Goal: Task Accomplishment & Management: Use online tool/utility

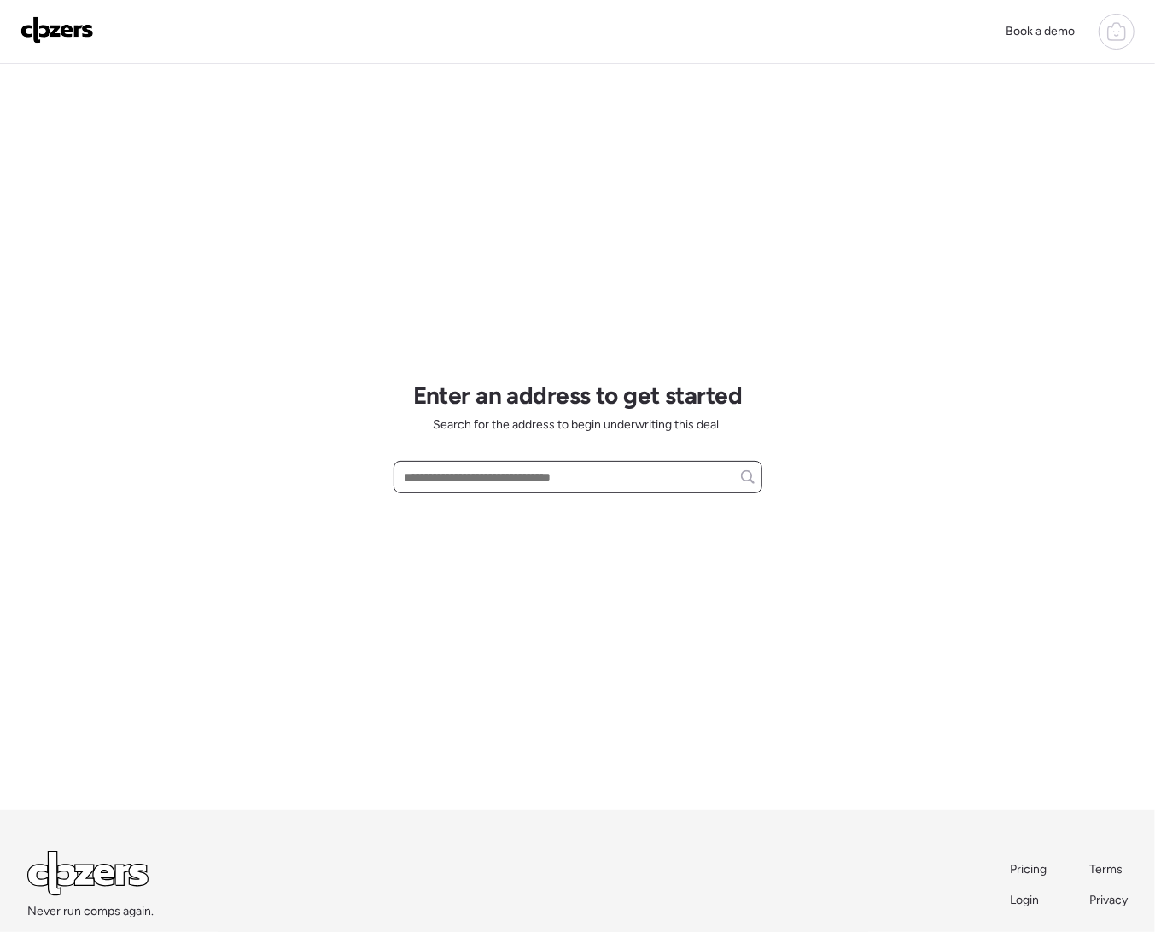
click at [494, 476] on input "text" at bounding box center [577, 477] width 353 height 24
paste input "**********"
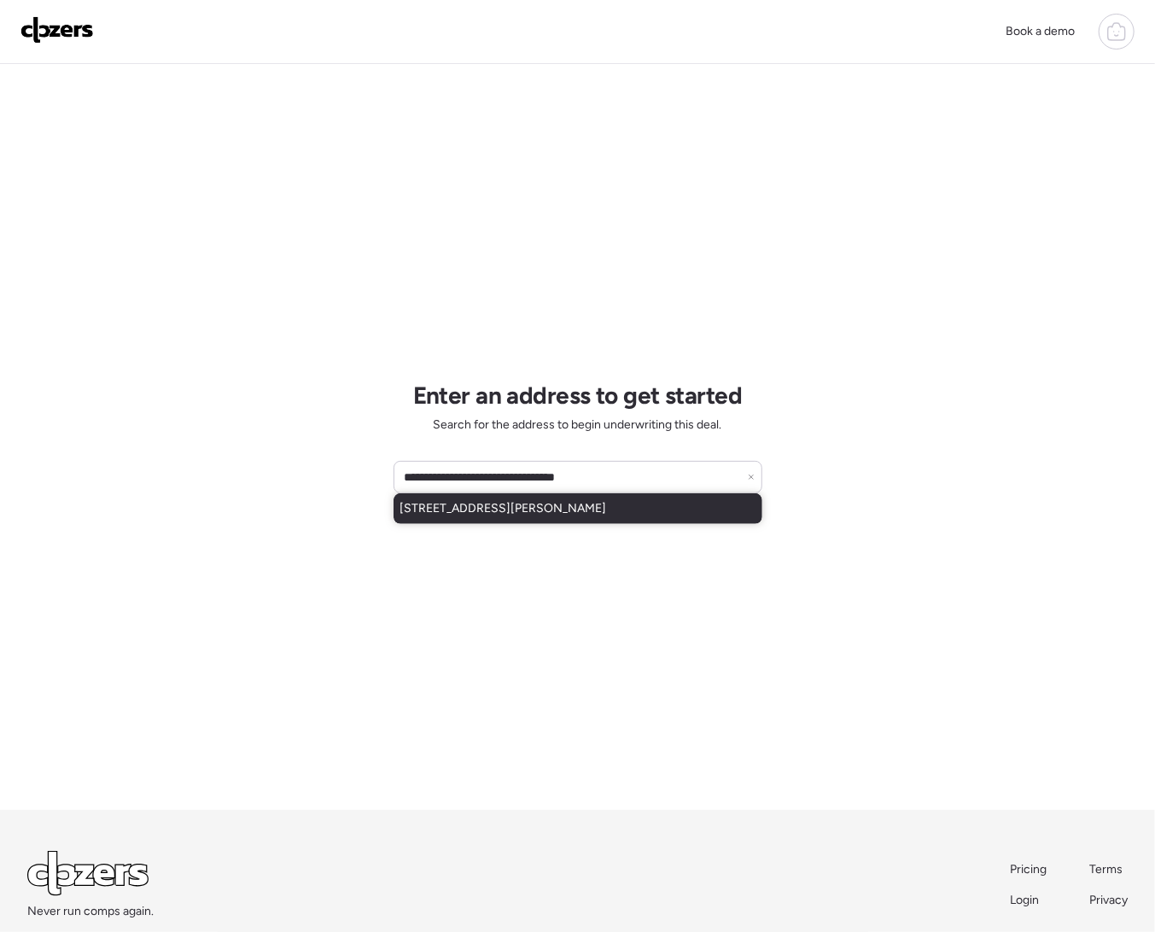
click at [558, 507] on span "2077 W Maria Ct, Queen Creek, AZ, 85144" at bounding box center [503, 508] width 207 height 17
type input "**********"
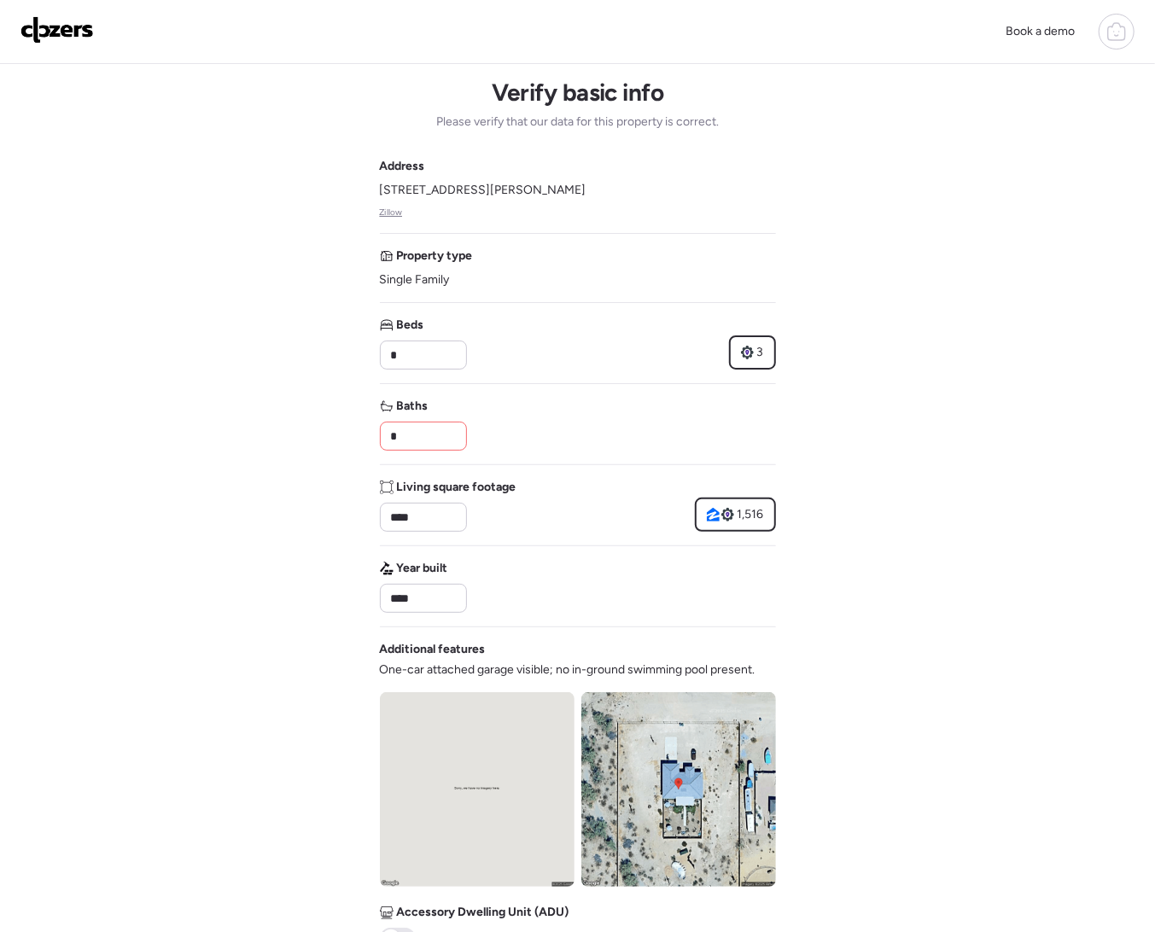
click at [425, 436] on input "*" at bounding box center [424, 436] width 72 height 24
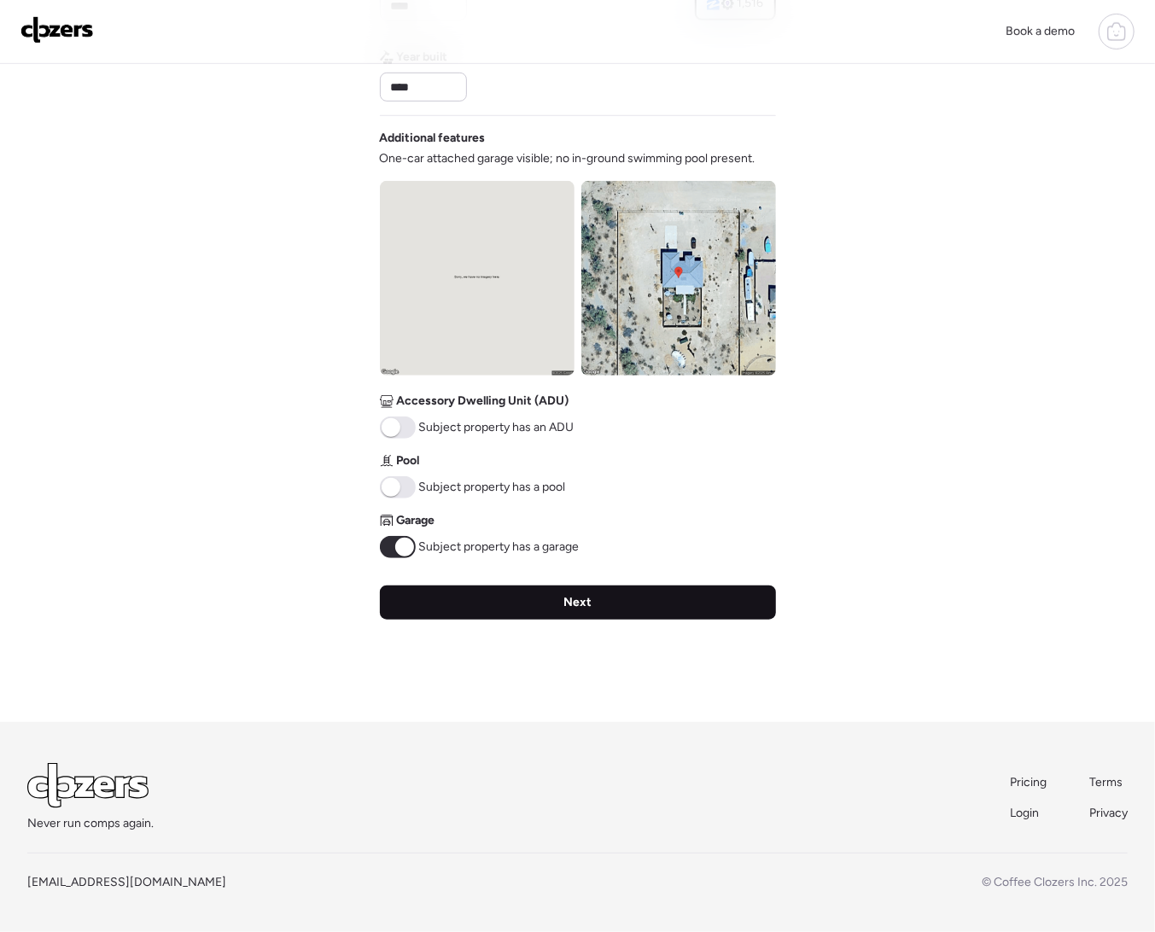
type input "*"
click at [575, 599] on span "Next" at bounding box center [578, 602] width 28 height 17
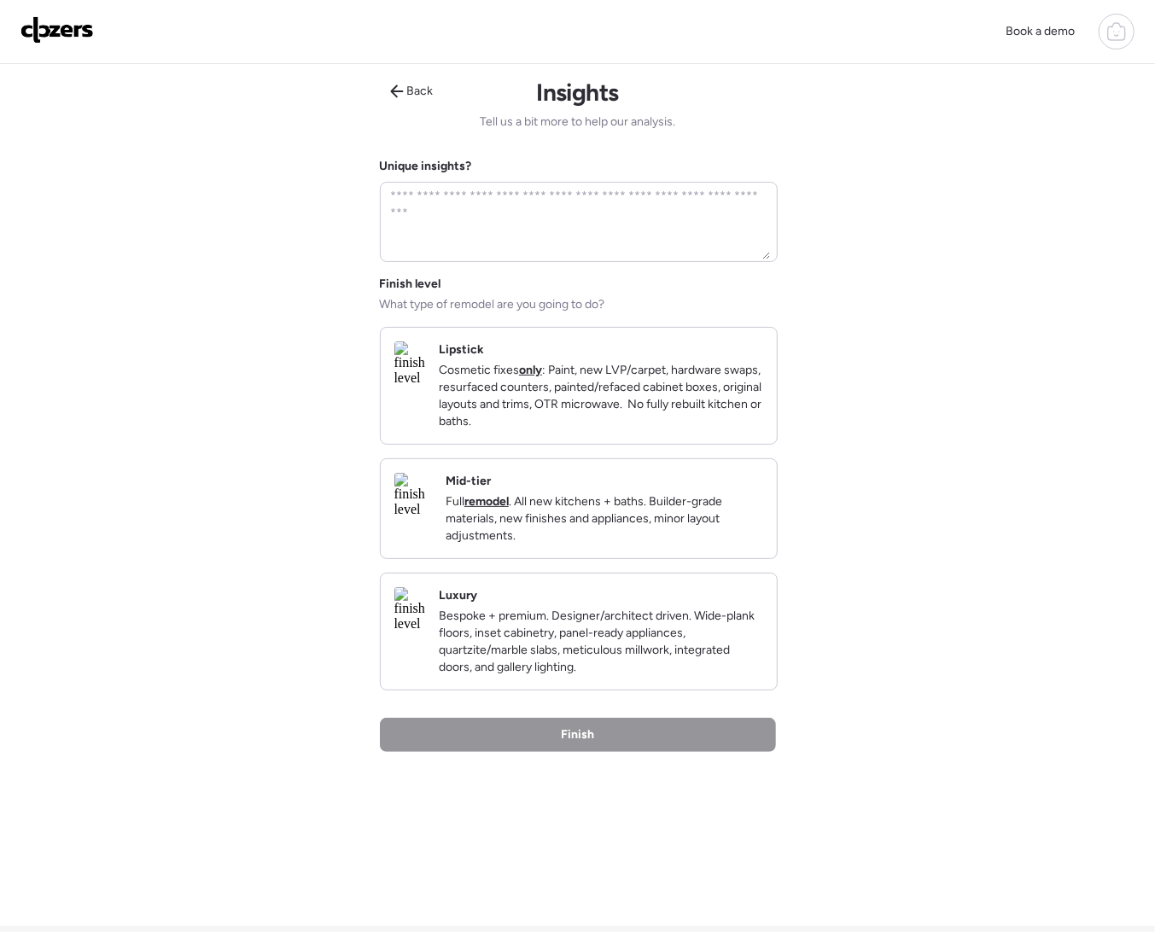
click at [543, 400] on p "Cosmetic fixes only : Paint, new LVP/carpet, hardware swaps, resurfaced counter…" at bounding box center [601, 396] width 324 height 68
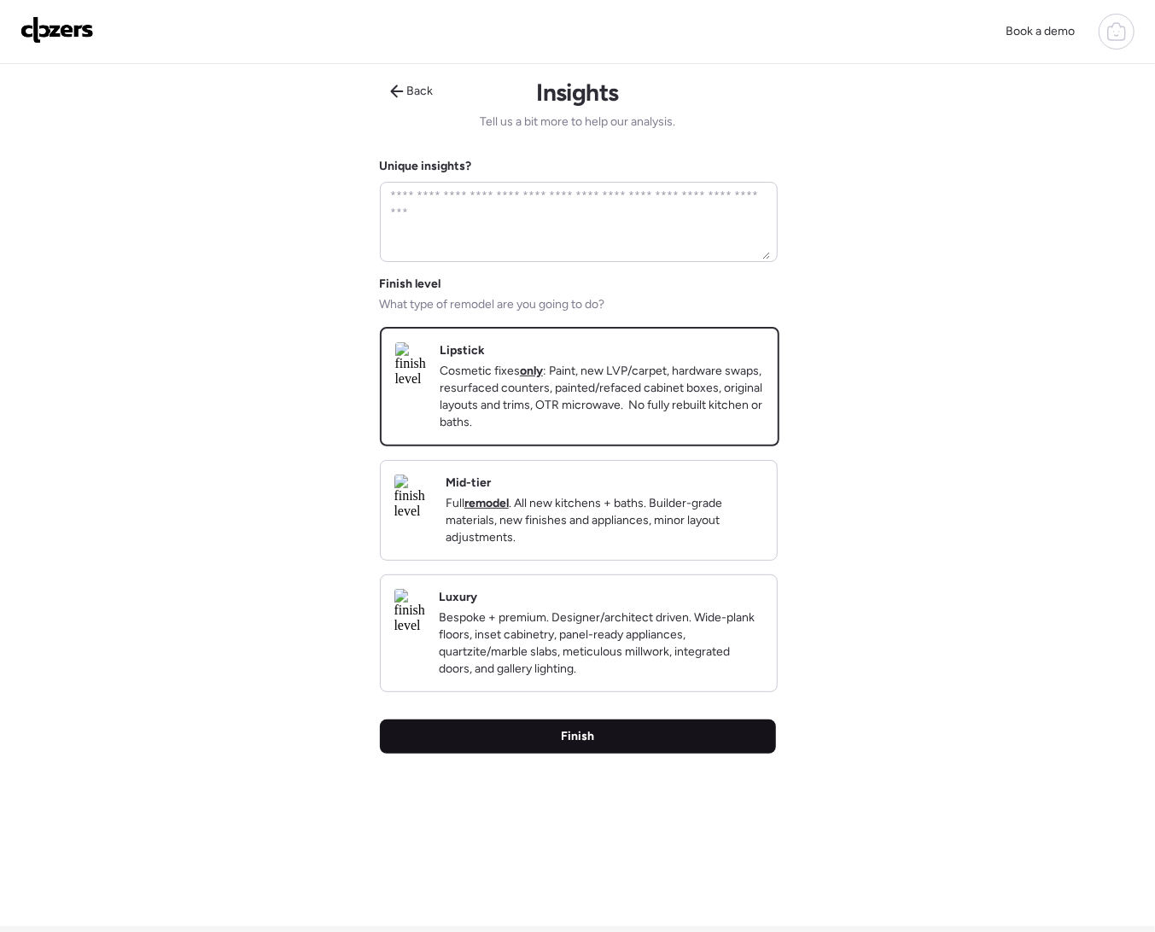
click at [628, 754] on div "Finish" at bounding box center [578, 737] width 396 height 34
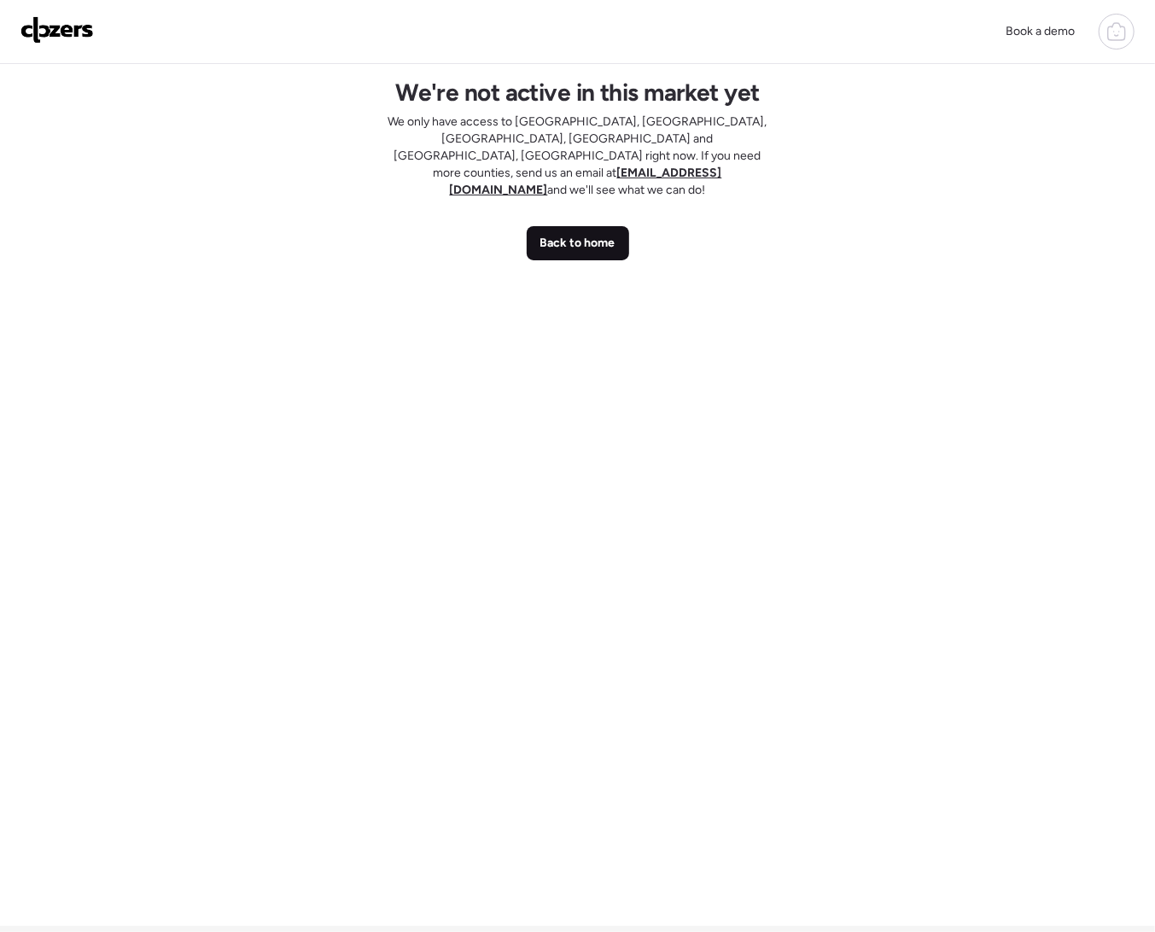
scroll to position [4, 0]
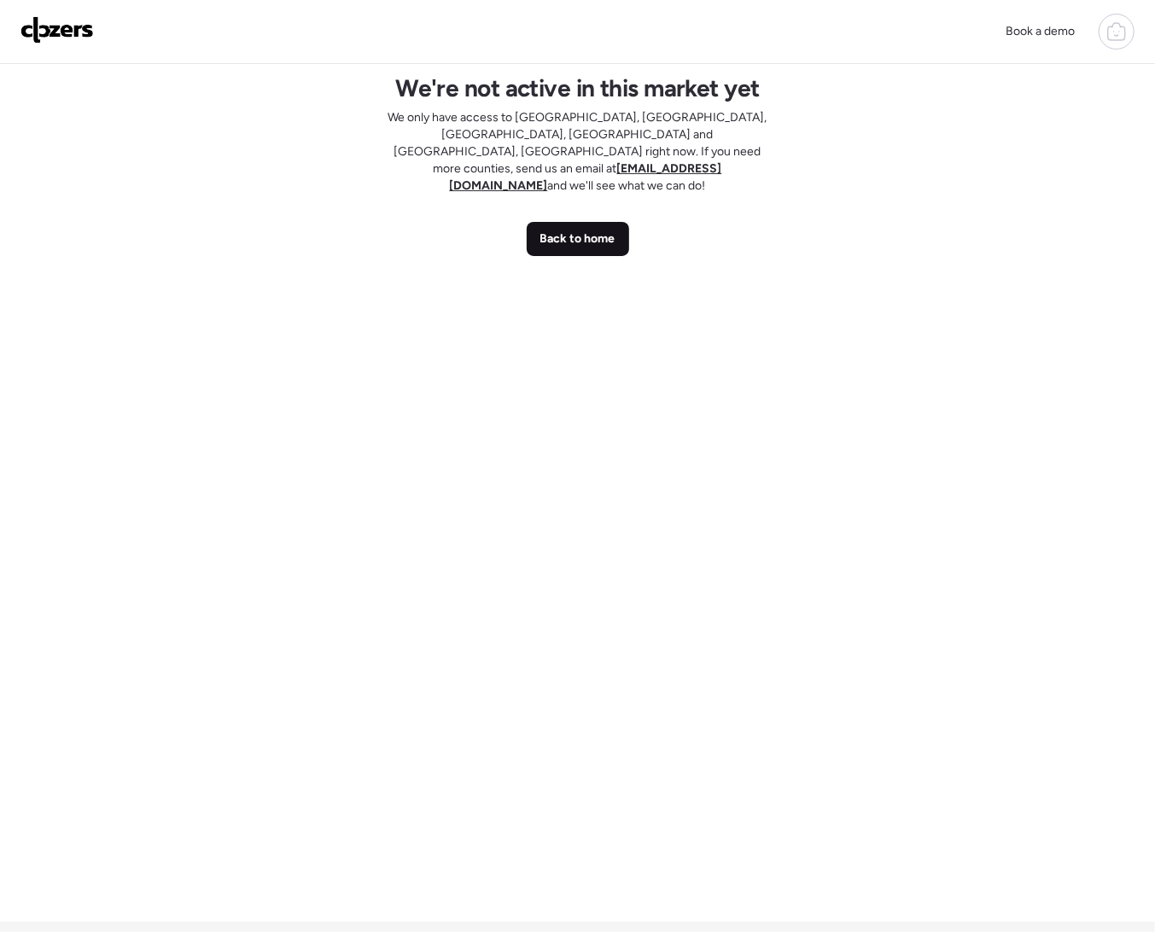
click at [595, 219] on div "We're not active in this market yet We only have access to Tampa Bay, FL, St Lo…" at bounding box center [578, 491] width 396 height 862
click at [594, 222] on div "Back to home" at bounding box center [578, 239] width 102 height 34
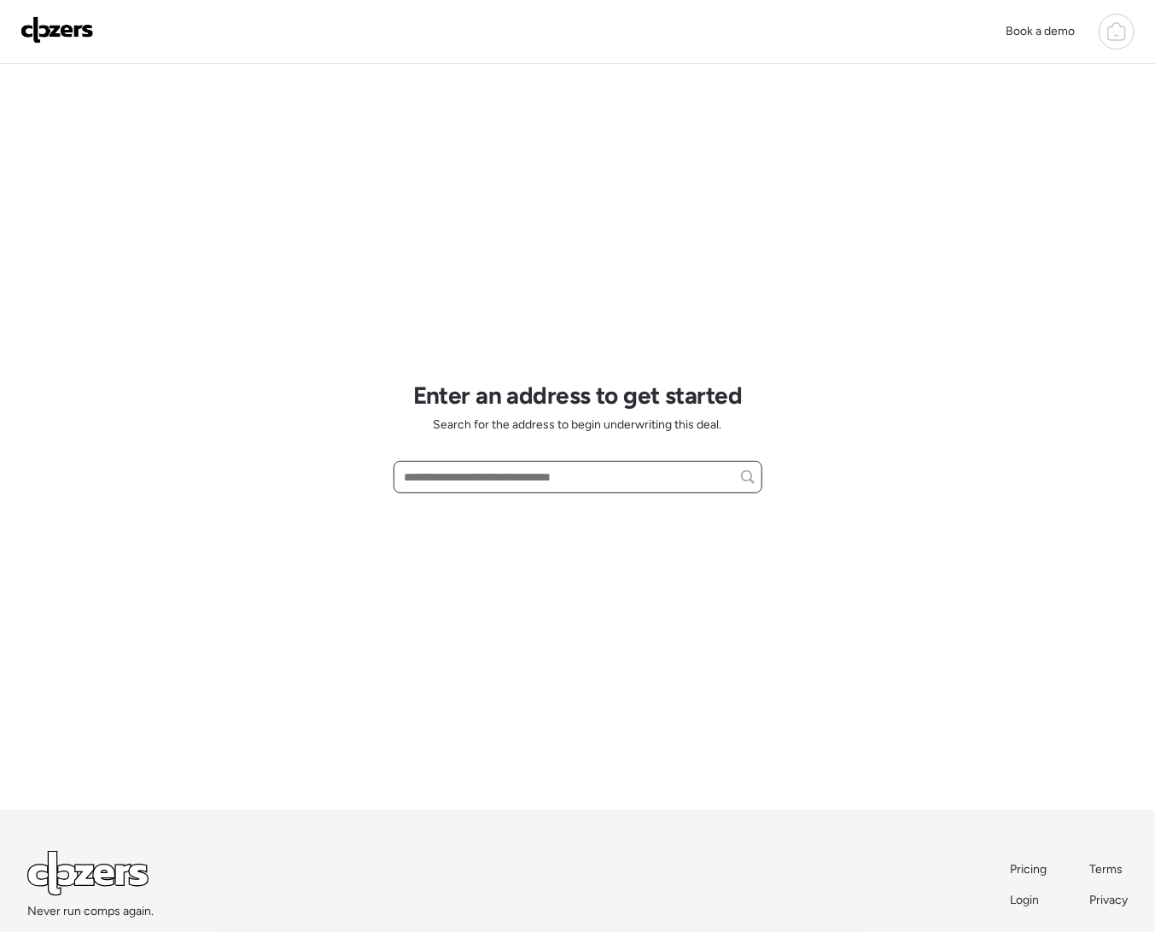
click at [644, 471] on input "text" at bounding box center [577, 477] width 353 height 24
paste input "**********"
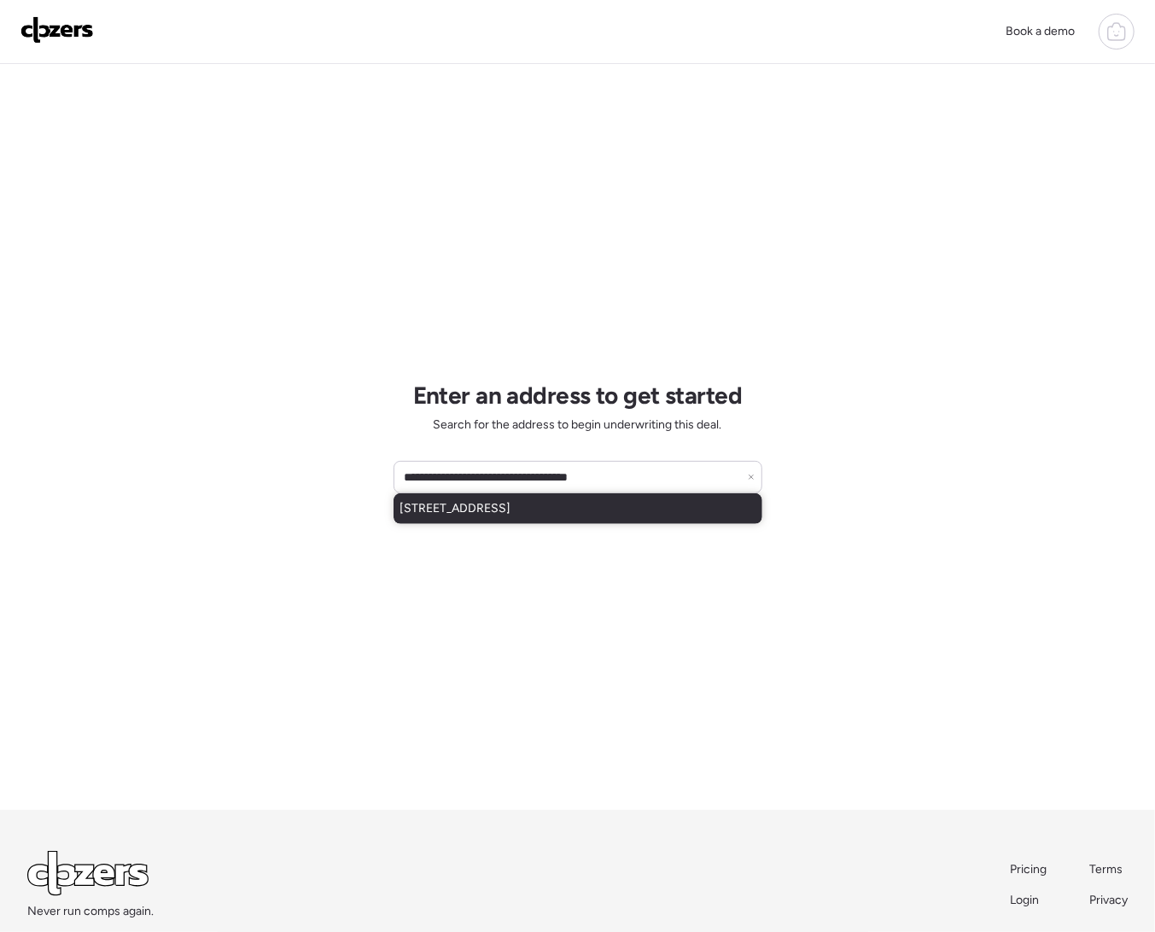
click at [640, 508] on div "8520 E Laguna Azul Ave, Mesa, AZ, 85209" at bounding box center [578, 509] width 369 height 31
type input "**********"
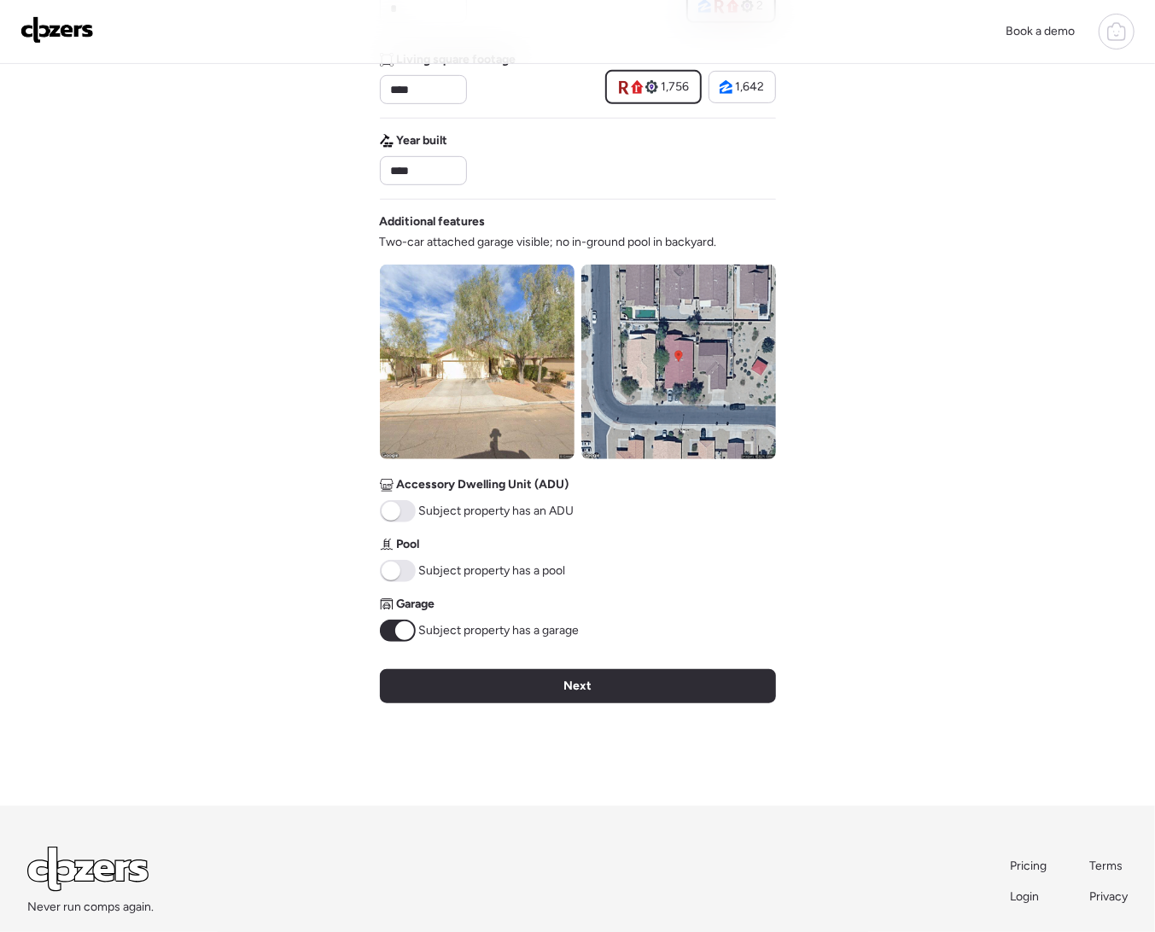
scroll to position [514, 0]
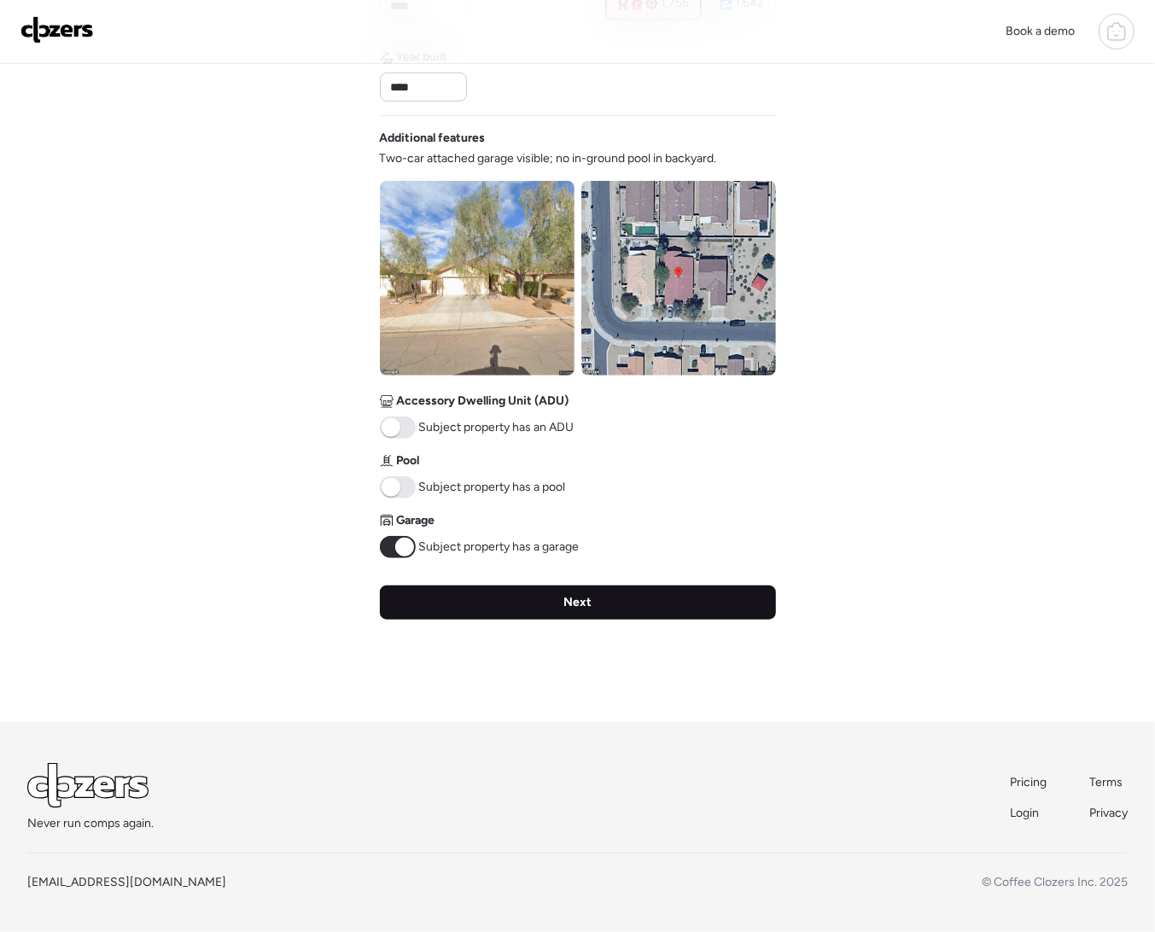
click at [551, 601] on div "Next" at bounding box center [578, 603] width 396 height 34
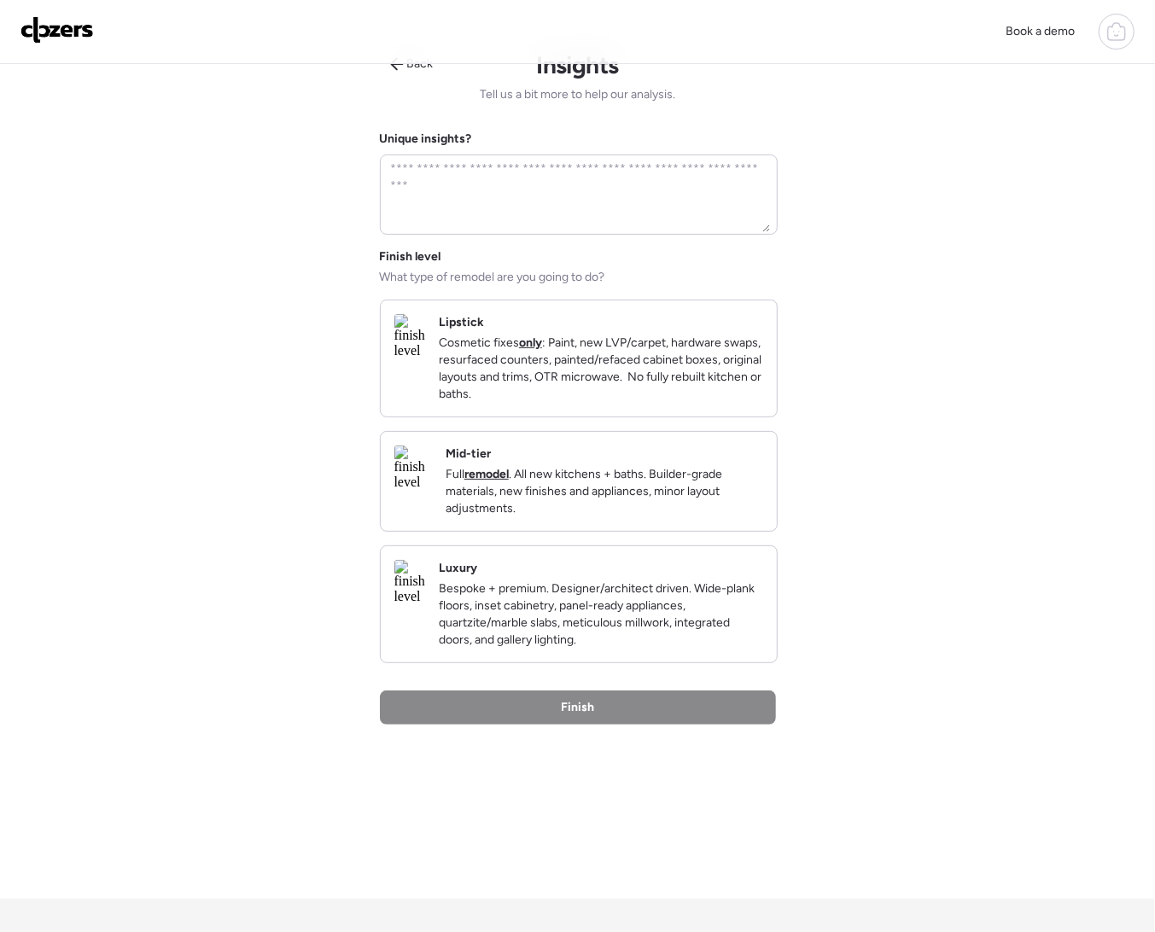
scroll to position [0, 0]
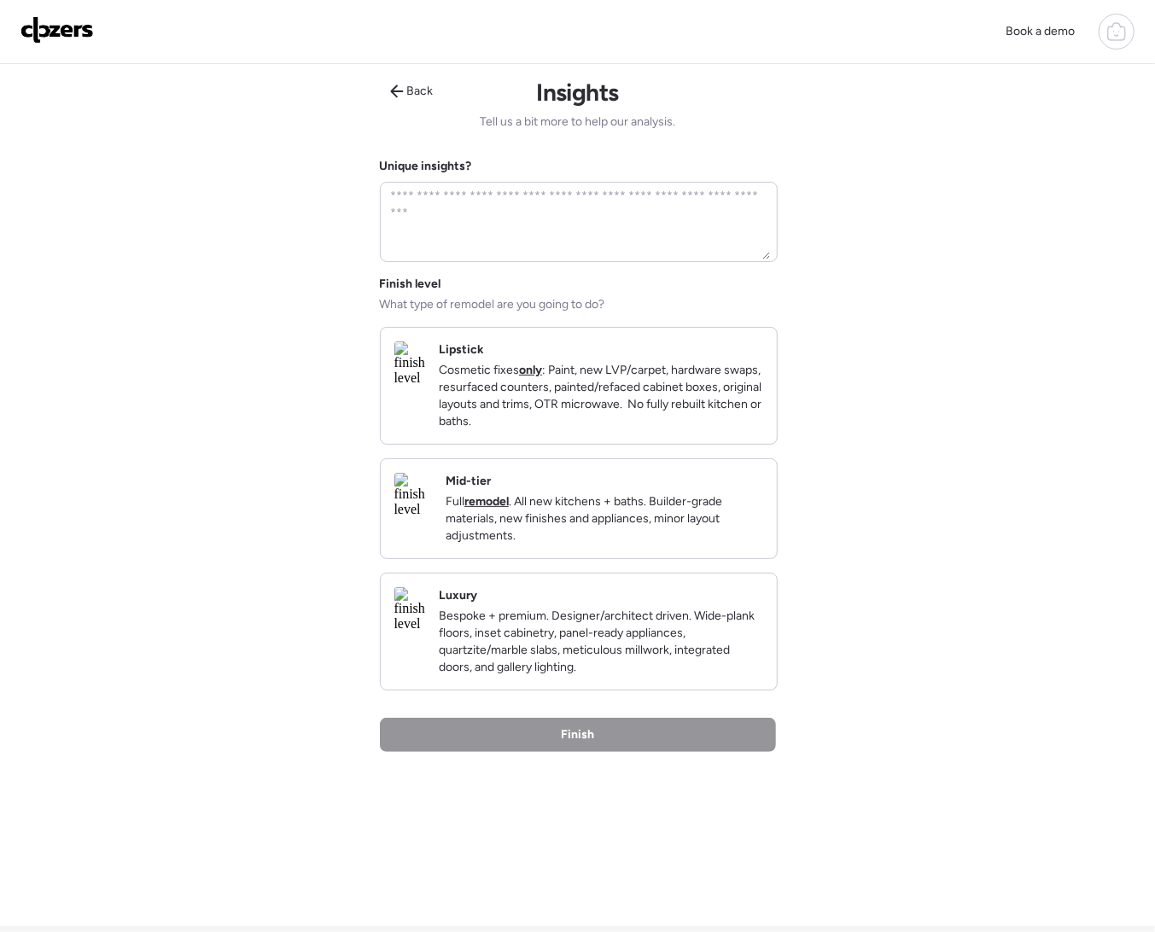
drag, startPoint x: 549, startPoint y: 426, endPoint x: 577, endPoint y: 554, distance: 131.1
click at [549, 427] on p "Cosmetic fixes only : Paint, new LVP/carpet, hardware swaps, resurfaced counter…" at bounding box center [601, 396] width 324 height 68
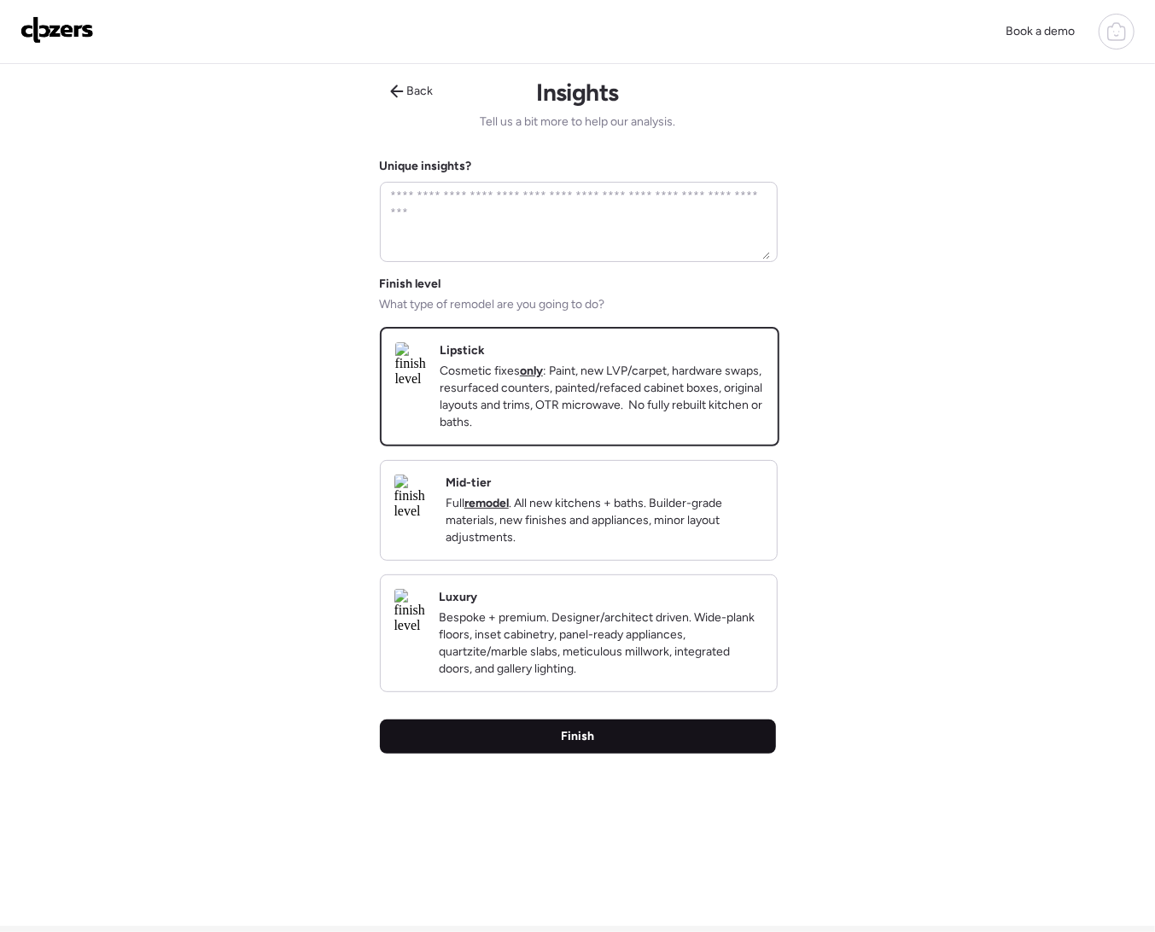
click at [618, 754] on div "Finish" at bounding box center [578, 737] width 396 height 34
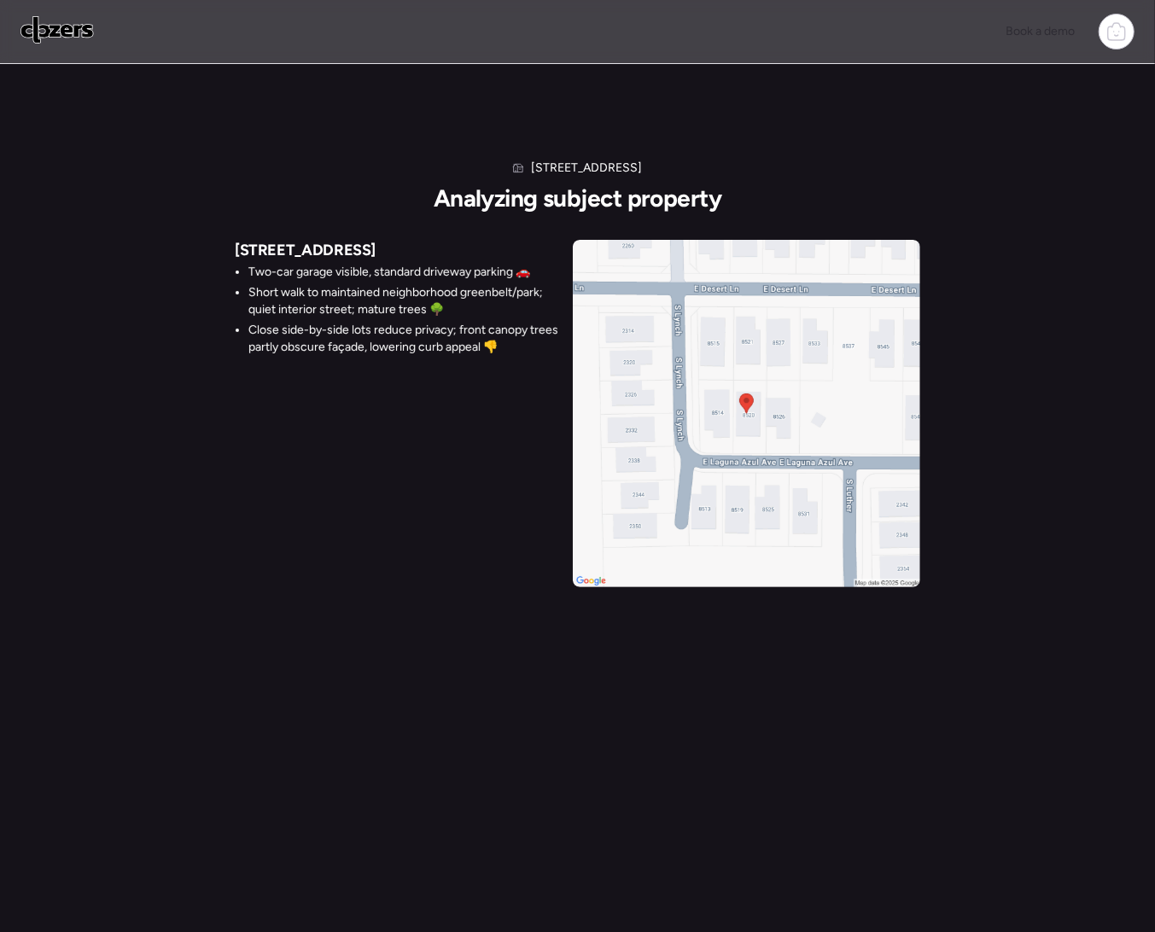
drag, startPoint x: 452, startPoint y: 499, endPoint x: 350, endPoint y: 462, distance: 108.0
click at [447, 497] on div "6925 E Laguna Azul Ave Two-car garage visible, standard driveway parking 🚗 Shor…" at bounding box center [578, 414] width 686 height 348
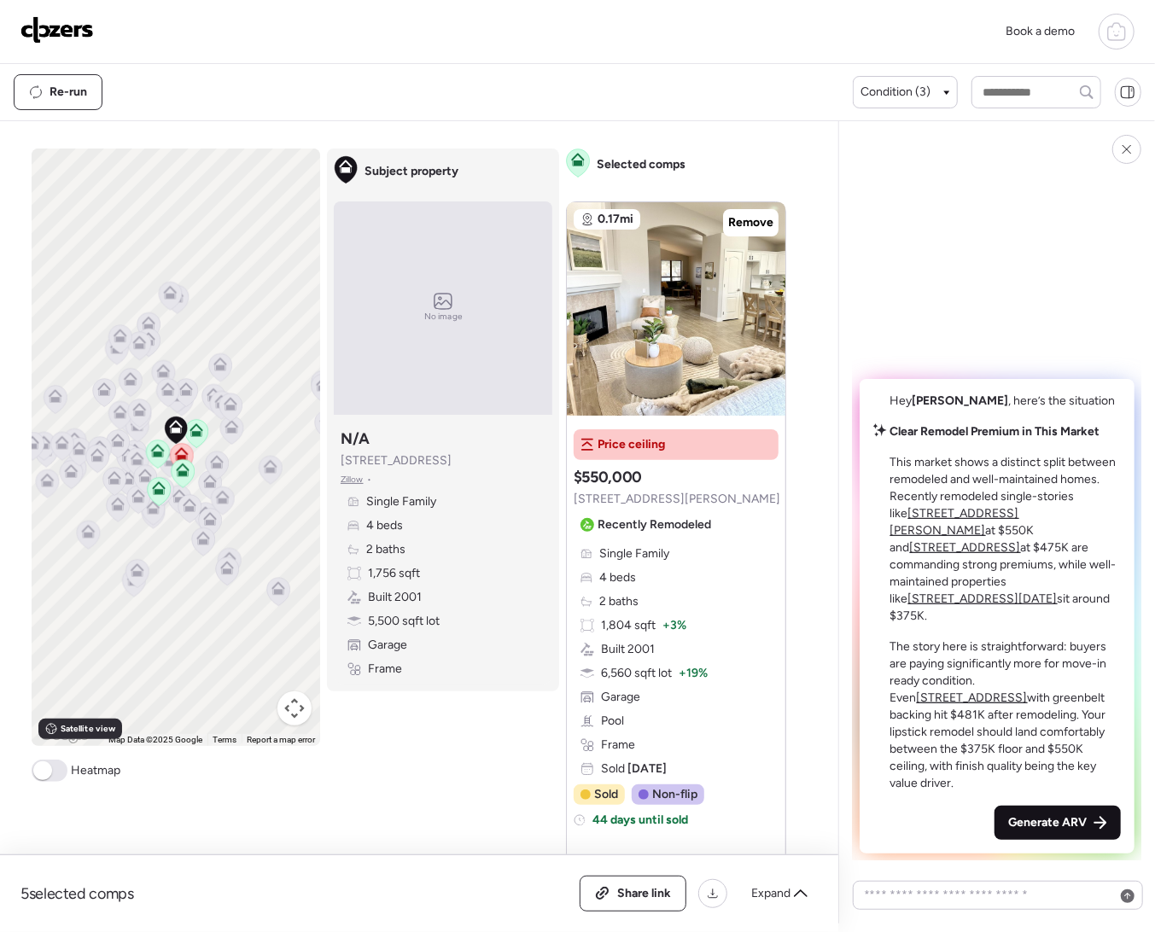
click at [1046, 824] on span "Generate ARV" at bounding box center [1047, 823] width 79 height 17
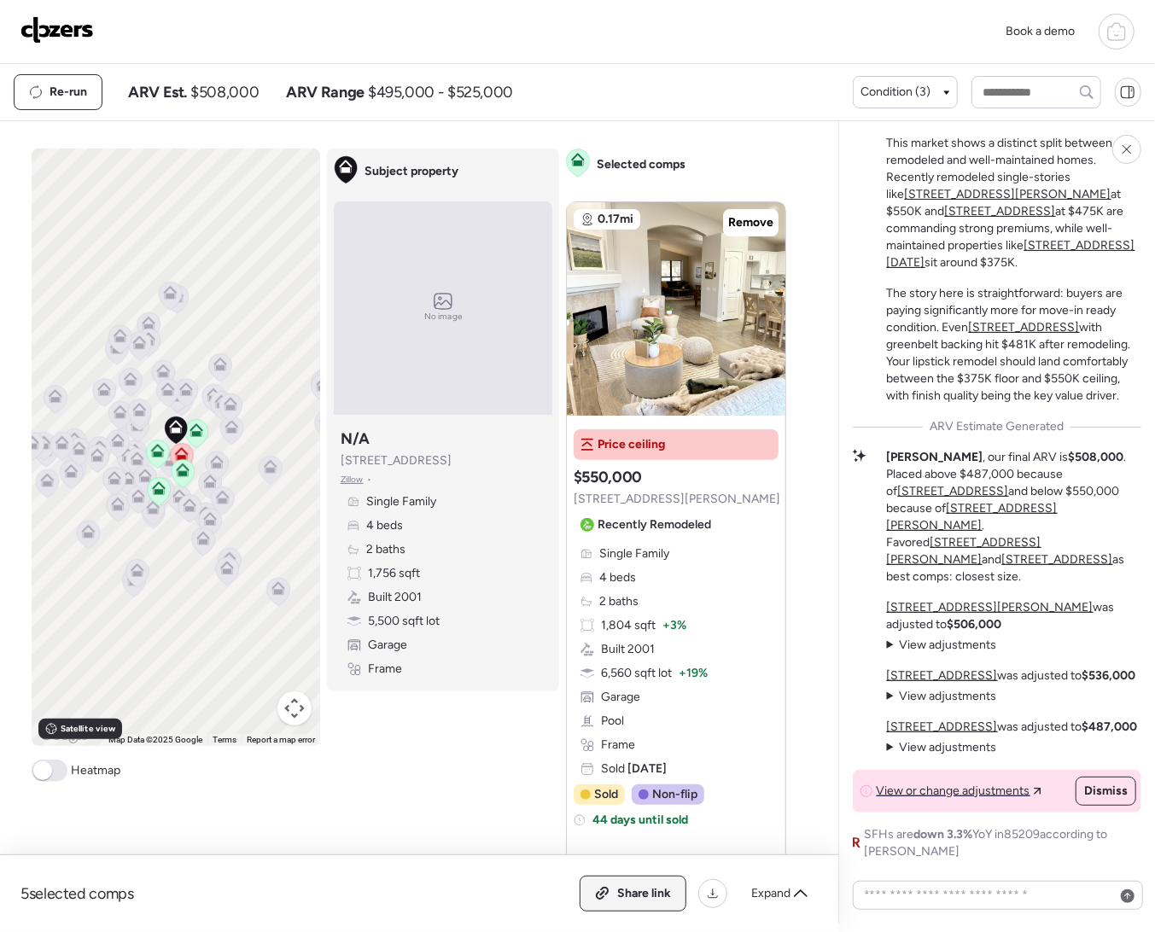
click at [635, 896] on span "Share link" at bounding box center [644, 893] width 54 height 17
click at [635, 896] on span "Link copied" at bounding box center [639, 893] width 64 height 17
click at [67, 36] on img at bounding box center [56, 29] width 73 height 27
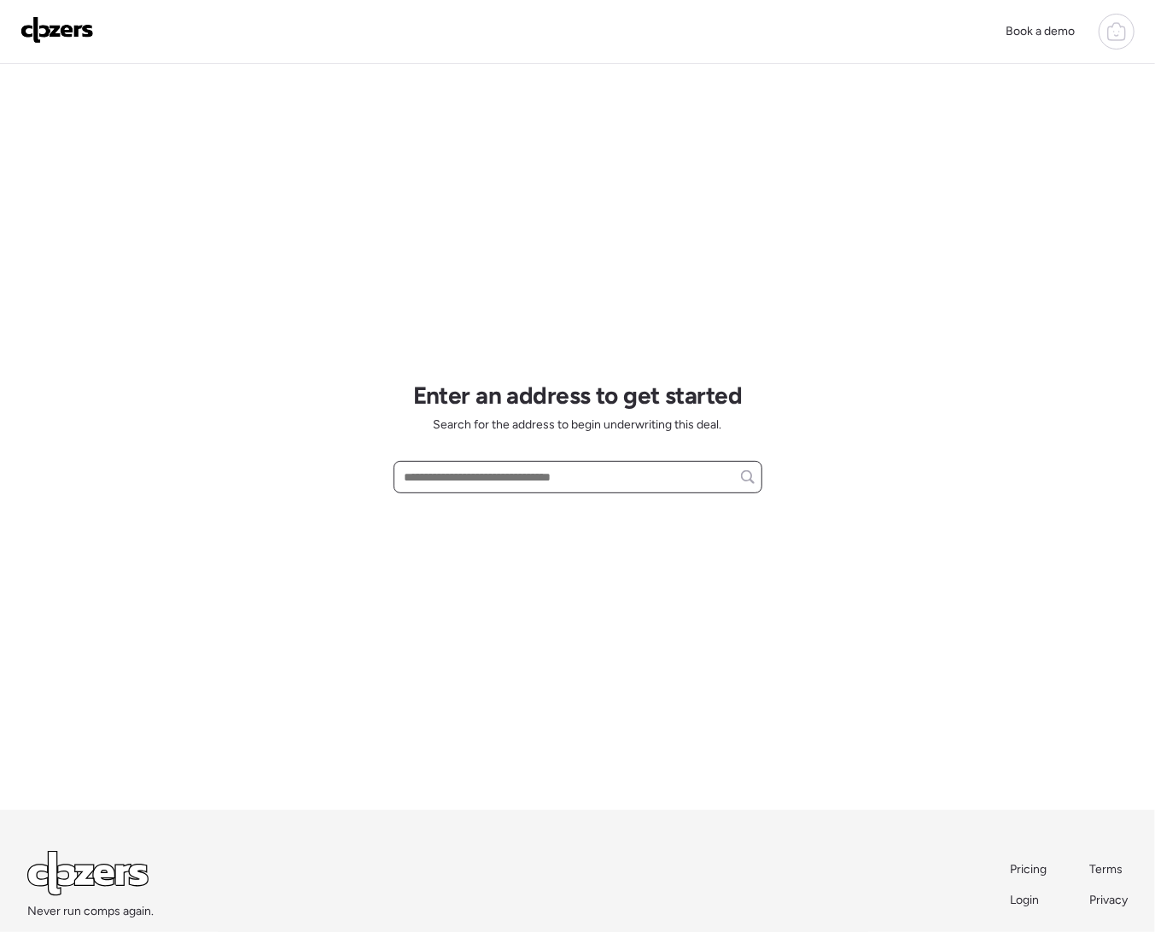
click at [473, 484] on input "text" at bounding box center [577, 477] width 353 height 24
paste input "**********"
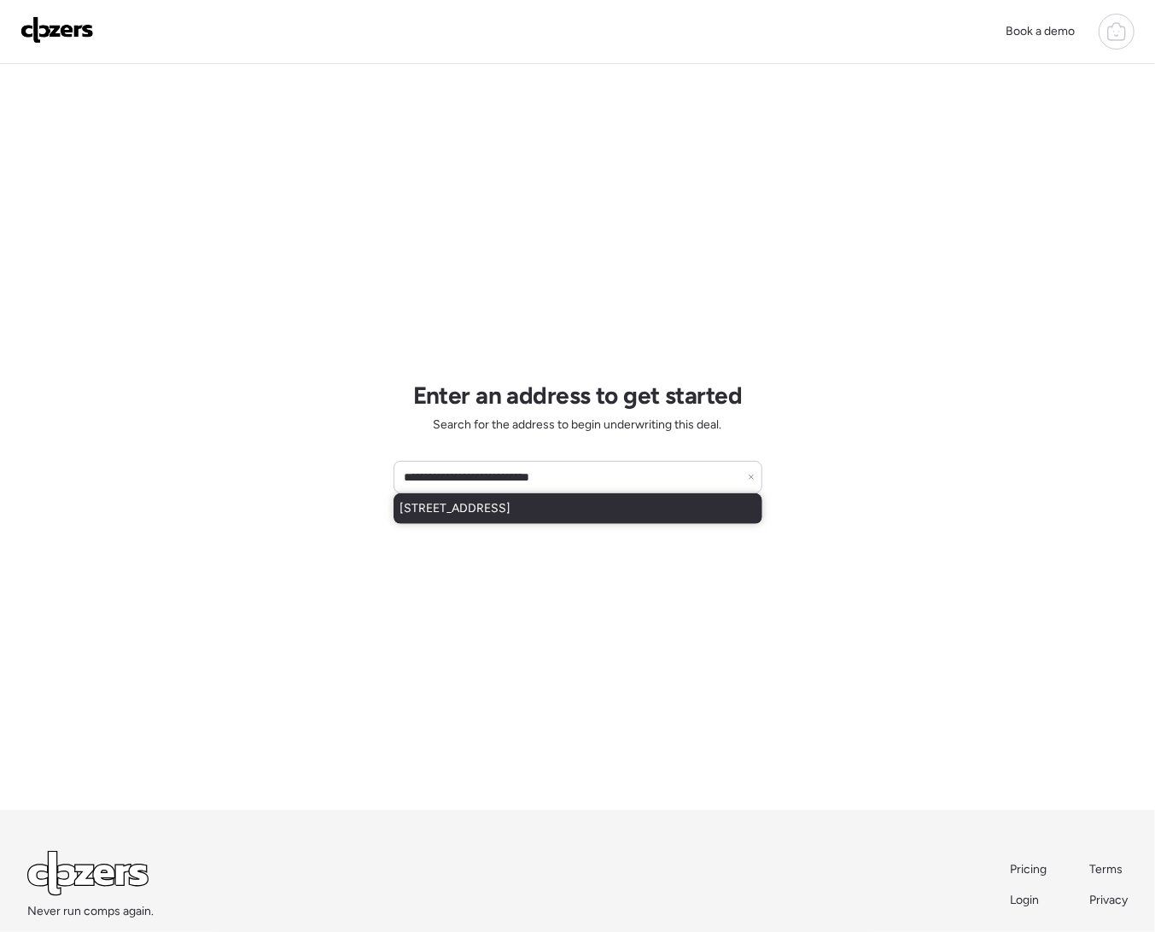
click at [511, 511] on span "8520 E Laguna Azul Ave, Mesa, AZ, 85209" at bounding box center [455, 508] width 111 height 17
type input "**********"
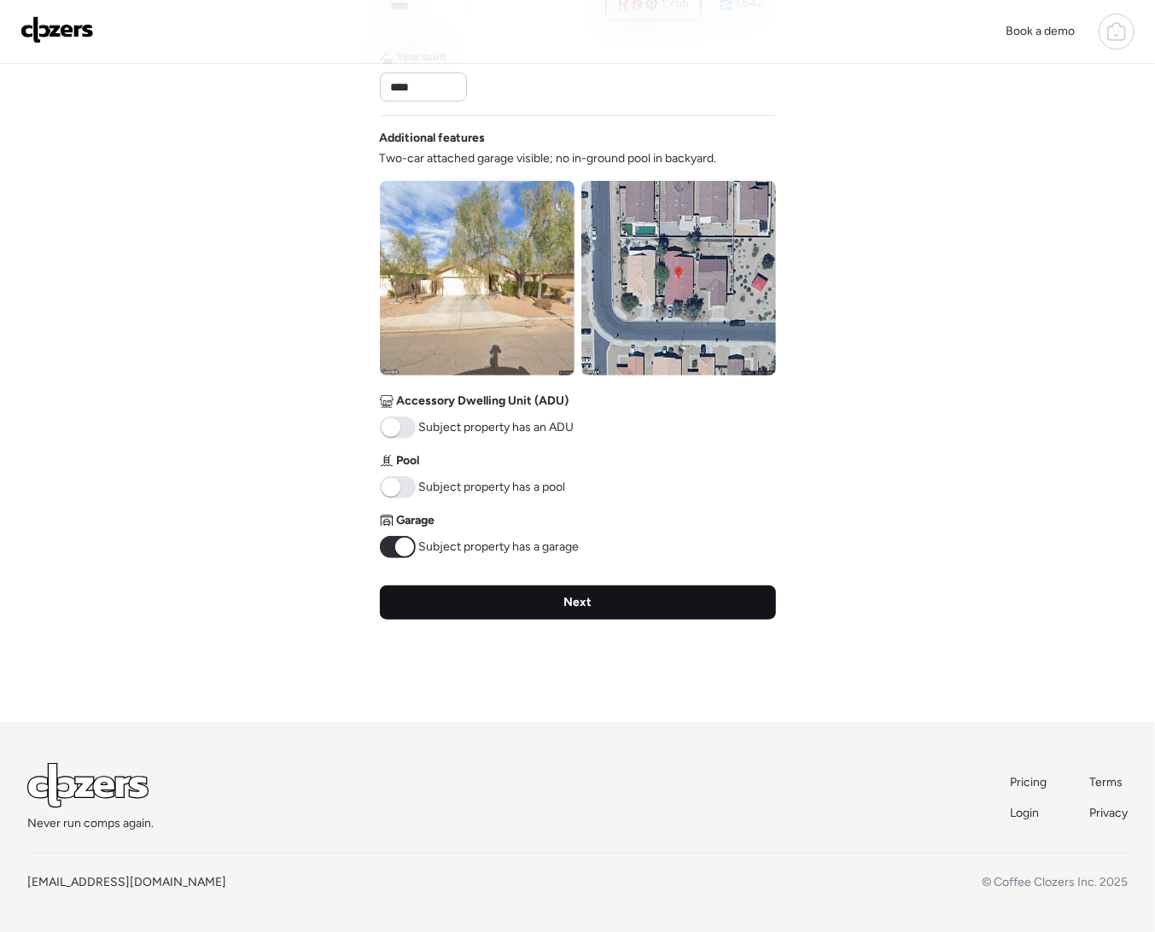
click at [523, 607] on div "Next" at bounding box center [578, 603] width 396 height 34
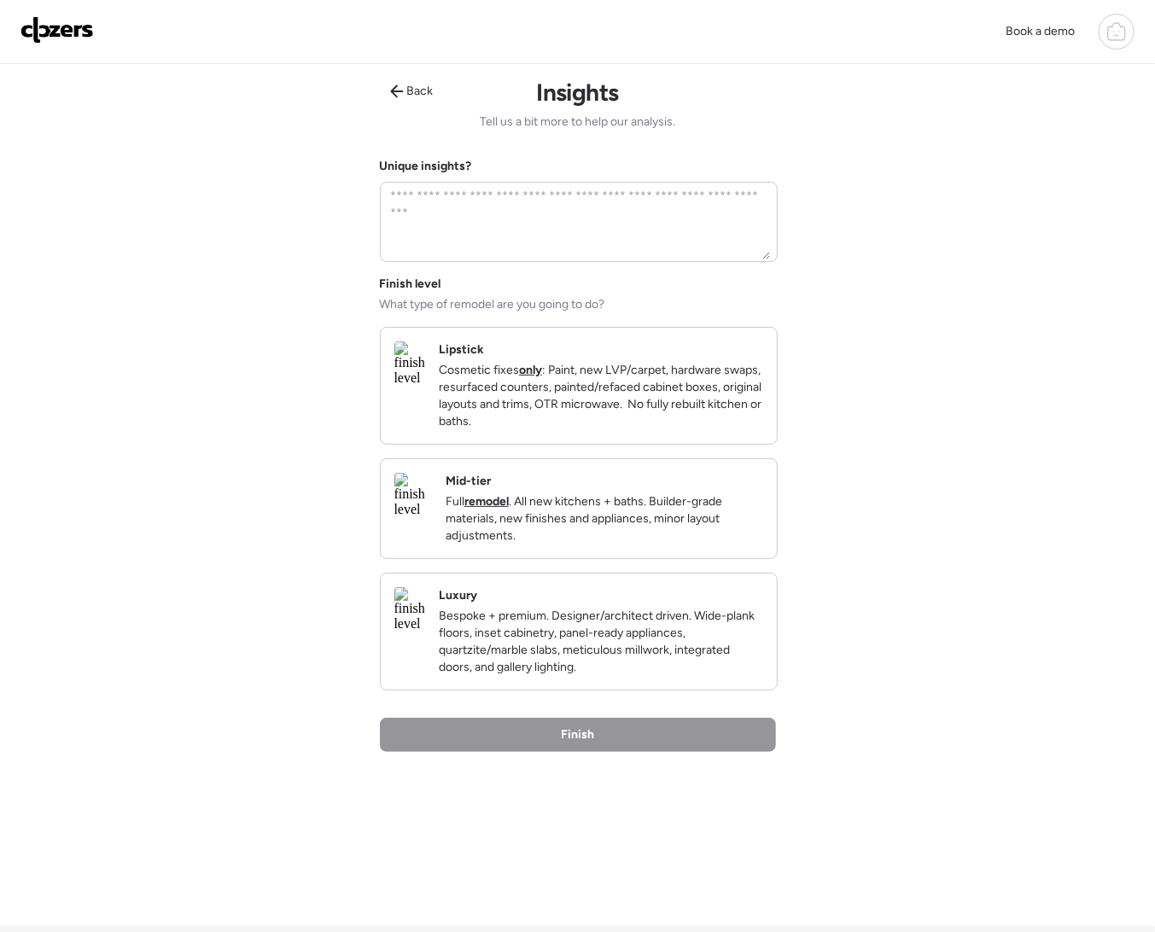
click at [425, 386] on img at bounding box center [409, 364] width 31 height 44
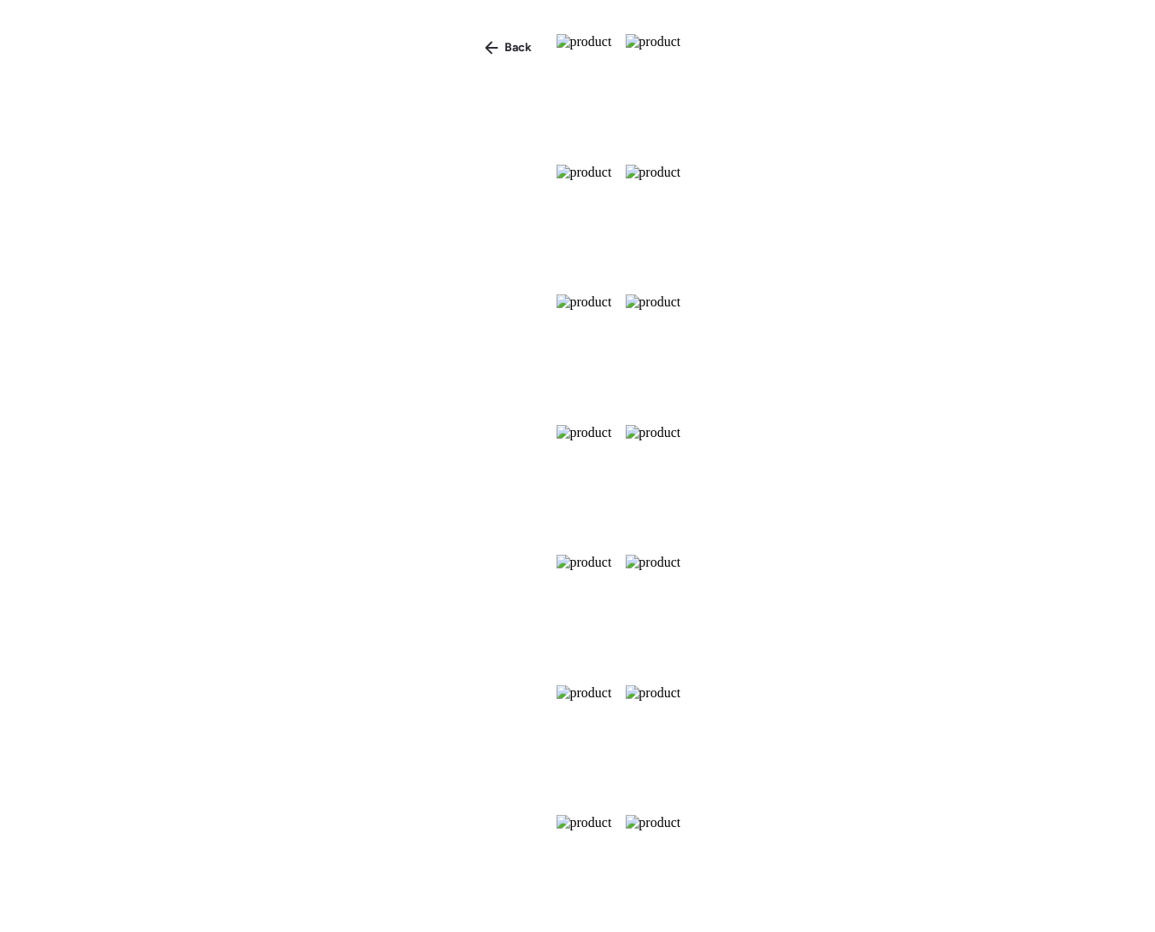
scroll to position [90, 0]
click at [475, 57] on div "Back" at bounding box center [509, 47] width 68 height 27
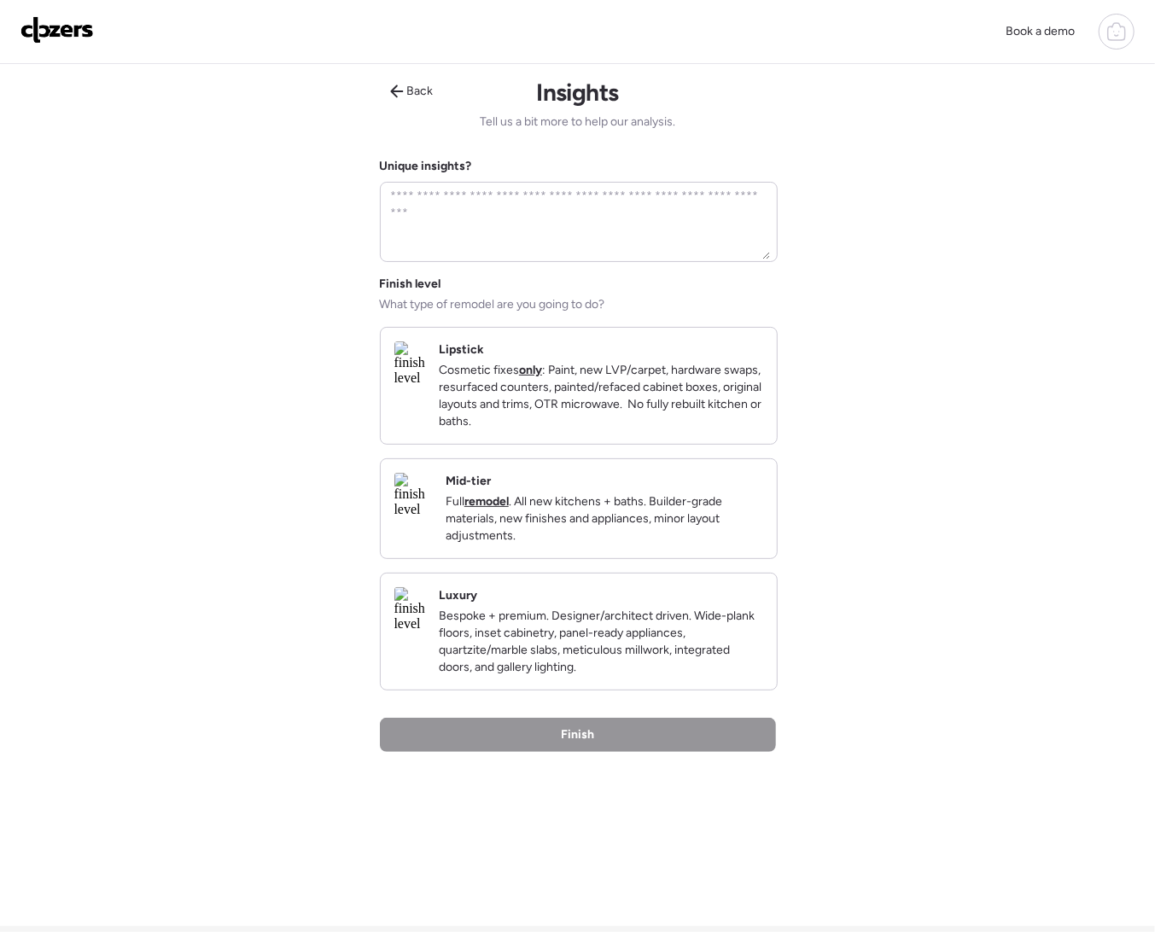
click at [542, 375] on strong "only" at bounding box center [530, 370] width 23 height 15
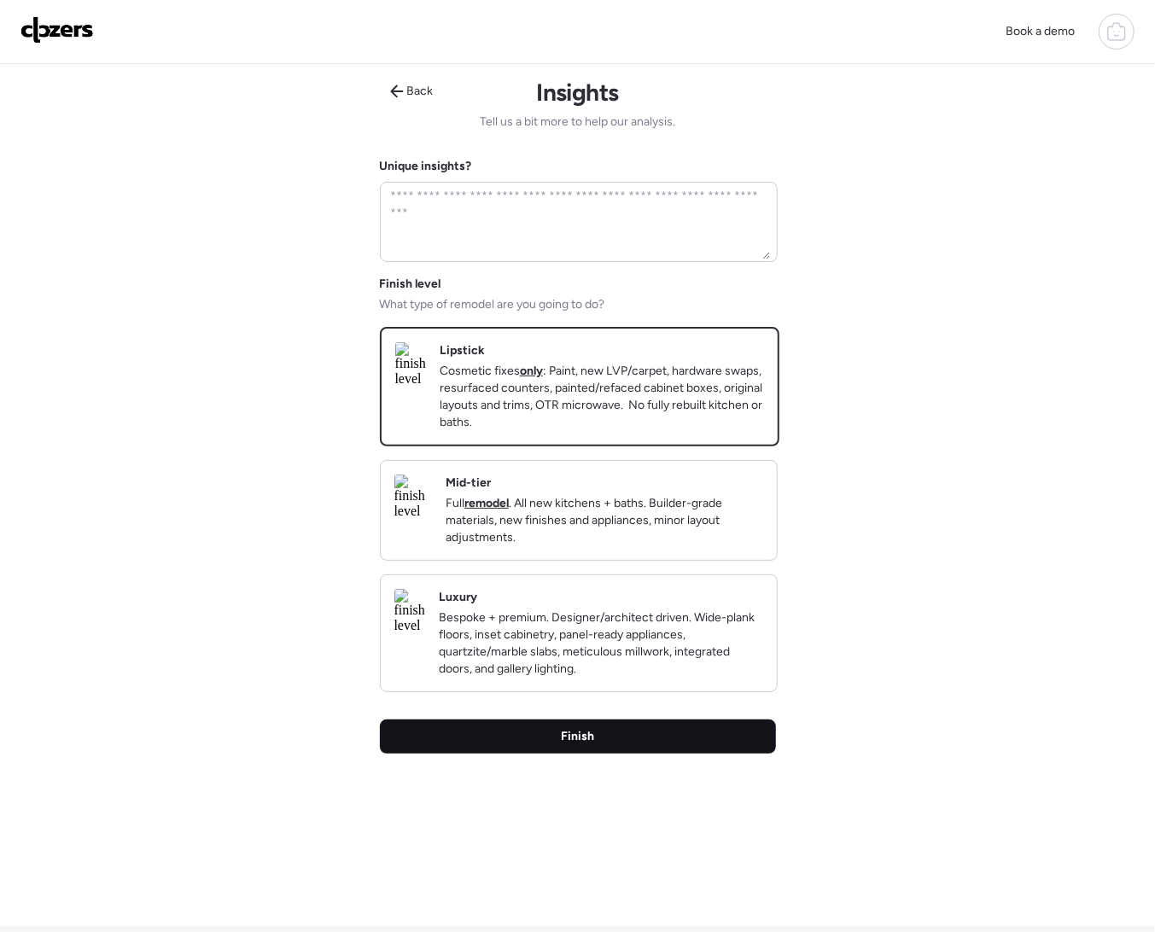
click at [632, 754] on div "Finish" at bounding box center [578, 737] width 396 height 34
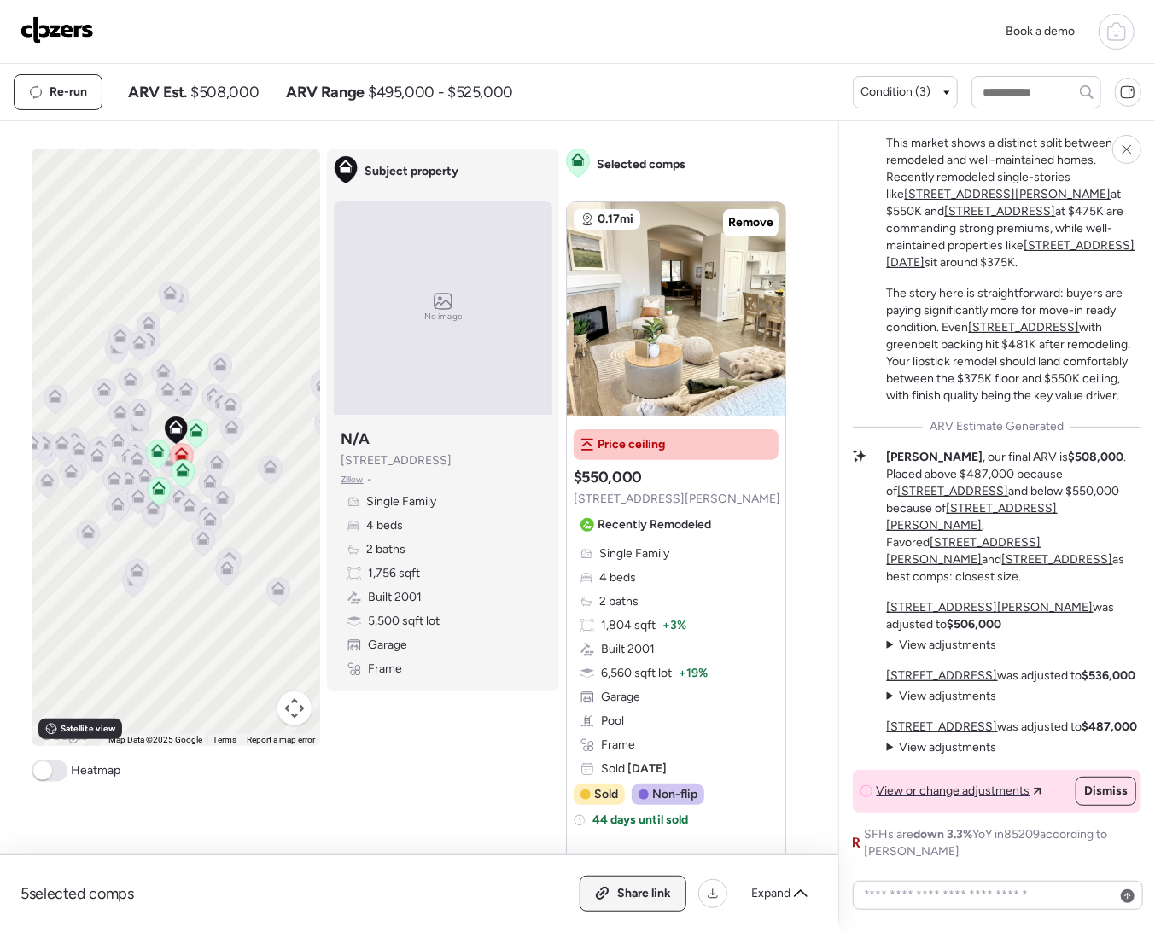
click at [627, 891] on span "Share link" at bounding box center [644, 893] width 54 height 17
click at [60, 34] on img at bounding box center [56, 29] width 73 height 27
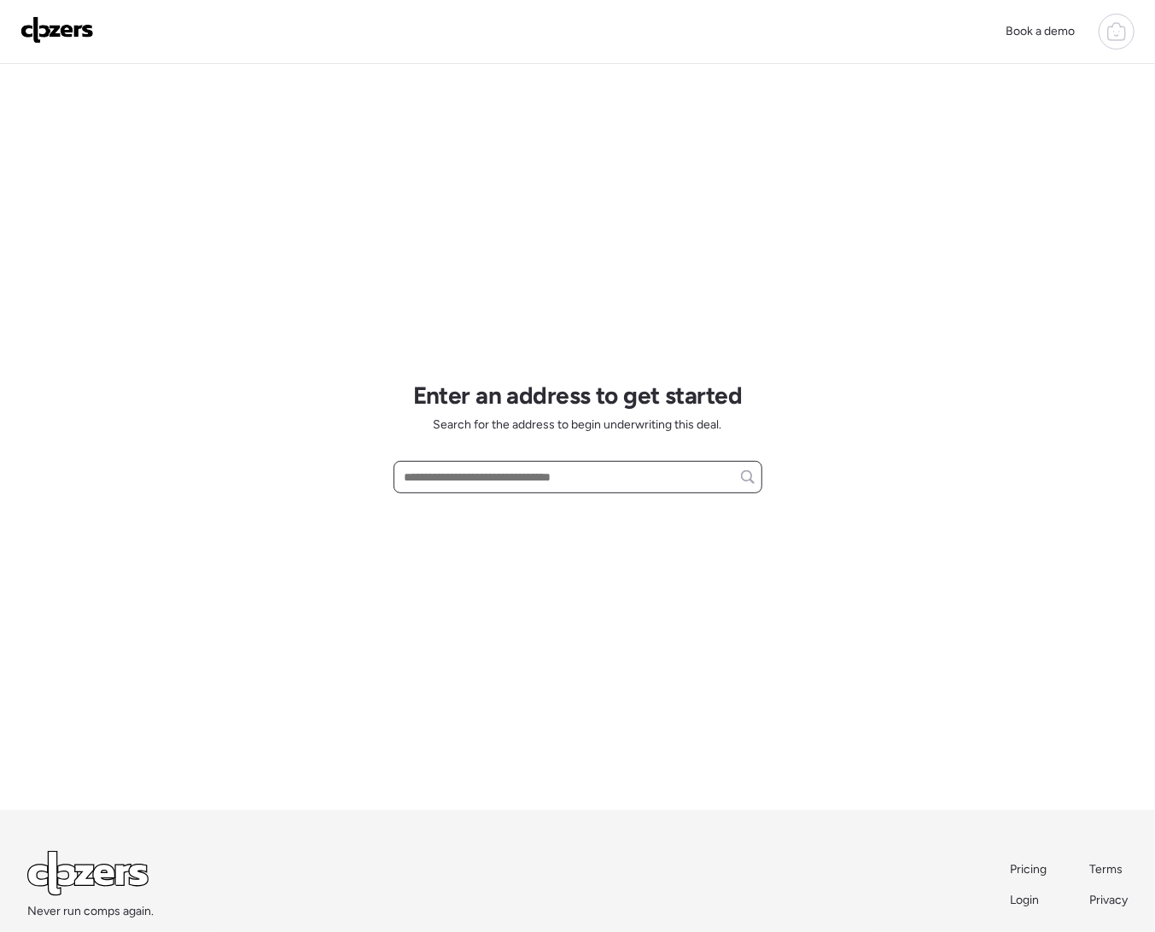
click at [506, 474] on input "text" at bounding box center [577, 477] width 353 height 24
paste input "**********"
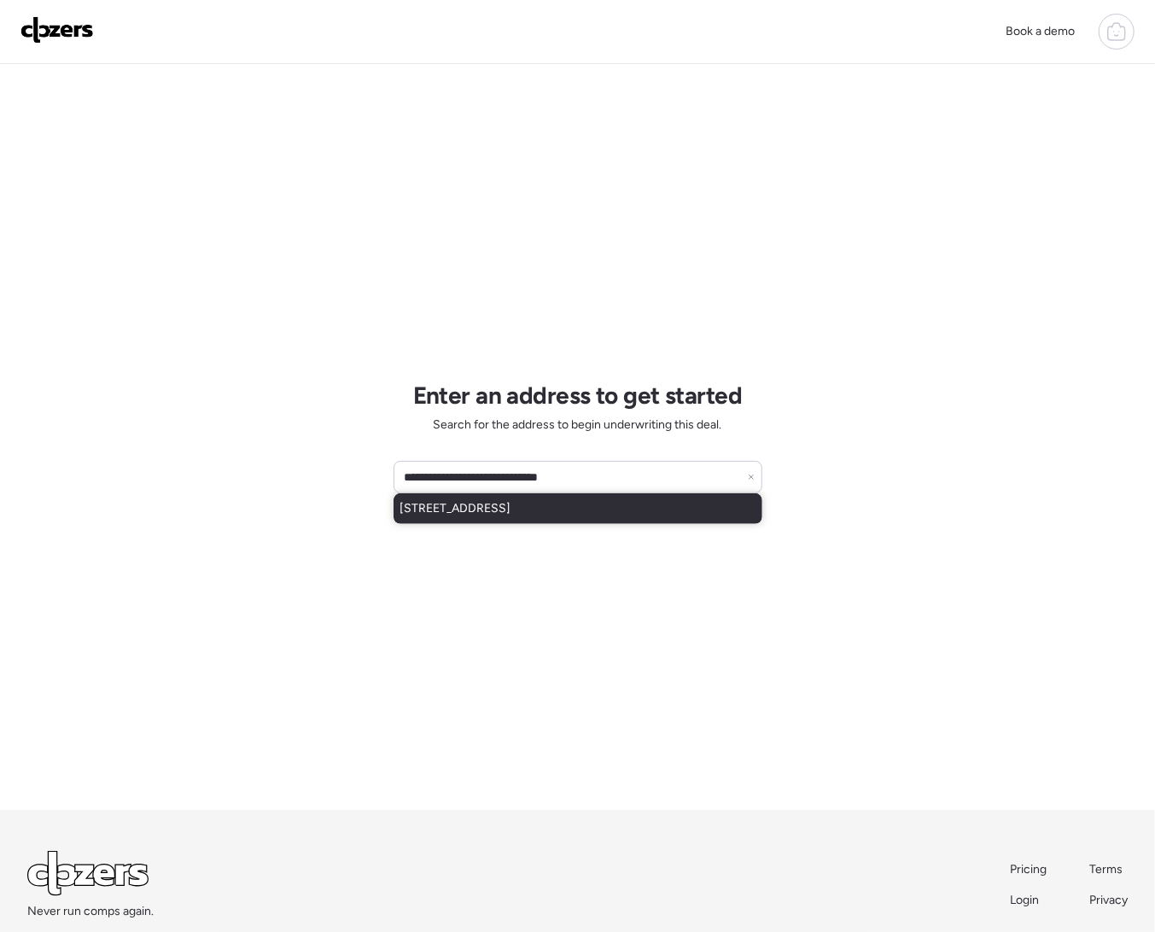
click at [511, 515] on span "[STREET_ADDRESS]" at bounding box center [455, 508] width 111 height 17
type input "**********"
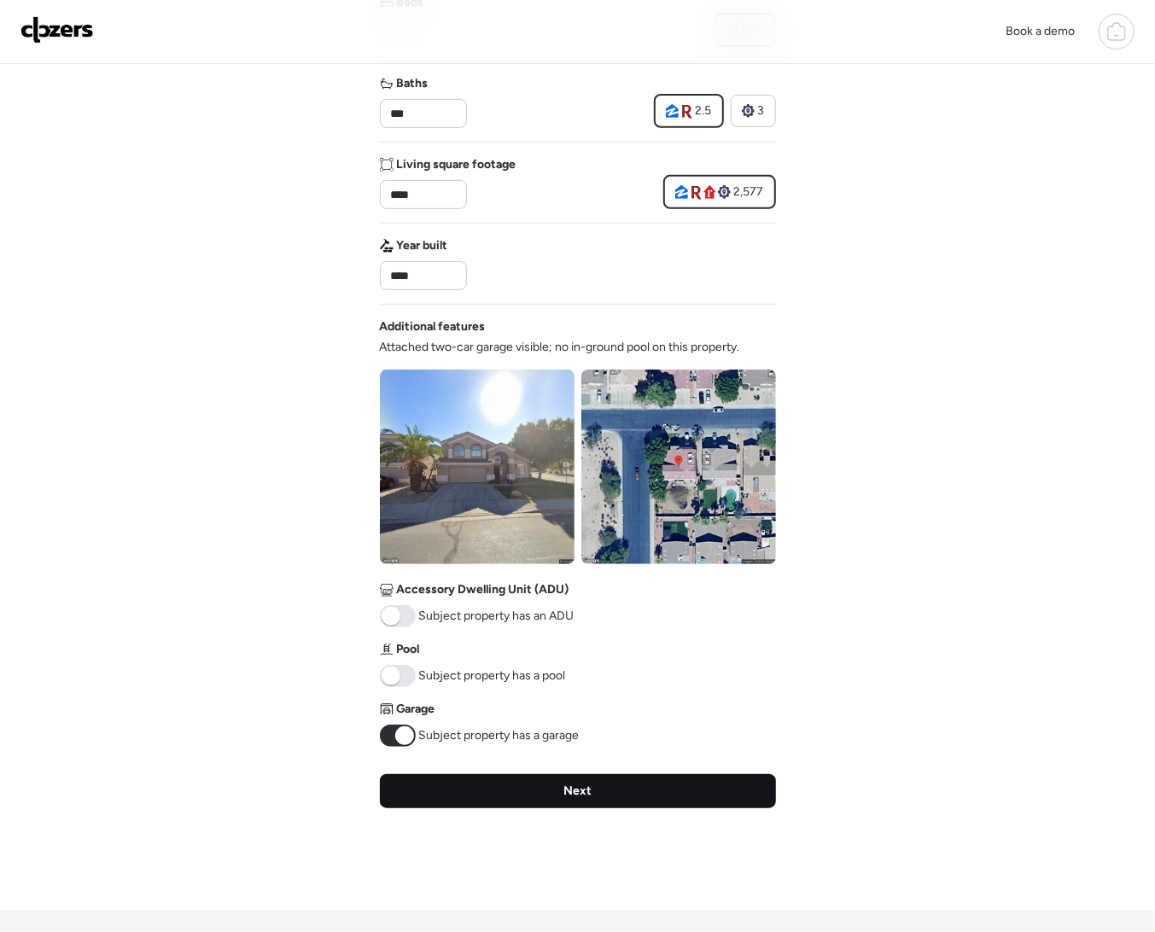
click at [565, 800] on span "Next" at bounding box center [578, 791] width 28 height 17
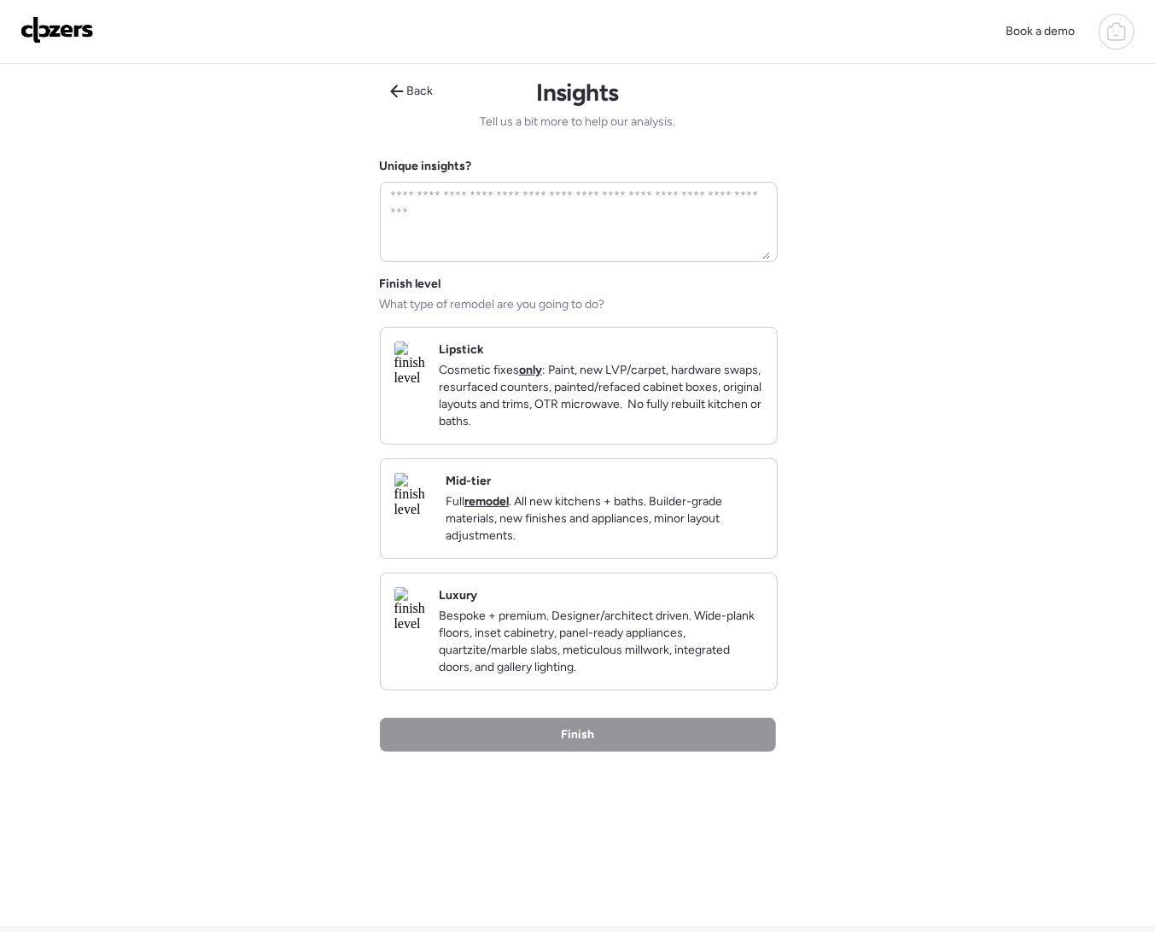
click at [599, 403] on p "Cosmetic fixes only : Paint, new LVP/carpet, hardware swaps, resurfaced counter…" at bounding box center [601, 396] width 324 height 68
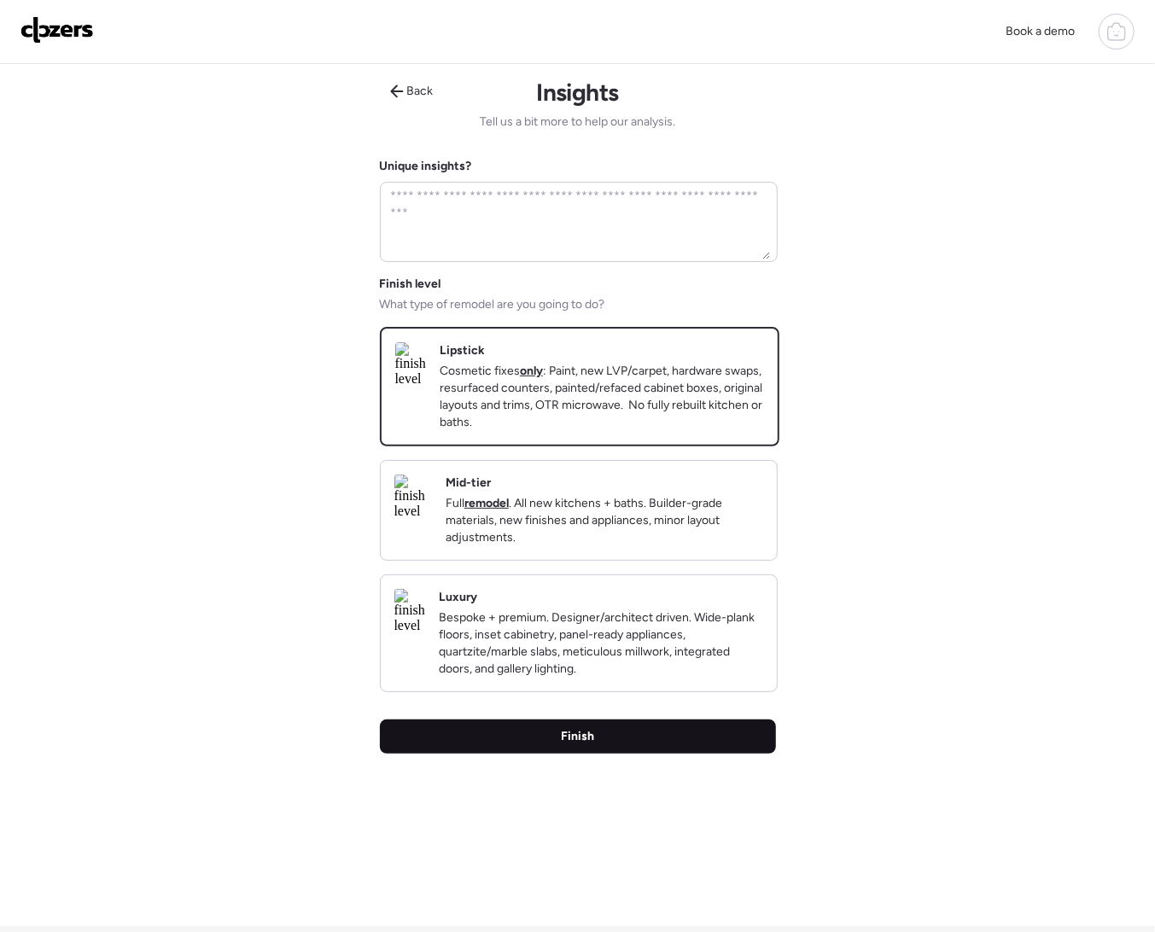
click at [640, 754] on div "Finish" at bounding box center [578, 737] width 396 height 34
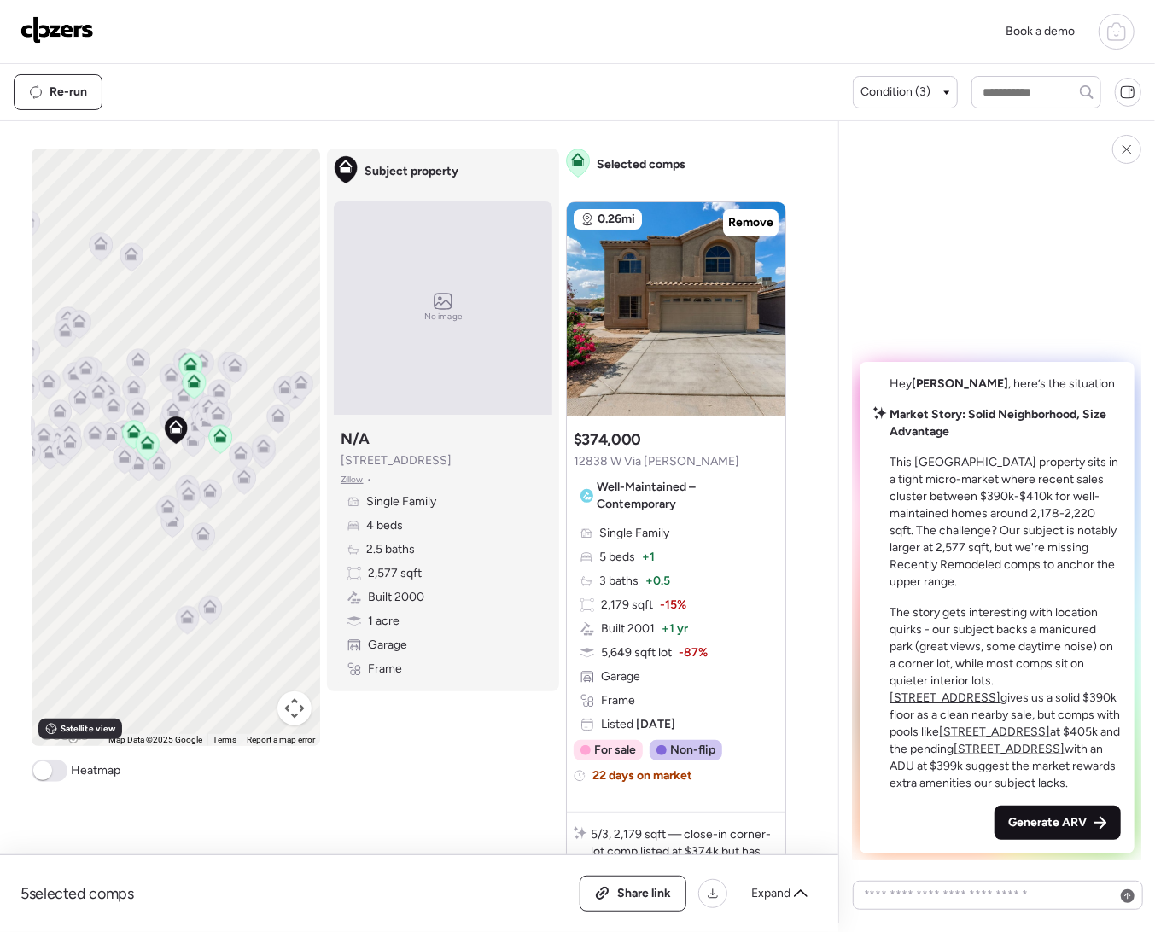
click at [1022, 824] on span "Generate ARV" at bounding box center [1047, 823] width 79 height 17
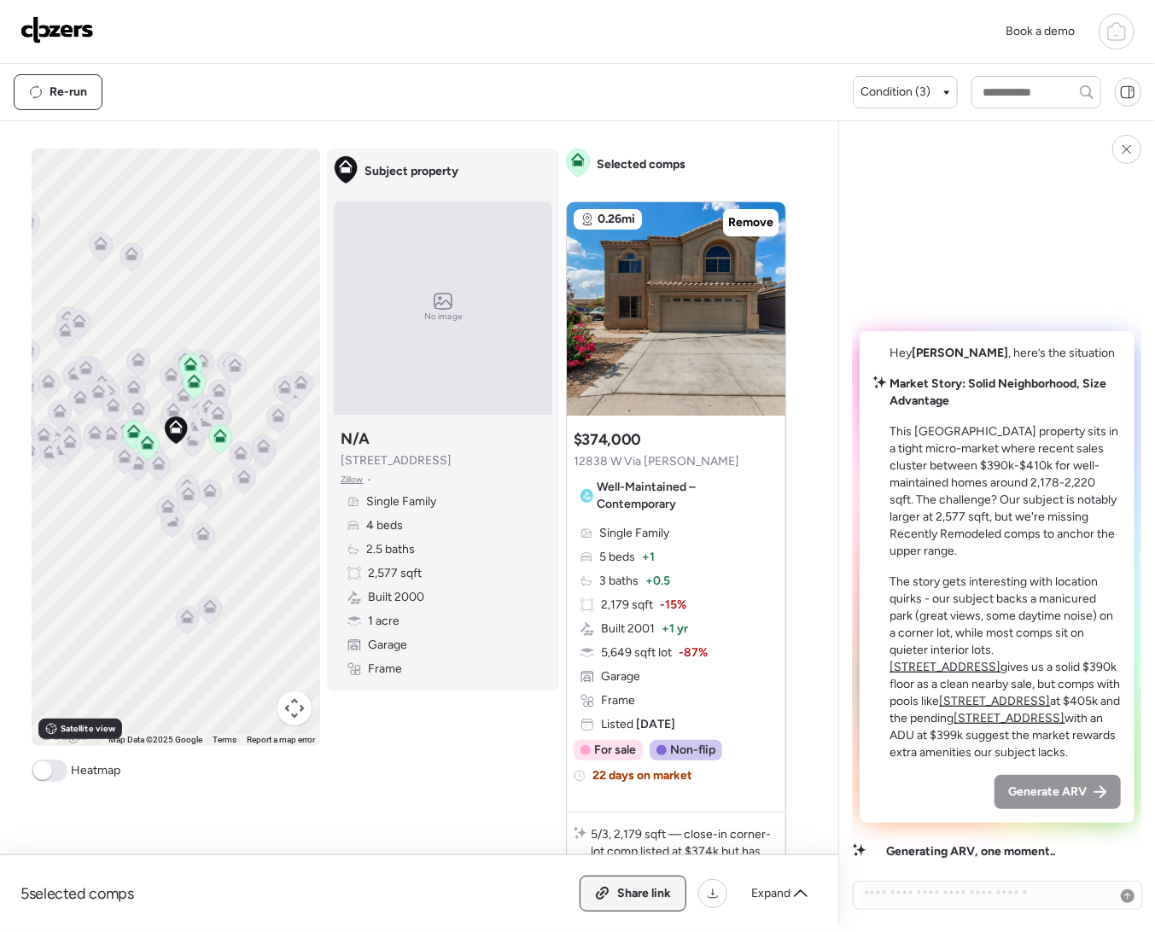
click at [617, 897] on span "Share link" at bounding box center [644, 893] width 54 height 17
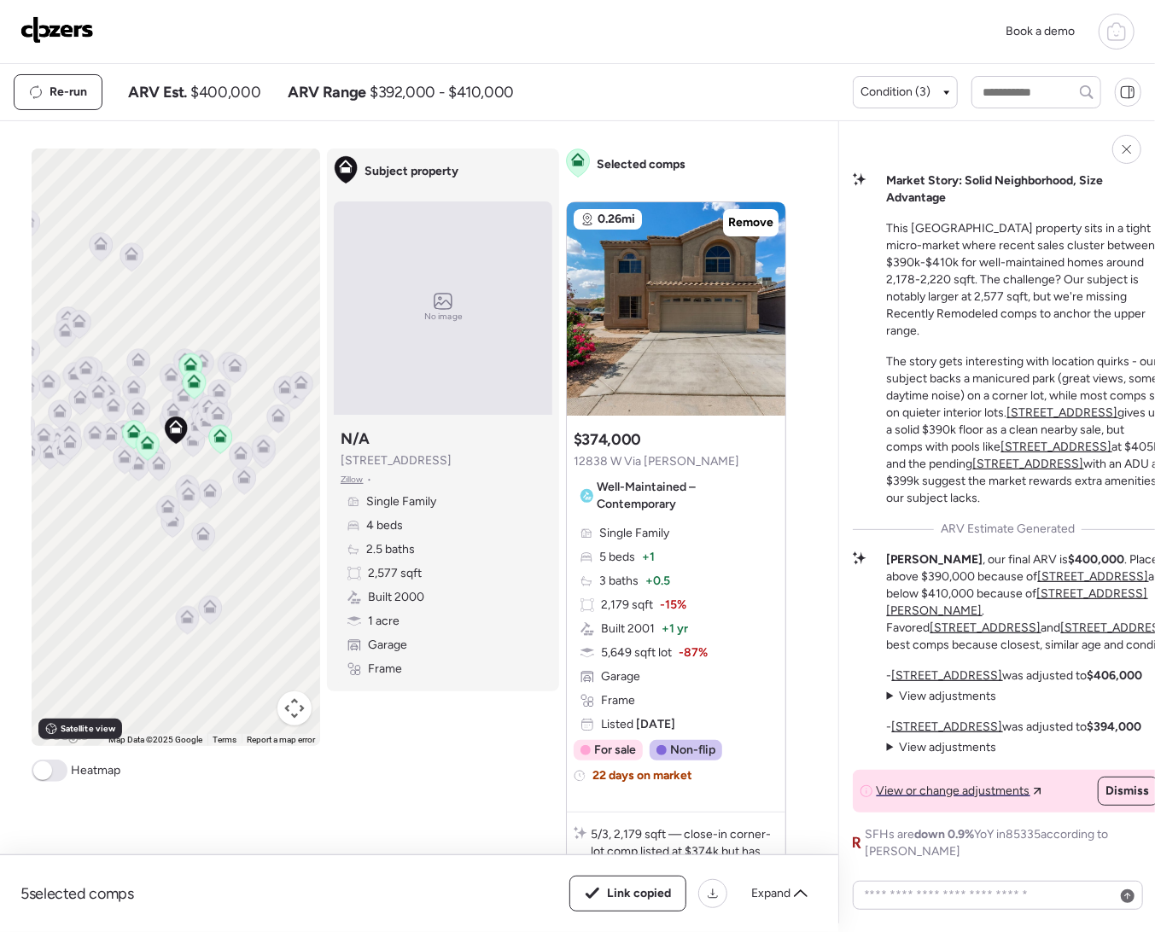
click at [60, 30] on img at bounding box center [56, 29] width 73 height 27
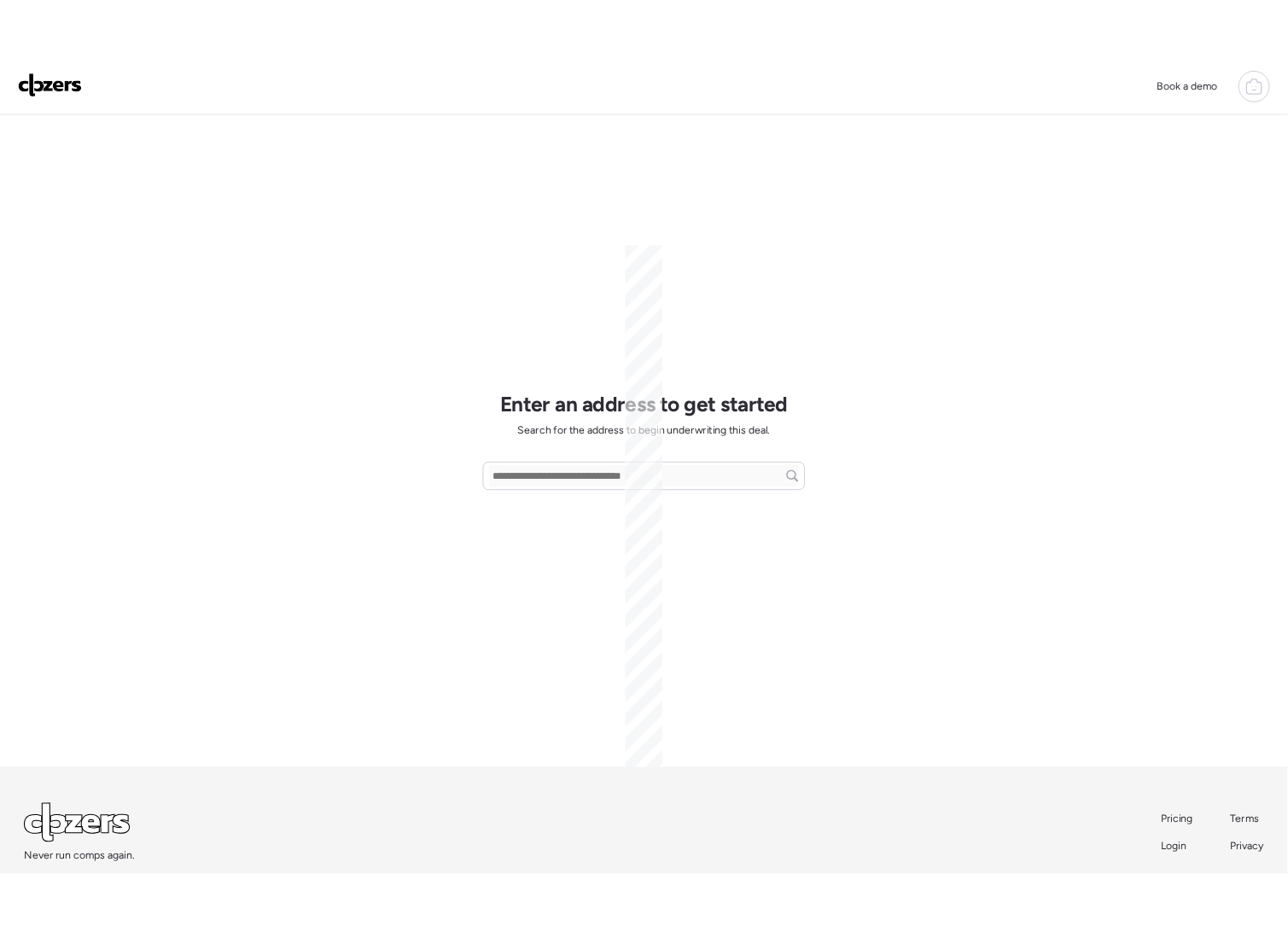
scroll to position [5, 0]
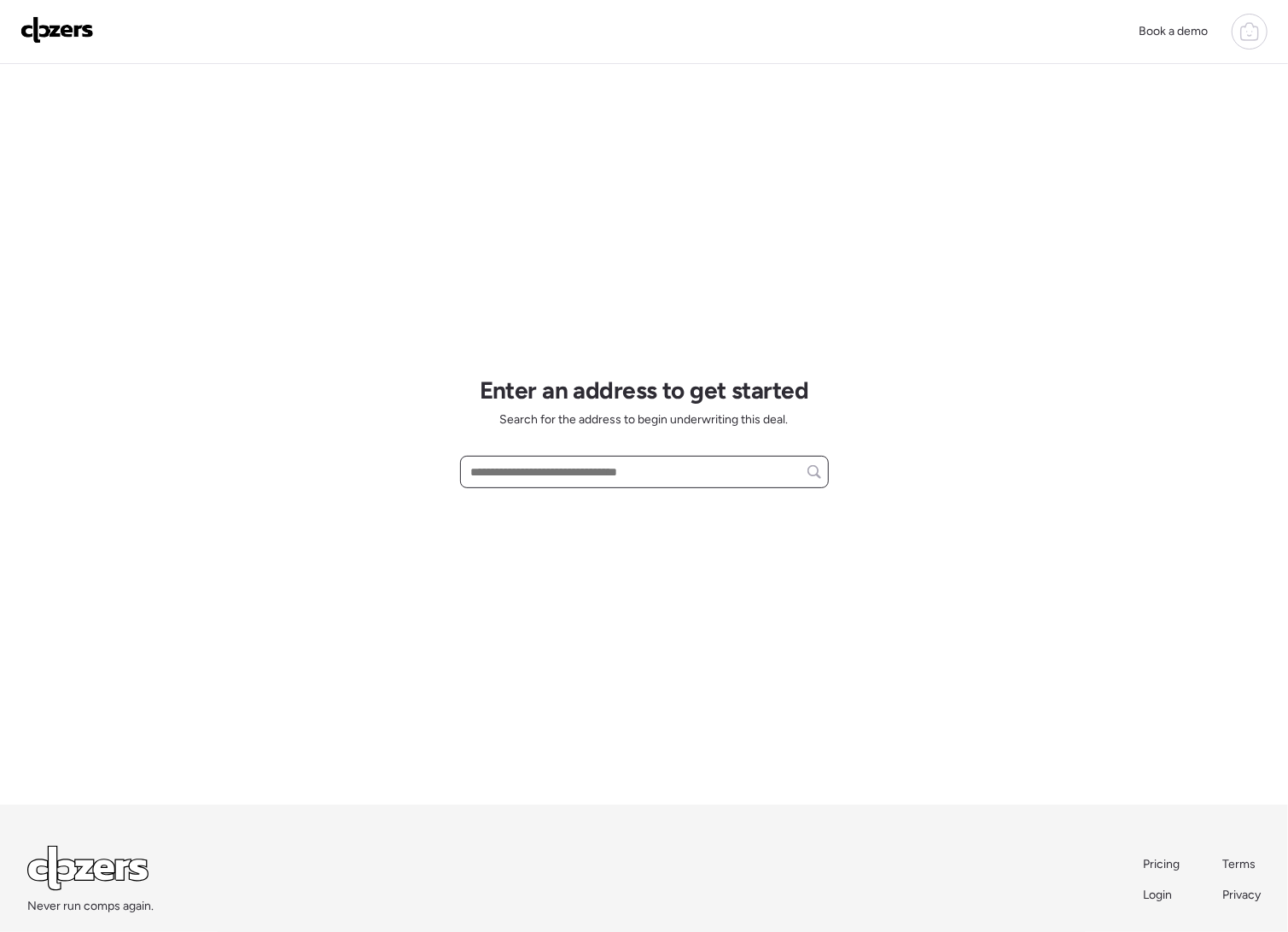
click at [488, 470] on input "text" at bounding box center [644, 472] width 353 height 24
paste input "**********"
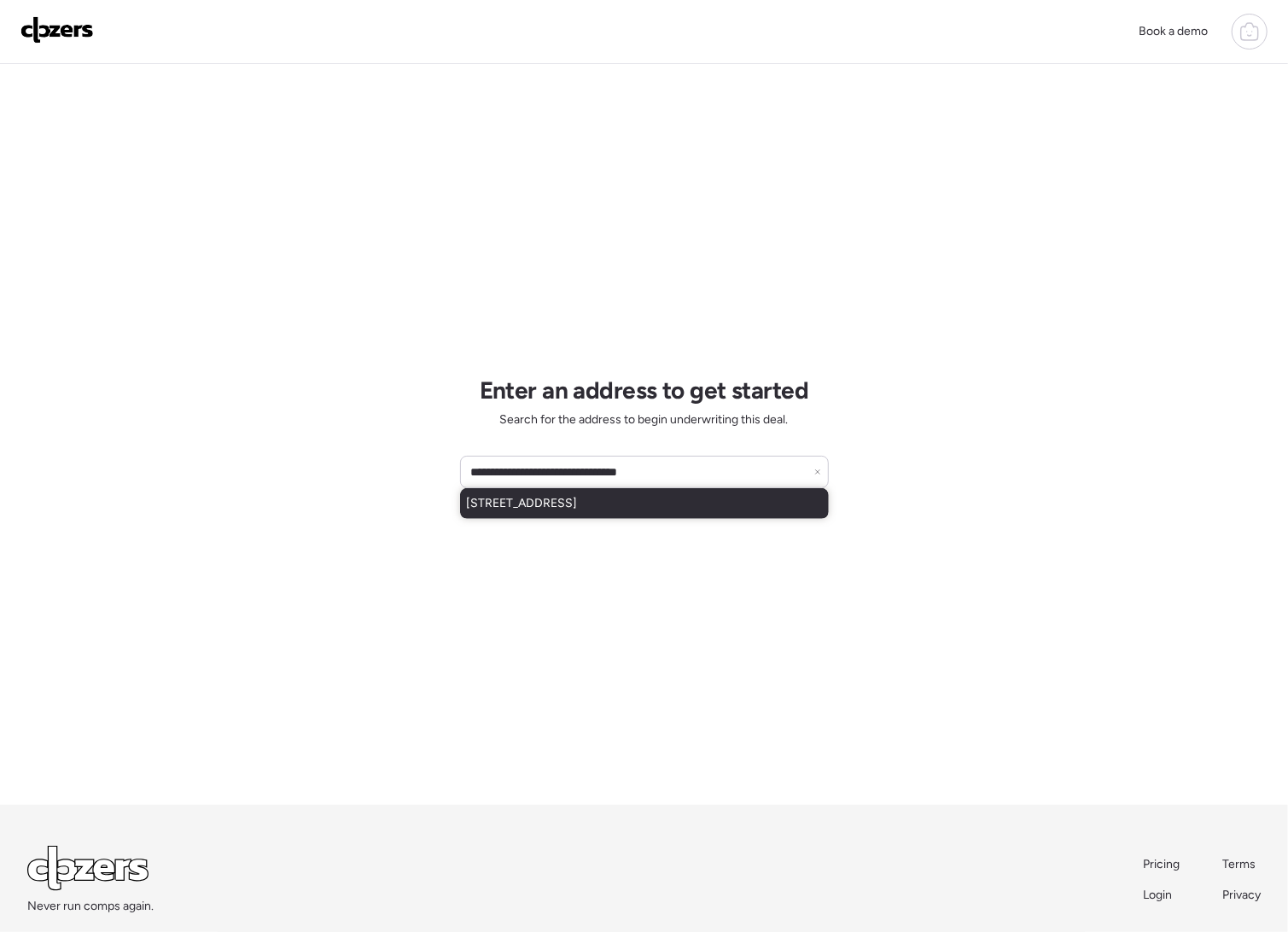
click at [540, 508] on span "15398 W Morning Glory St, Goodyear, AZ, 85338" at bounding box center [522, 503] width 111 height 17
type input "**********"
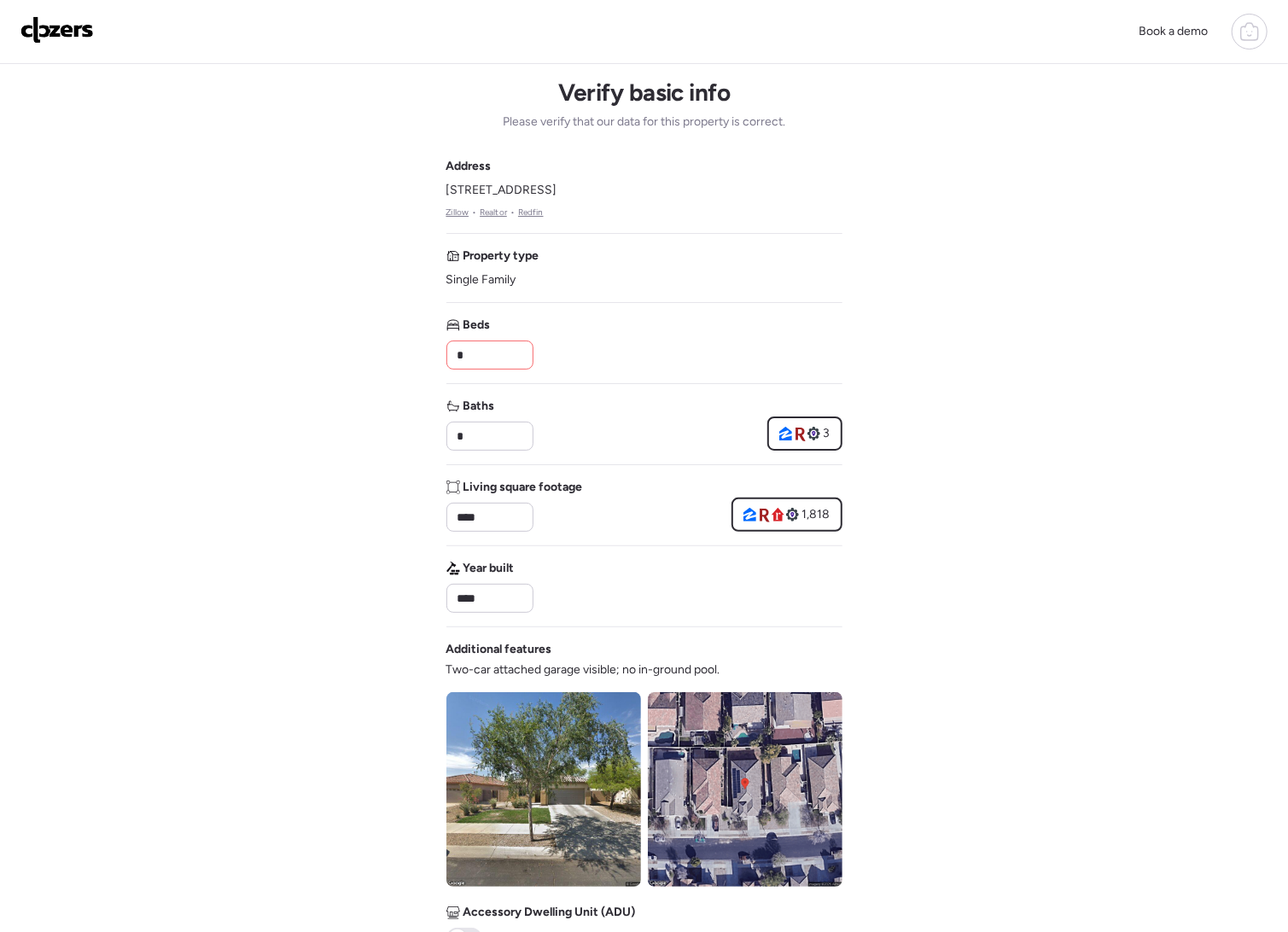
click at [517, 358] on input "*" at bounding box center [490, 355] width 72 height 24
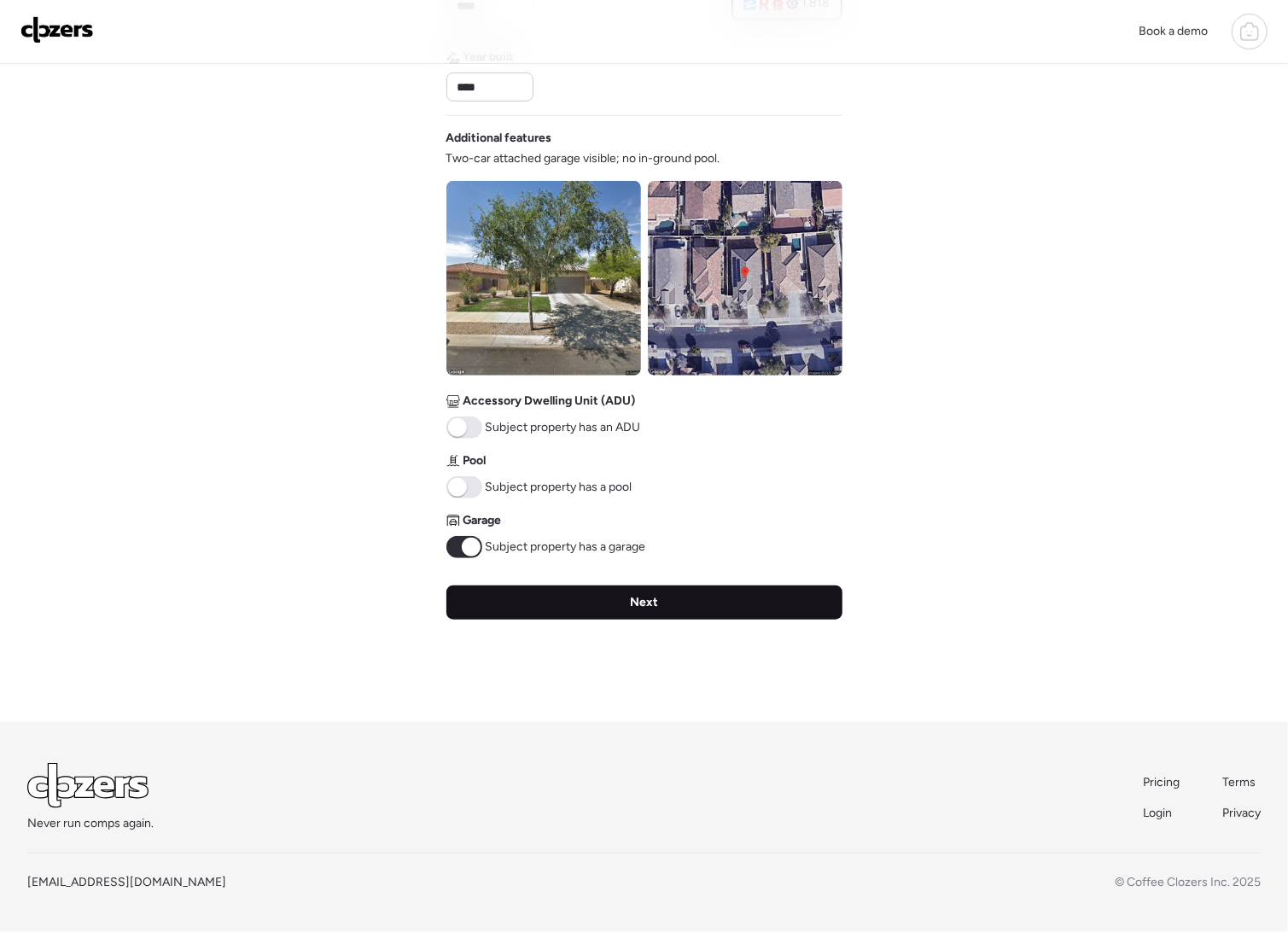
type input "*"
click at [716, 609] on div "Next" at bounding box center [645, 603] width 396 height 34
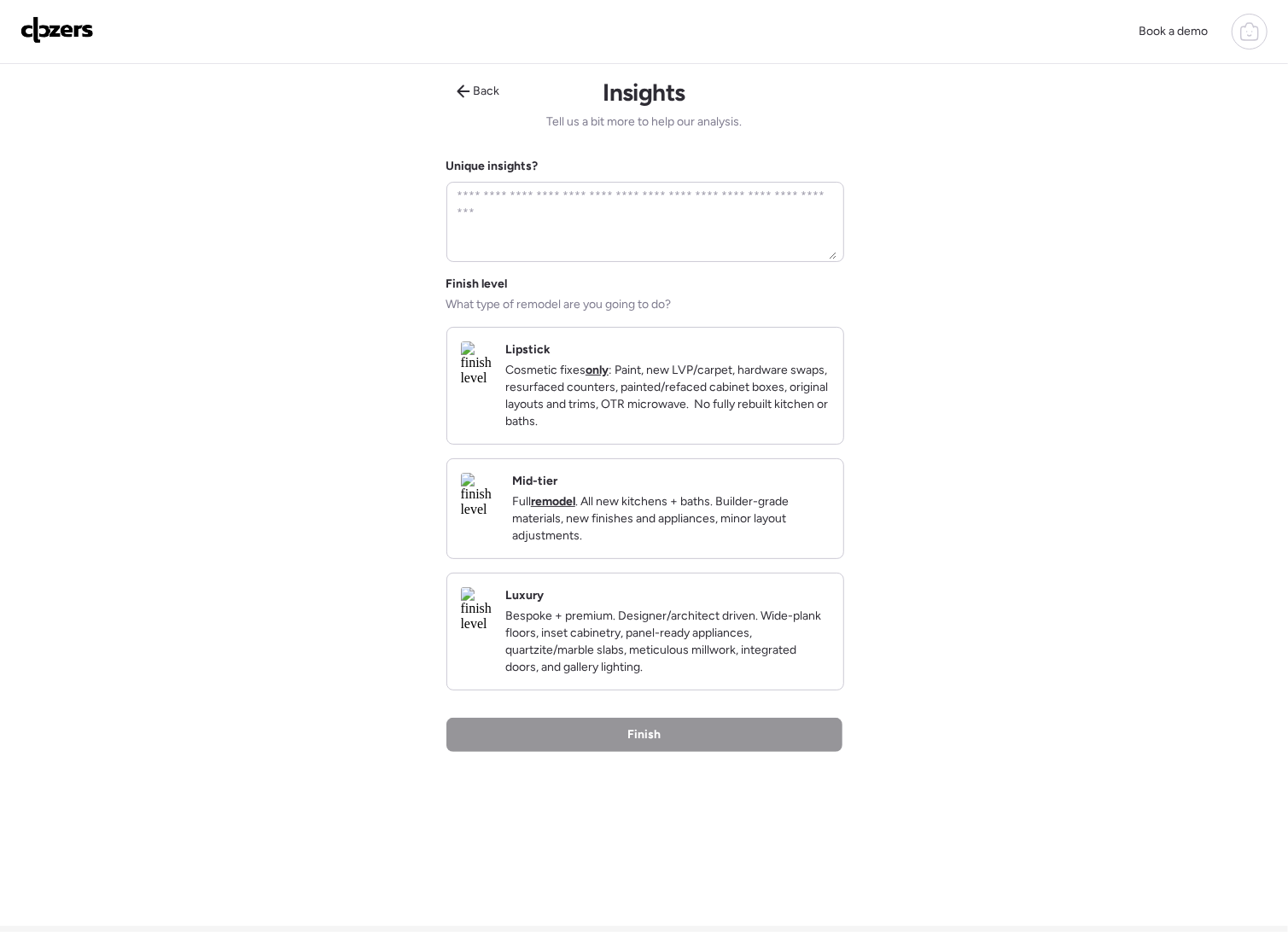
click at [667, 382] on p "Cosmetic fixes only : Paint, new LVP/carpet, hardware swaps, resurfaced counter…" at bounding box center [667, 396] width 324 height 68
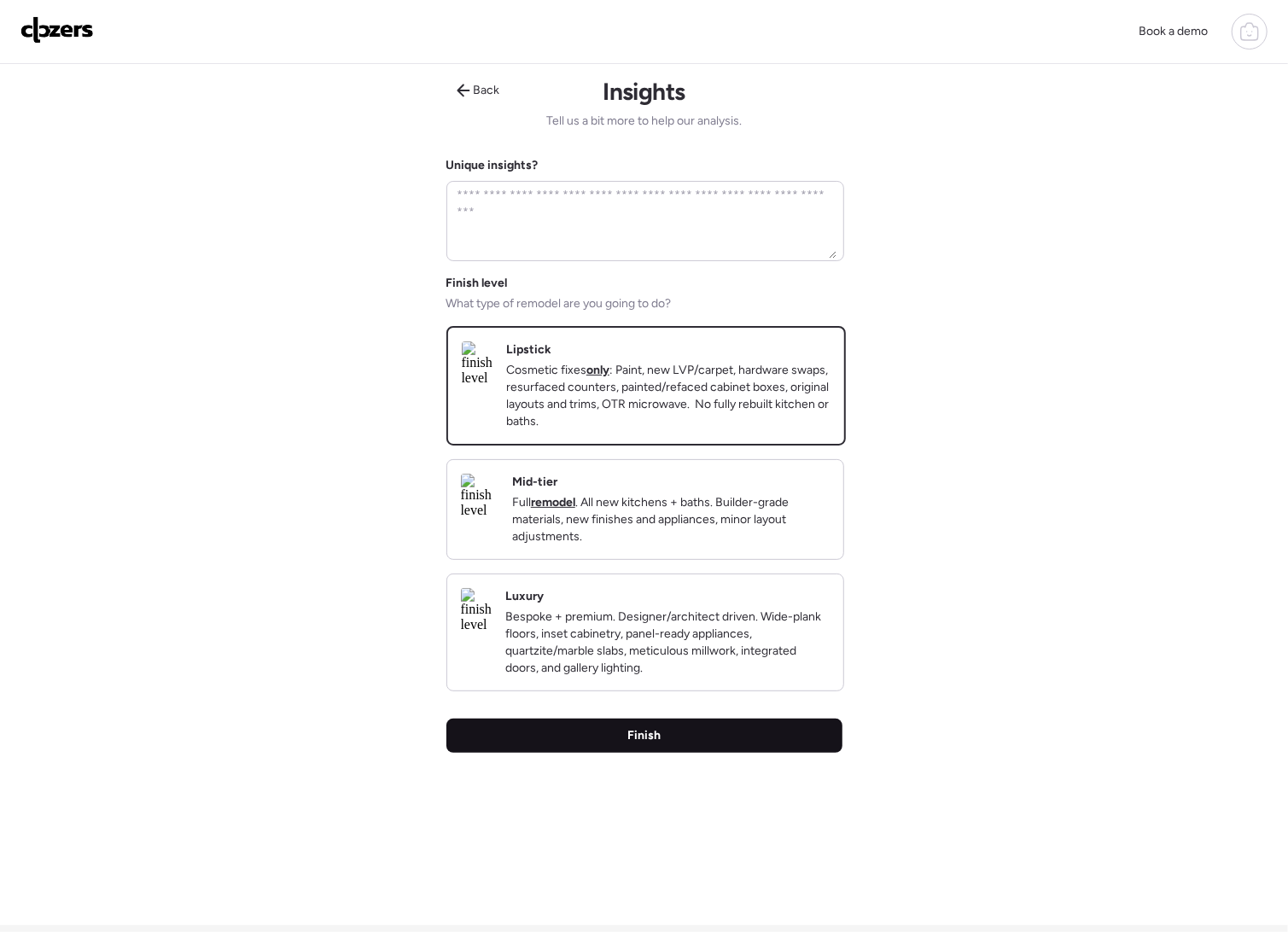
click at [693, 753] on div "Finish" at bounding box center [645, 736] width 396 height 34
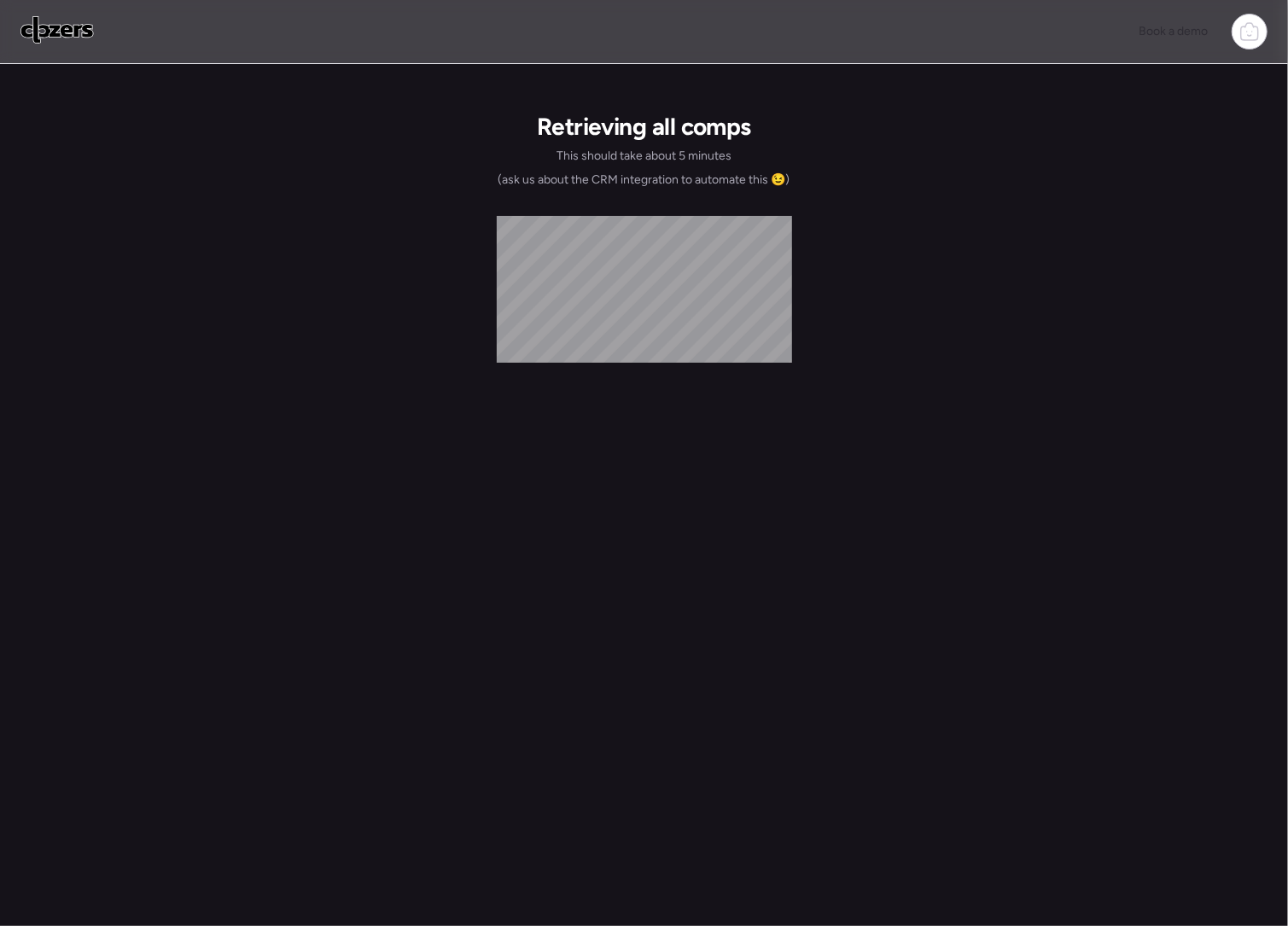
scroll to position [0, 0]
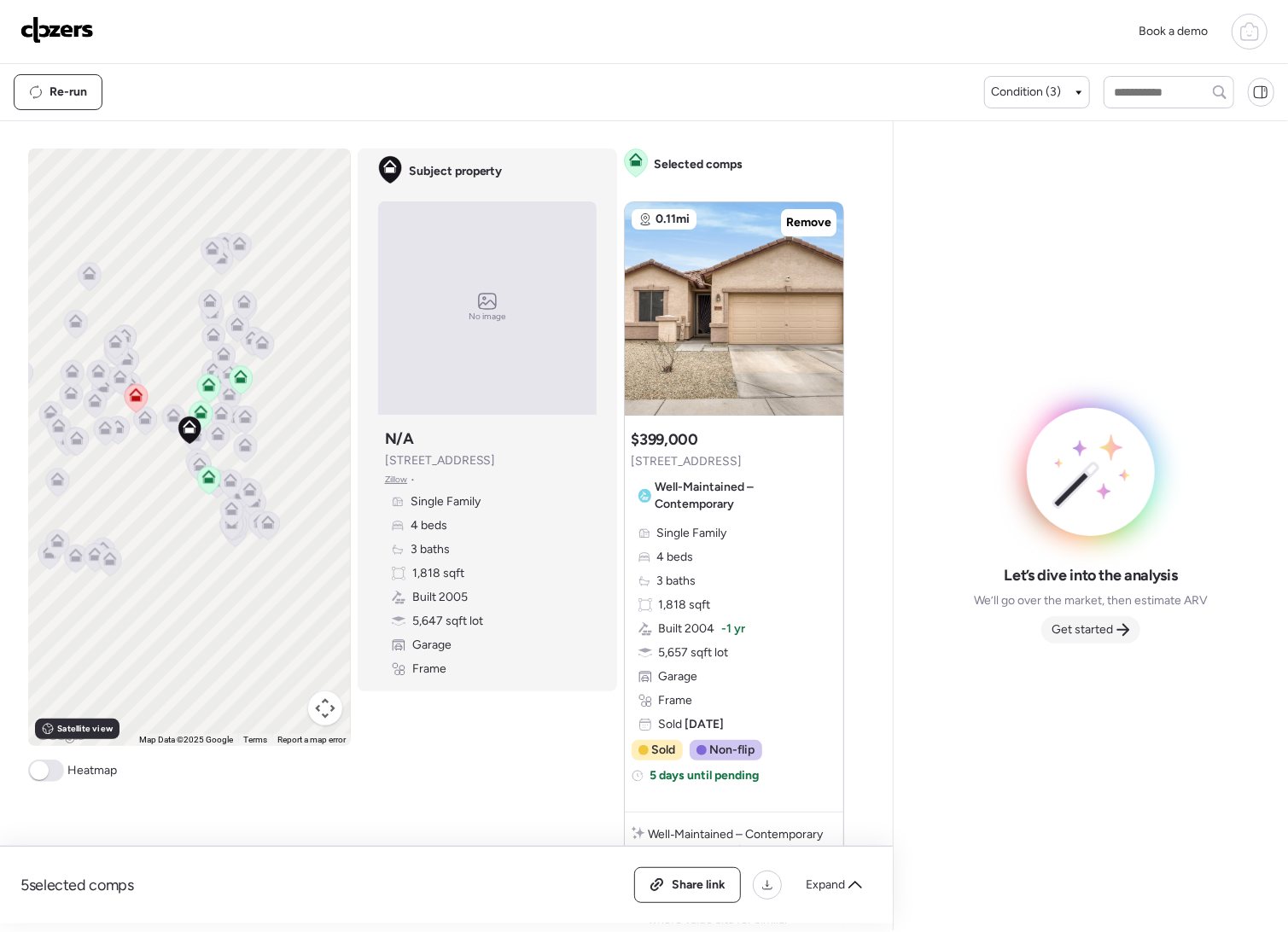
click at [1101, 634] on span "Get started" at bounding box center [1082, 630] width 61 height 17
click at [886, 634] on div "5 selected comps All (5) ARV (5) As-is (0) Share link Expand Comps list To acti…" at bounding box center [443, 522] width 886 height 803
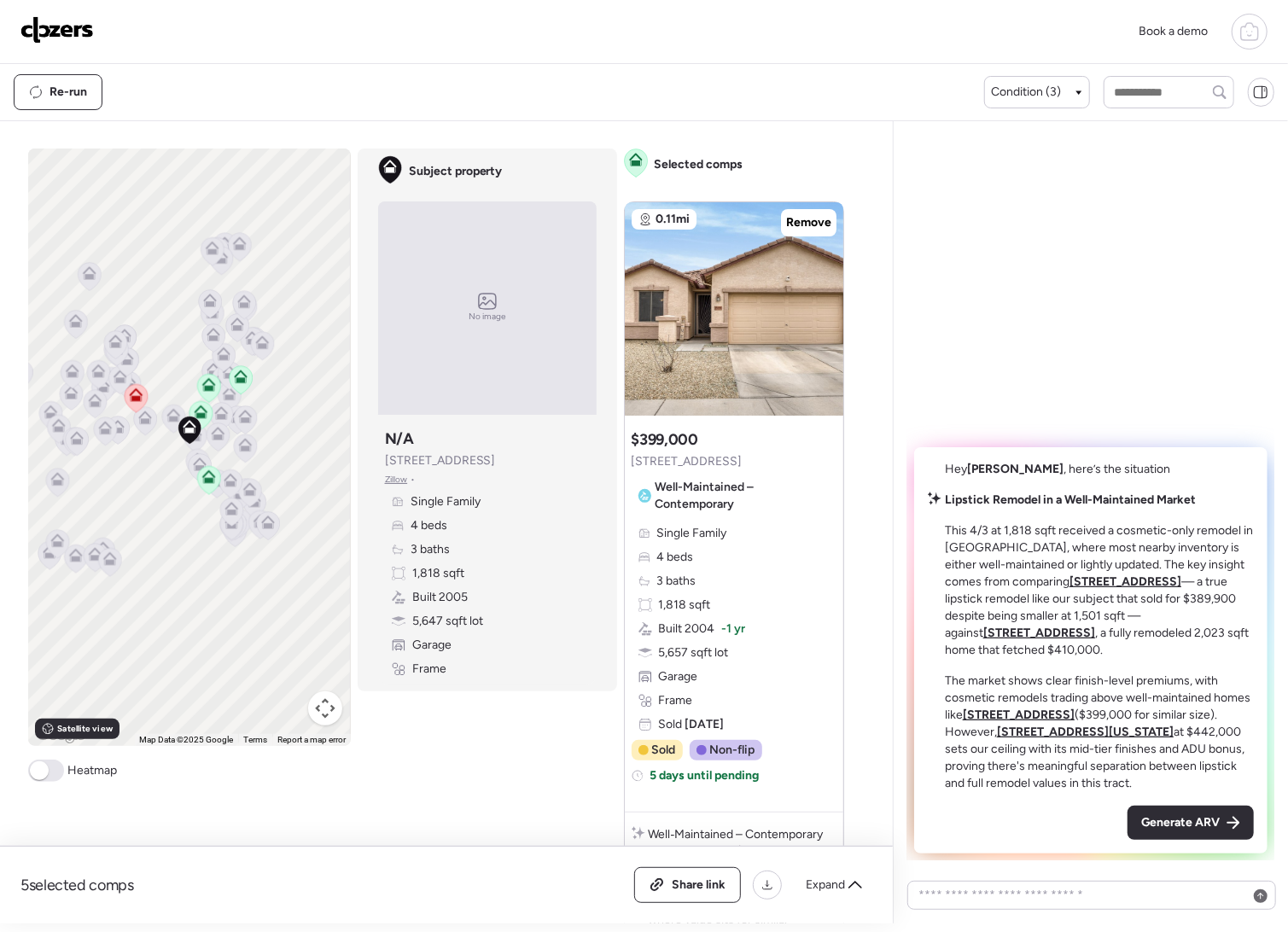
drag, startPoint x: 1183, startPoint y: 819, endPoint x: 894, endPoint y: 795, distance: 289.6
click at [1183, 819] on span "Generate ARV" at bounding box center [1181, 823] width 79 height 17
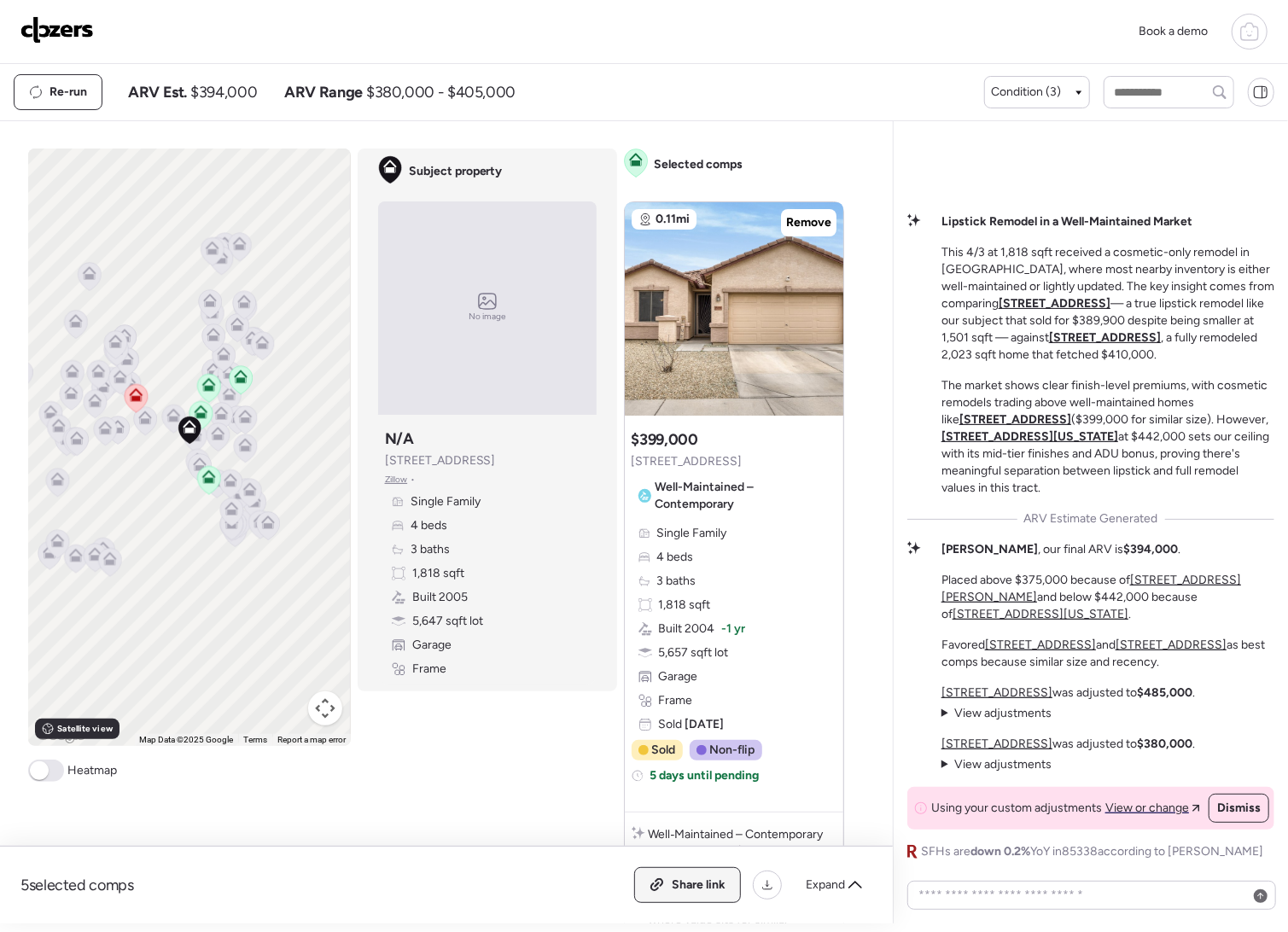
click at [689, 888] on span "Share link" at bounding box center [699, 885] width 54 height 17
click at [42, 29] on img at bounding box center [56, 29] width 73 height 27
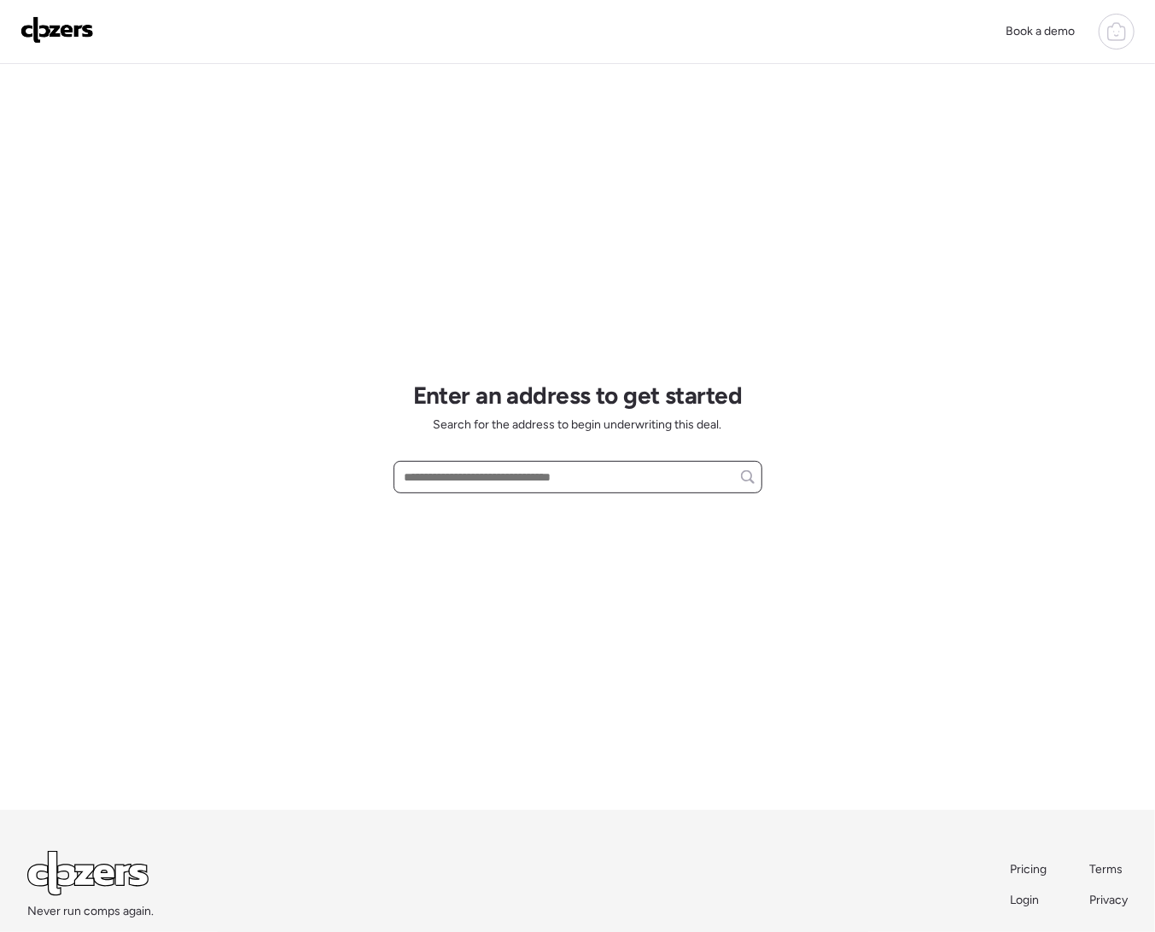
click at [599, 478] on input "text" at bounding box center [577, 477] width 353 height 24
paste input "**********"
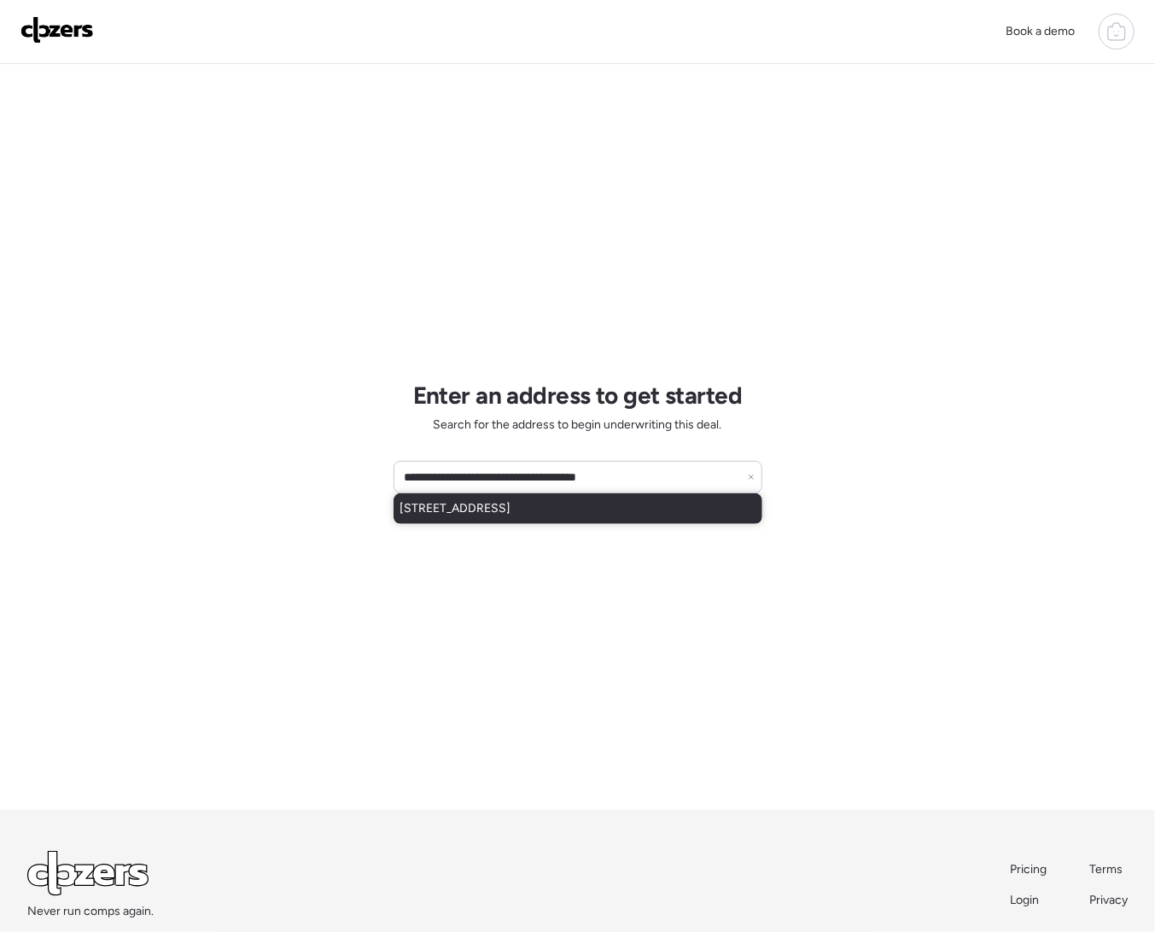
click at [511, 506] on span "[STREET_ADDRESS]" at bounding box center [455, 508] width 111 height 17
type input "**********"
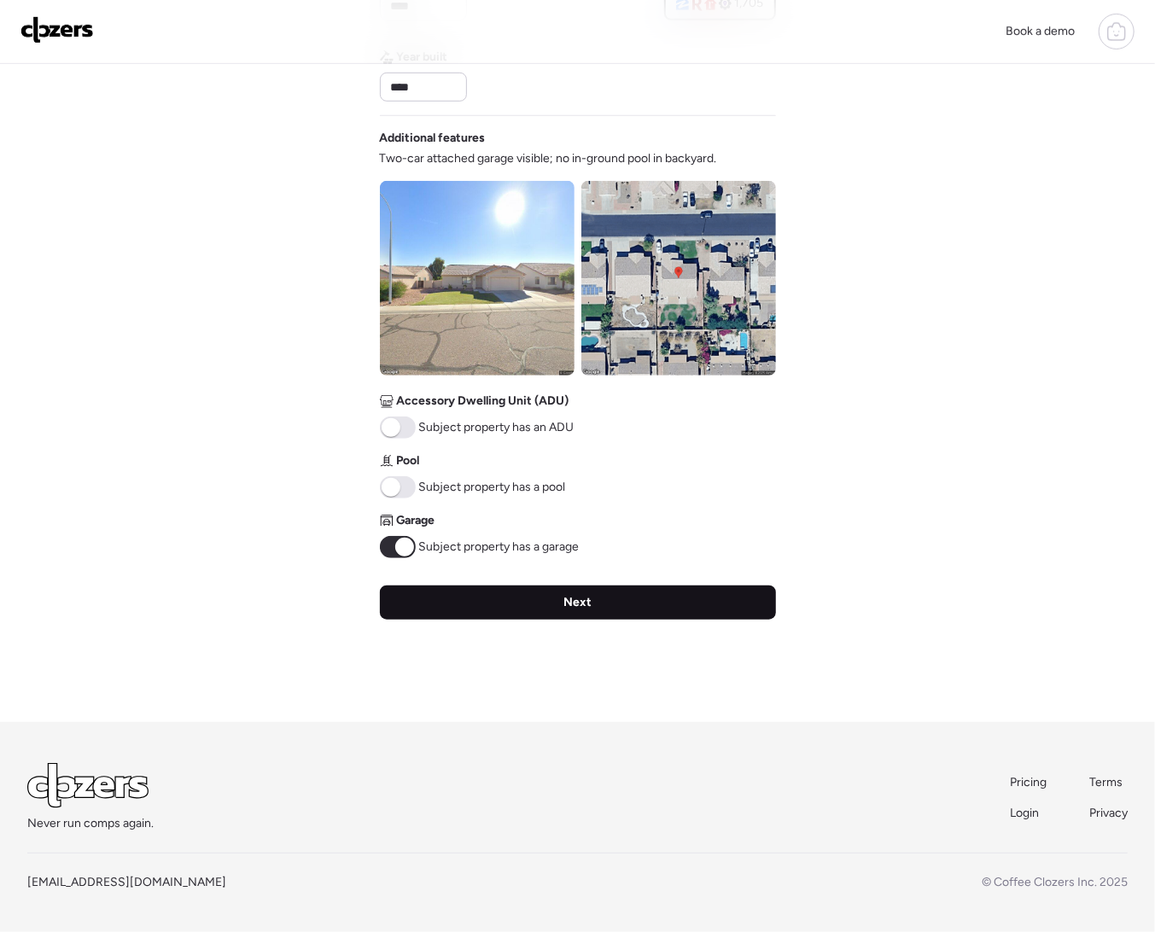
click at [533, 611] on div "Next" at bounding box center [578, 603] width 396 height 34
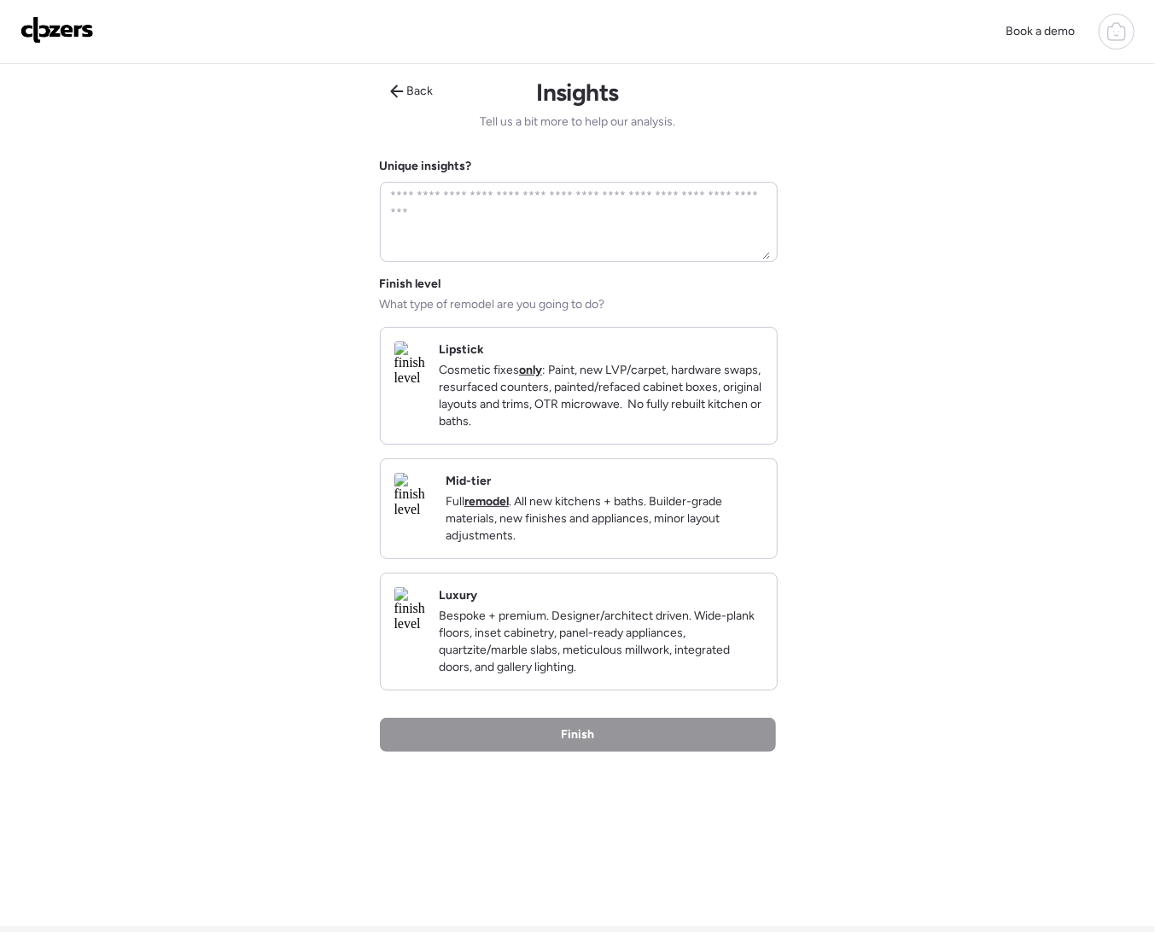
click at [572, 416] on p "Cosmetic fixes only : Paint, new LVP/carpet, hardware swaps, resurfaced counter…" at bounding box center [601, 396] width 324 height 68
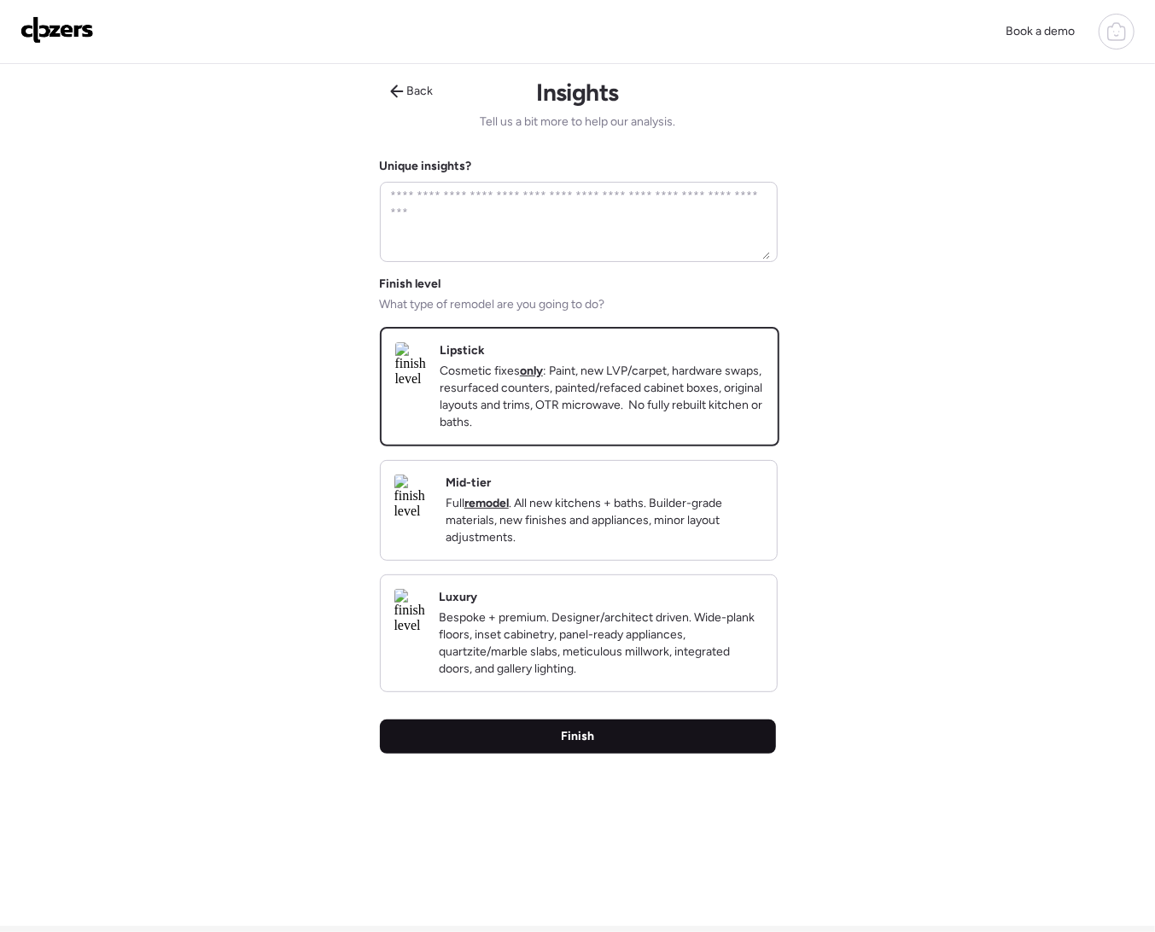
click at [657, 754] on div "Finish" at bounding box center [578, 737] width 396 height 34
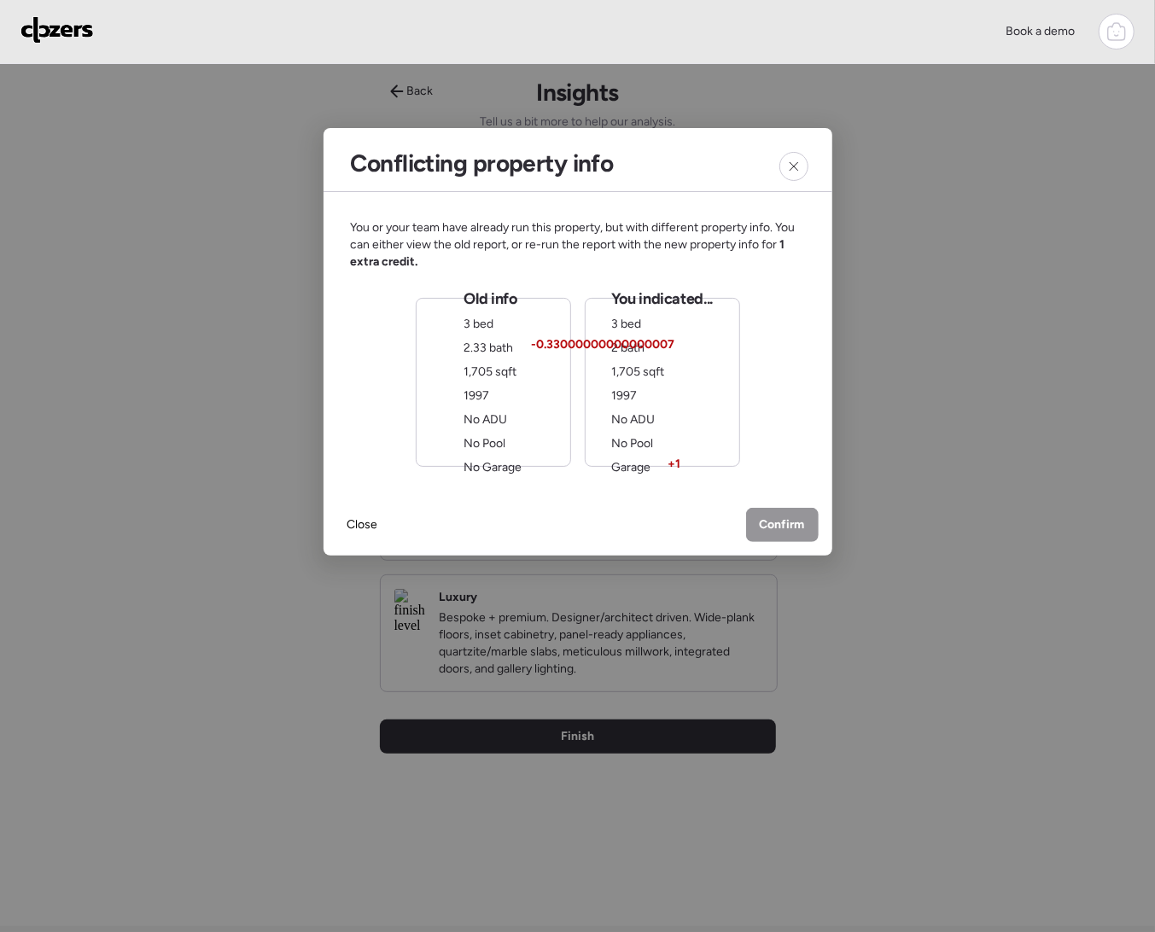
click at [461, 380] on div "Old info 3 bed 2.33 bath 1,705 sqft 1997 No ADU No Pool No Garage" at bounding box center [493, 382] width 155 height 169
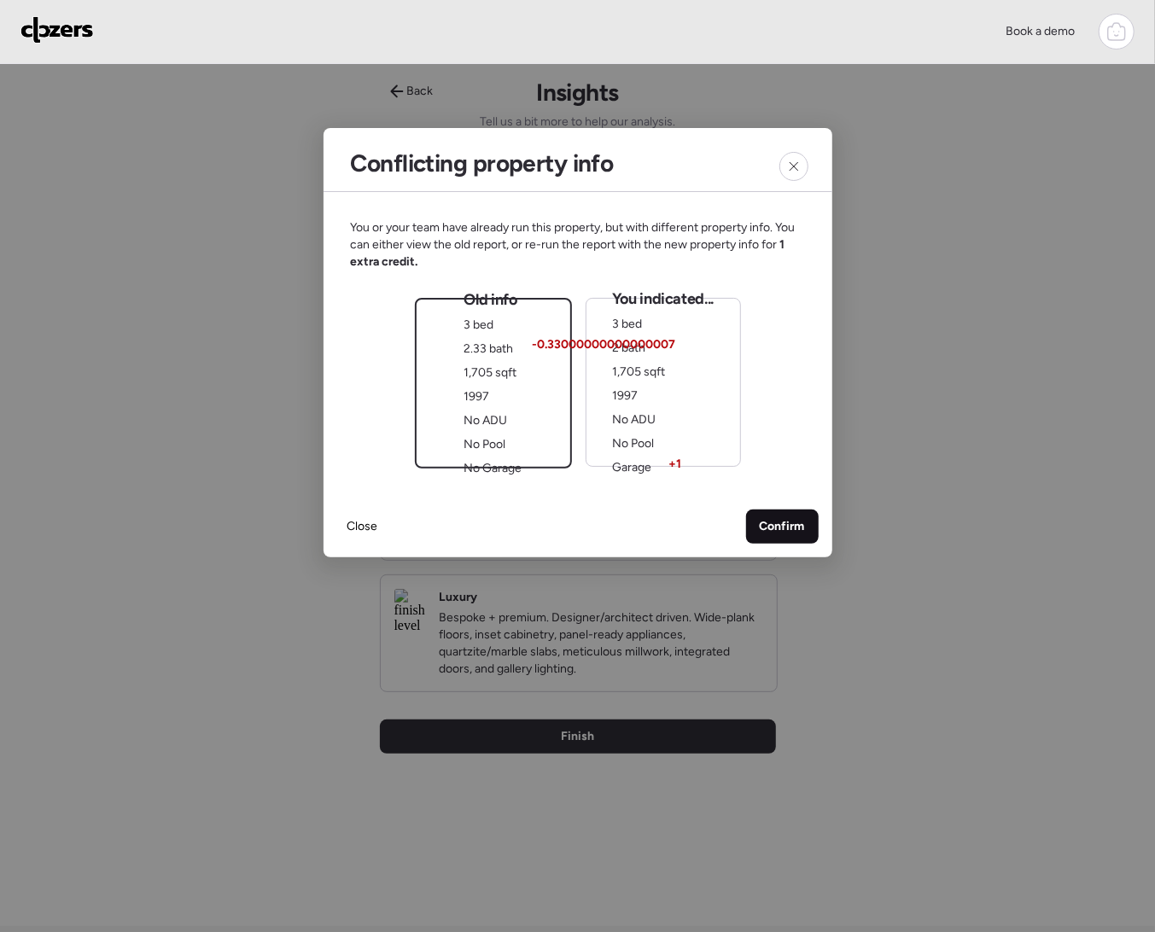
click at [770, 534] on span "Confirm" at bounding box center [782, 526] width 45 height 17
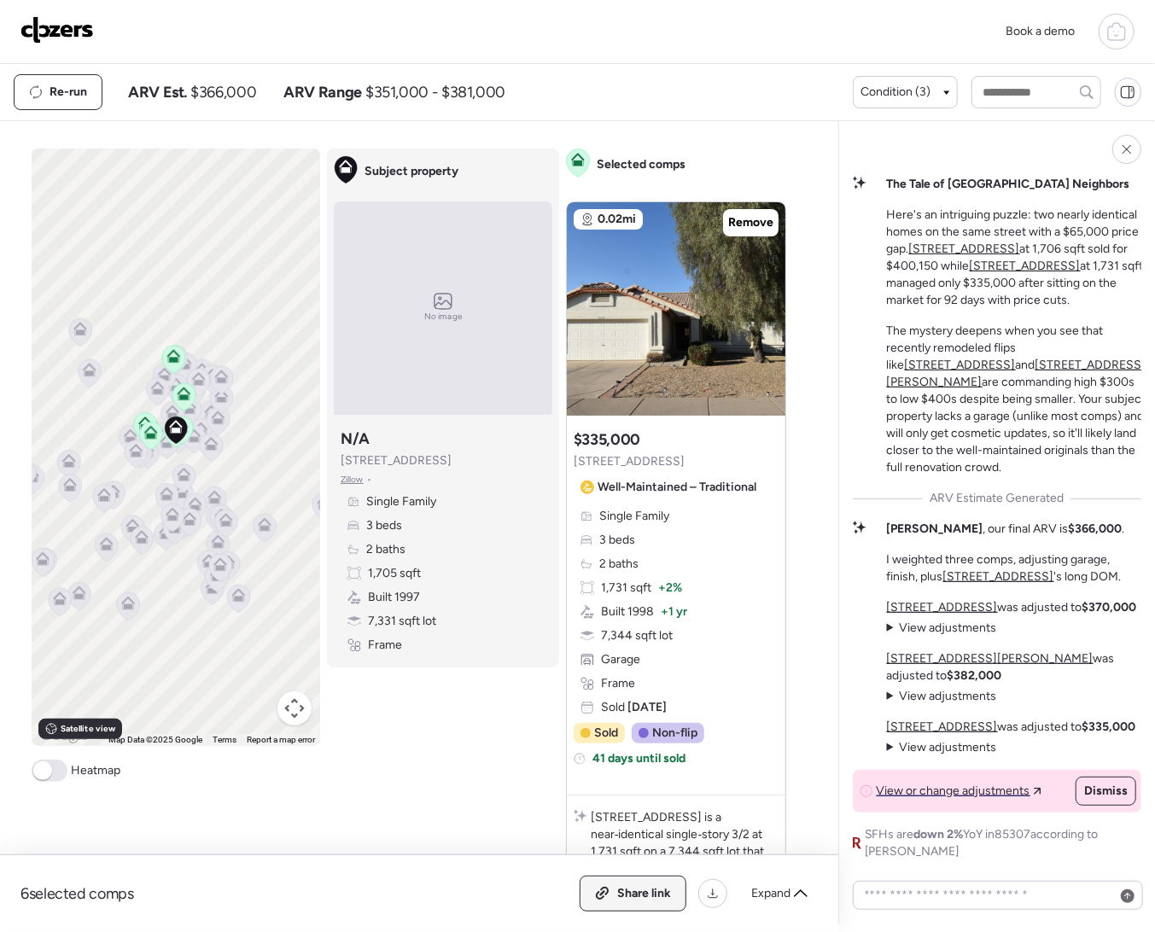
click at [638, 898] on span "Share link" at bounding box center [644, 893] width 54 height 17
click at [43, 33] on img at bounding box center [56, 29] width 73 height 27
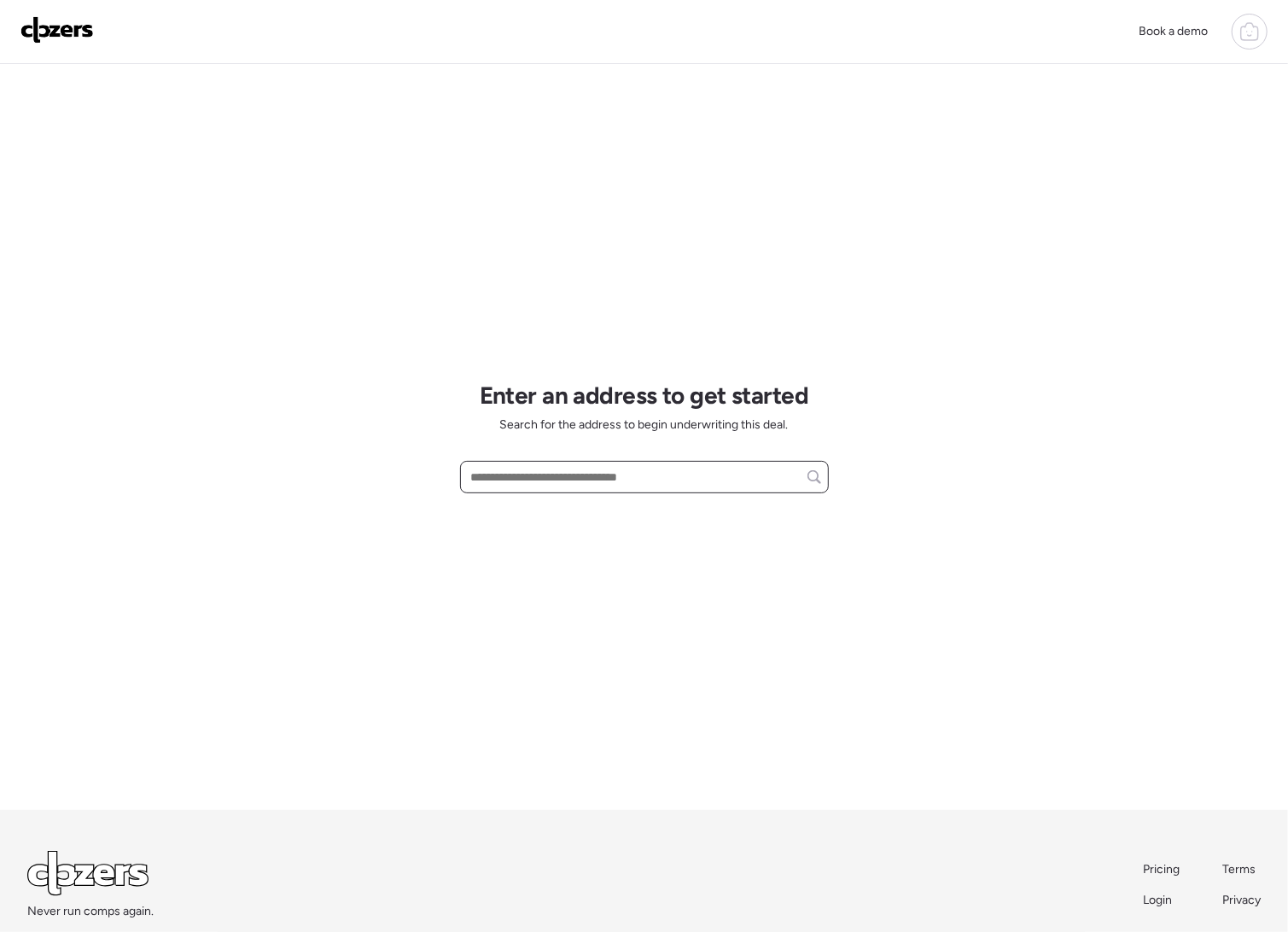
click at [627, 482] on input "text" at bounding box center [644, 477] width 353 height 24
paste input "**********"
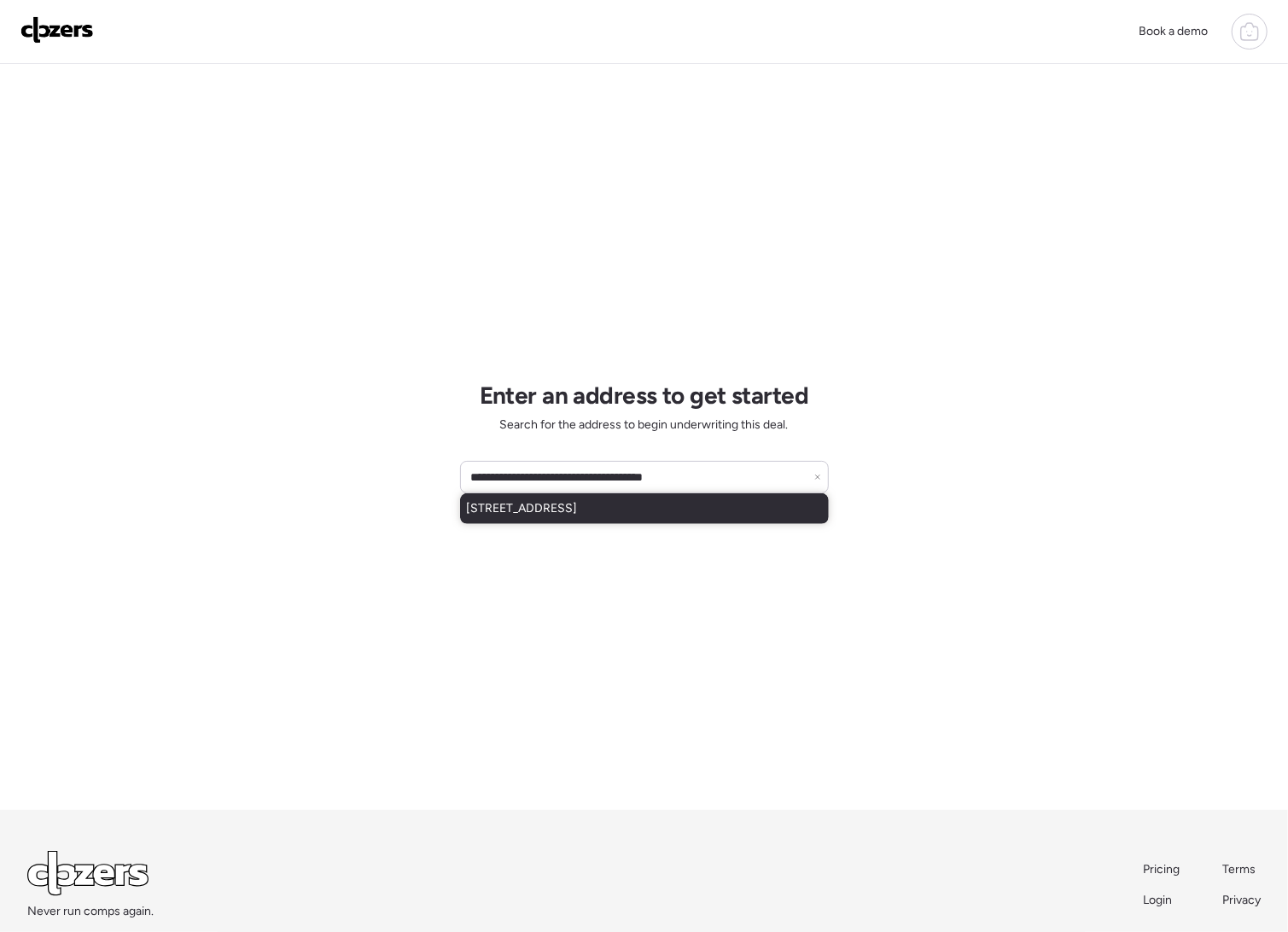
click at [578, 514] on span "[STREET_ADDRESS]" at bounding box center [522, 508] width 111 height 17
type input "**********"
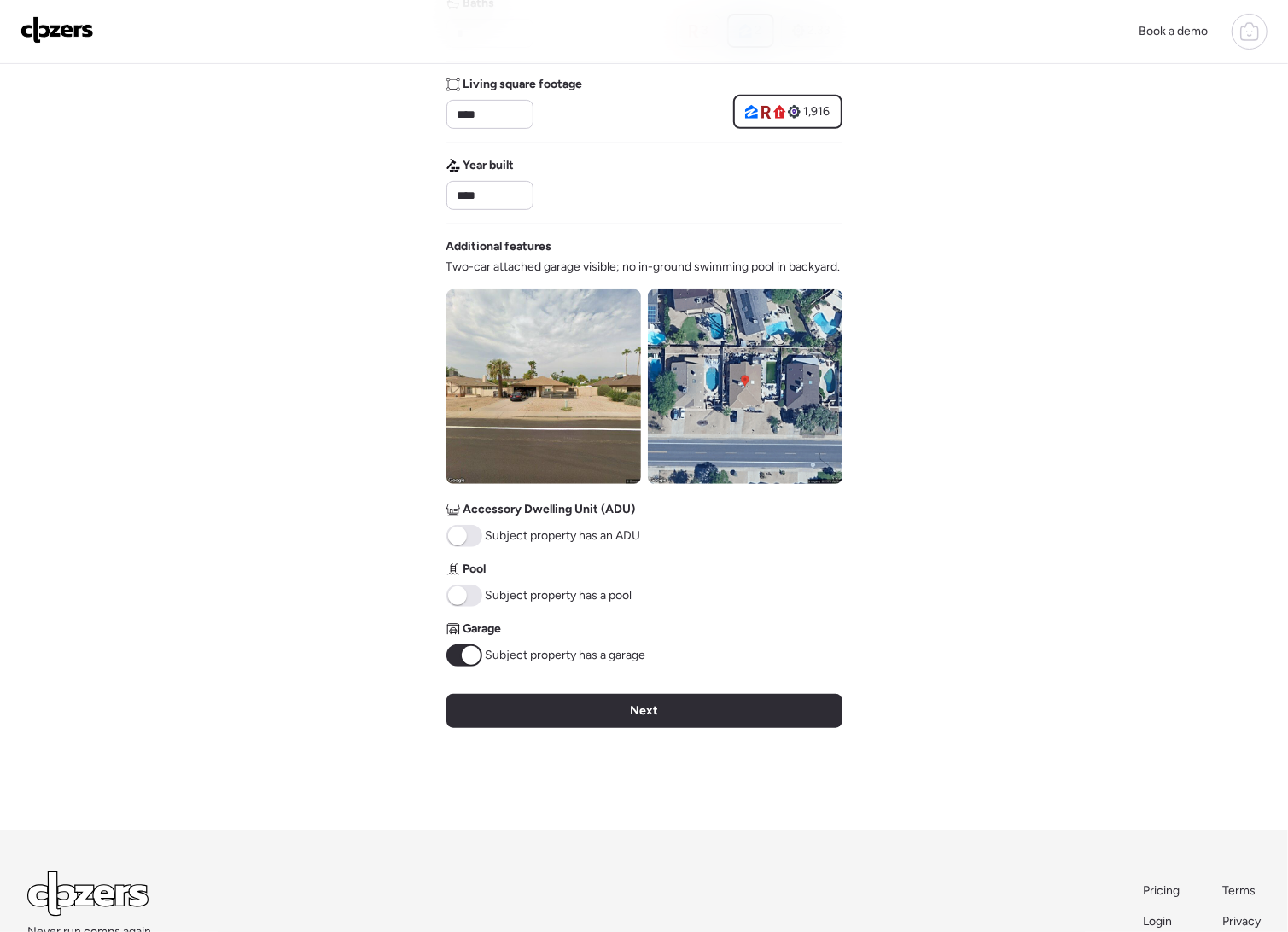
click at [645, 720] on span "Next" at bounding box center [644, 711] width 28 height 17
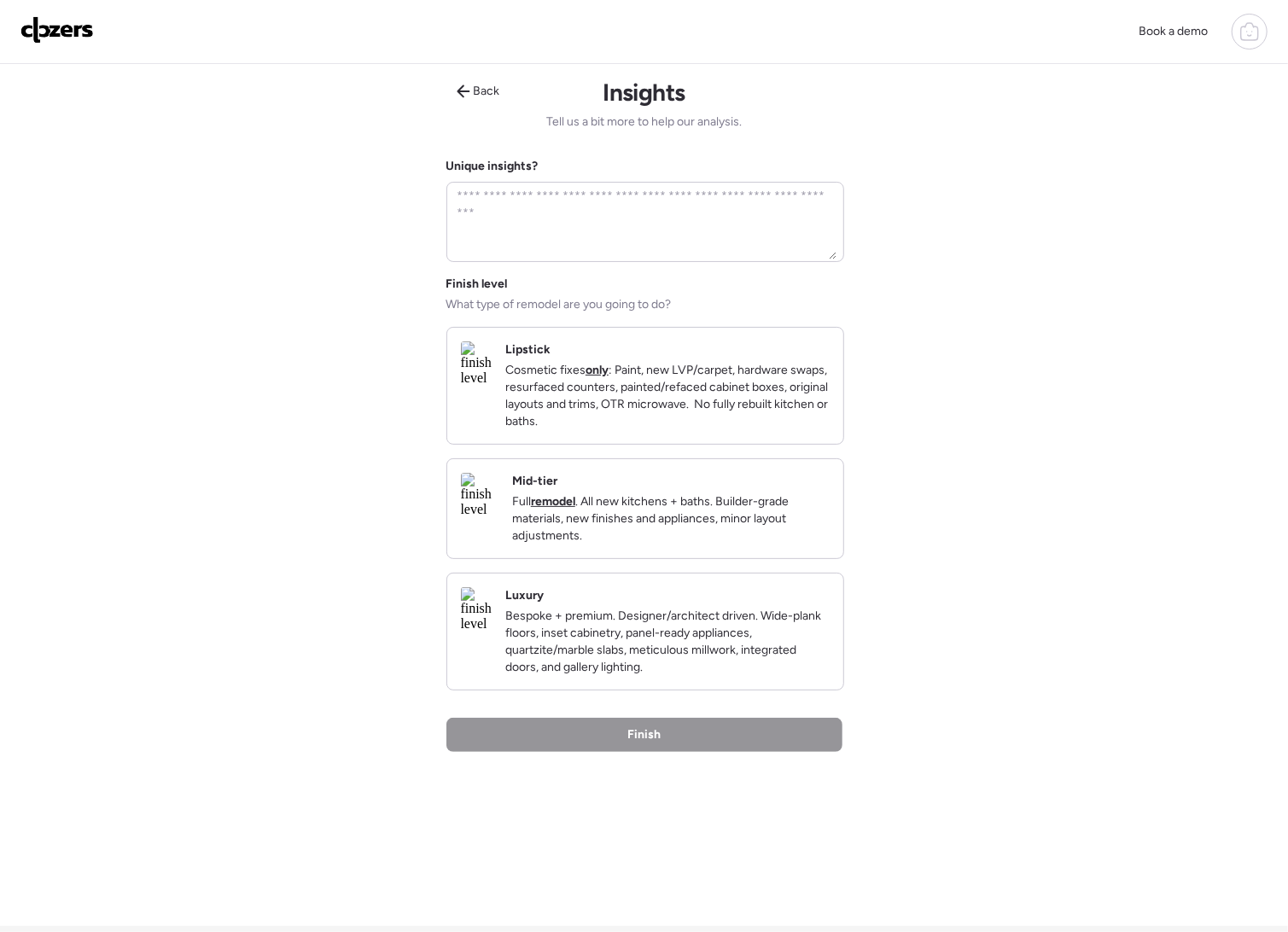
click at [621, 418] on p "Cosmetic fixes only : Paint, new LVP/carpet, hardware swaps, resurfaced counter…" at bounding box center [667, 396] width 324 height 68
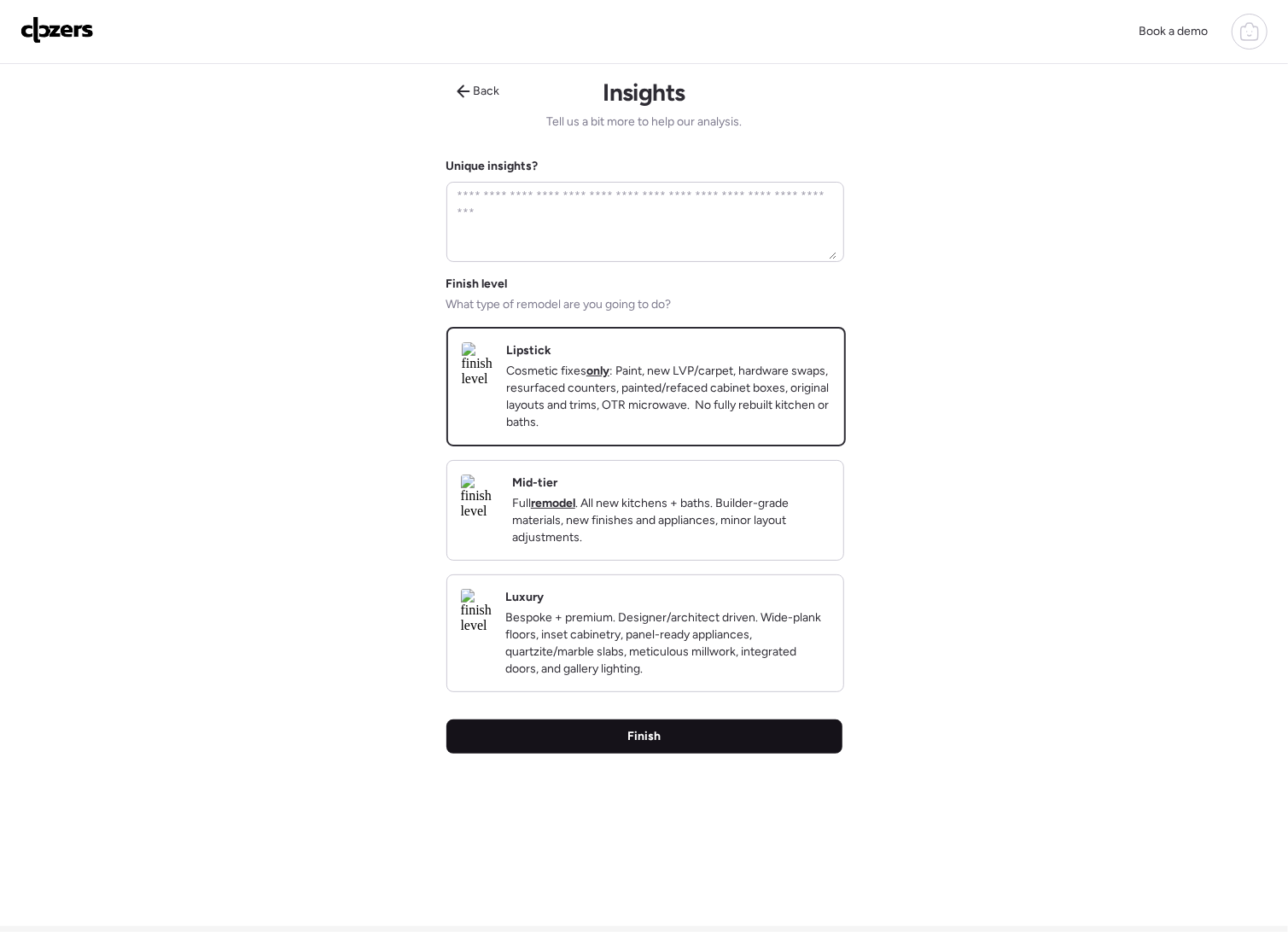
click at [669, 754] on div "Finish" at bounding box center [645, 737] width 396 height 34
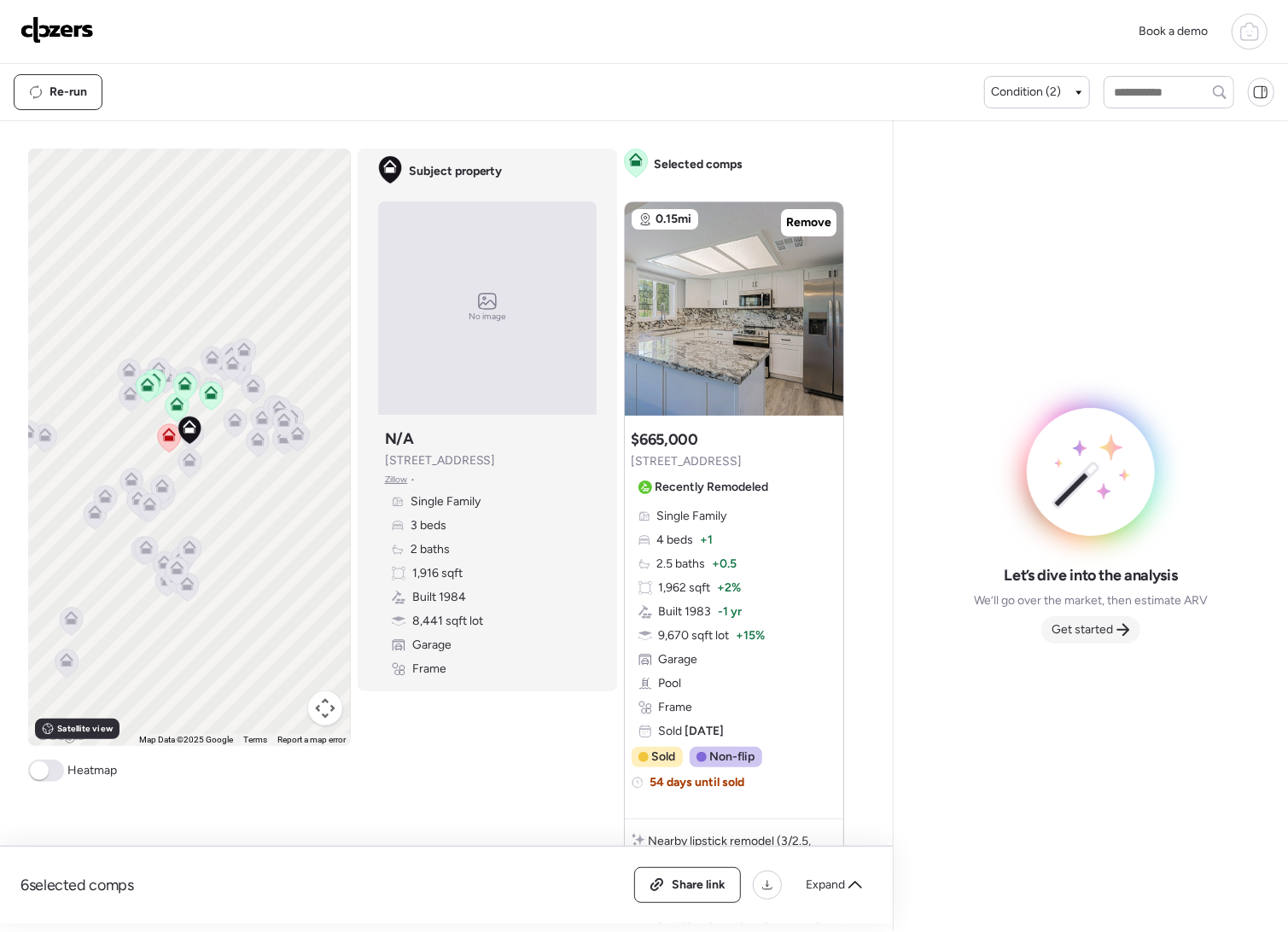
click at [1097, 628] on span "Get started" at bounding box center [1082, 630] width 61 height 17
click at [886, 628] on div "6 selected comps All (6) ARV (6) As-is (0) Share link Expand Comps list To acti…" at bounding box center [443, 522] width 886 height 803
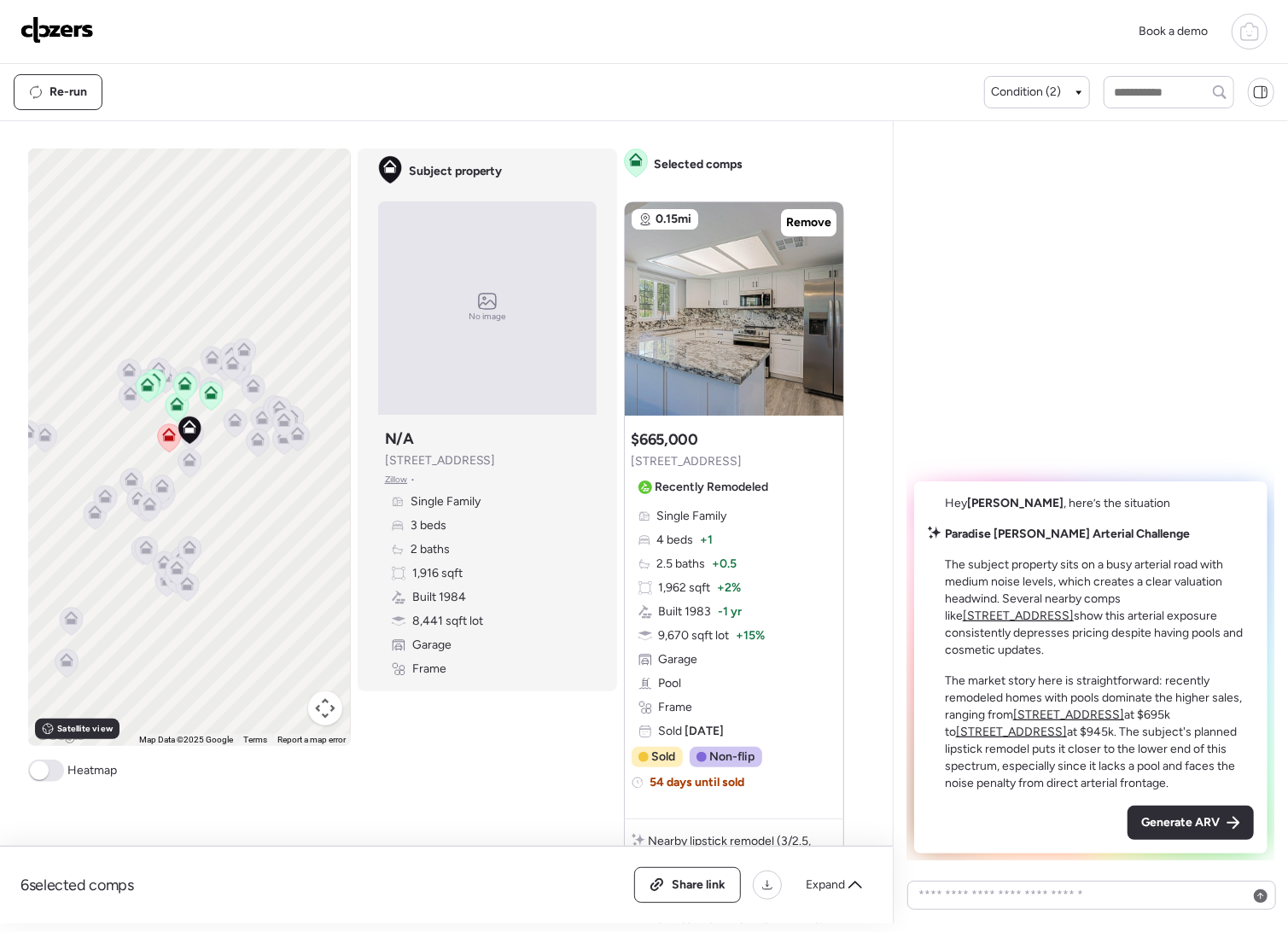
drag, startPoint x: 1140, startPoint y: 829, endPoint x: 1015, endPoint y: 817, distance: 125.2
click at [1140, 829] on div "Generate ARV" at bounding box center [1191, 823] width 126 height 34
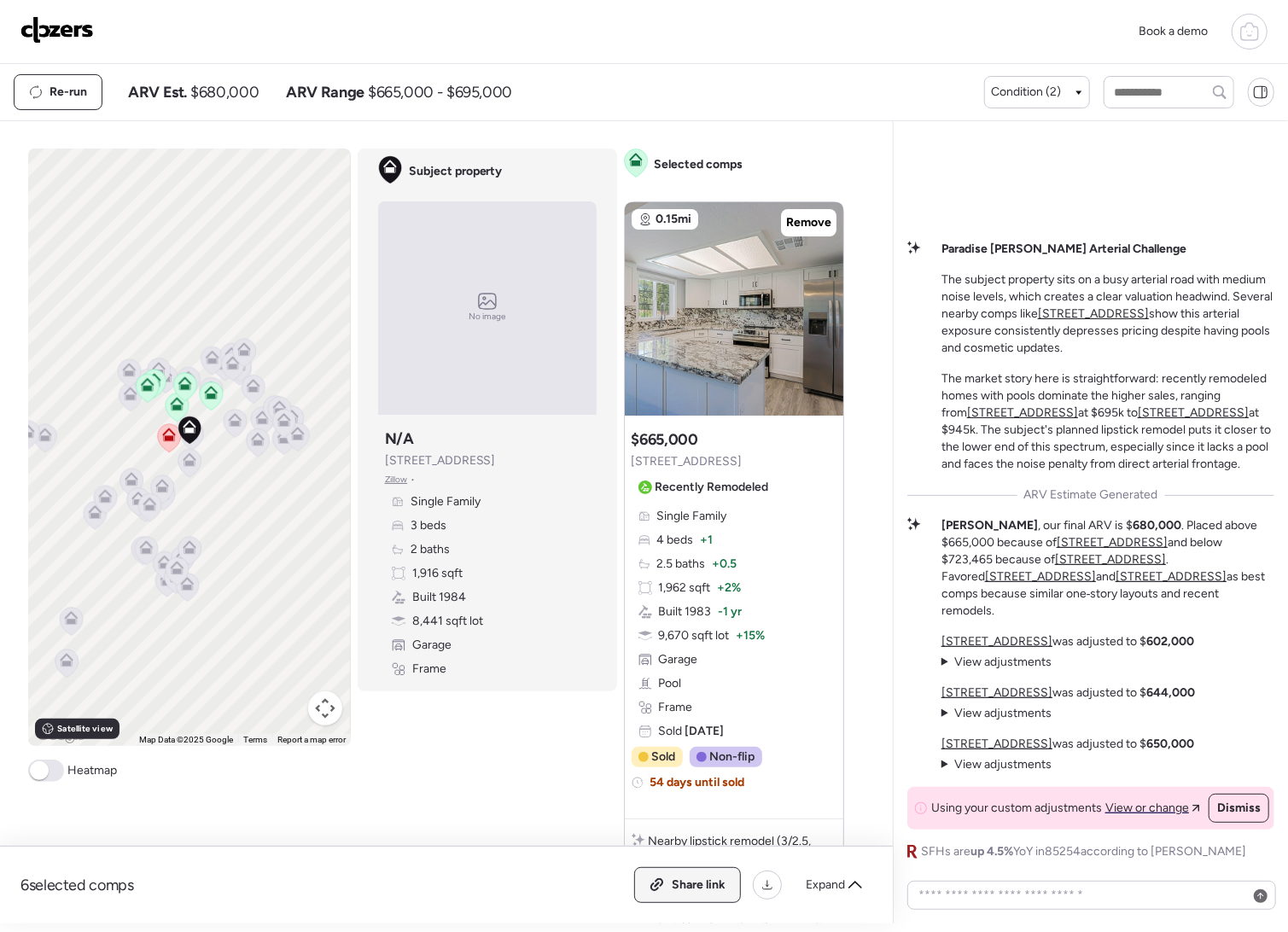
click at [717, 879] on span "Share link" at bounding box center [699, 885] width 54 height 17
click at [44, 31] on img at bounding box center [56, 29] width 73 height 27
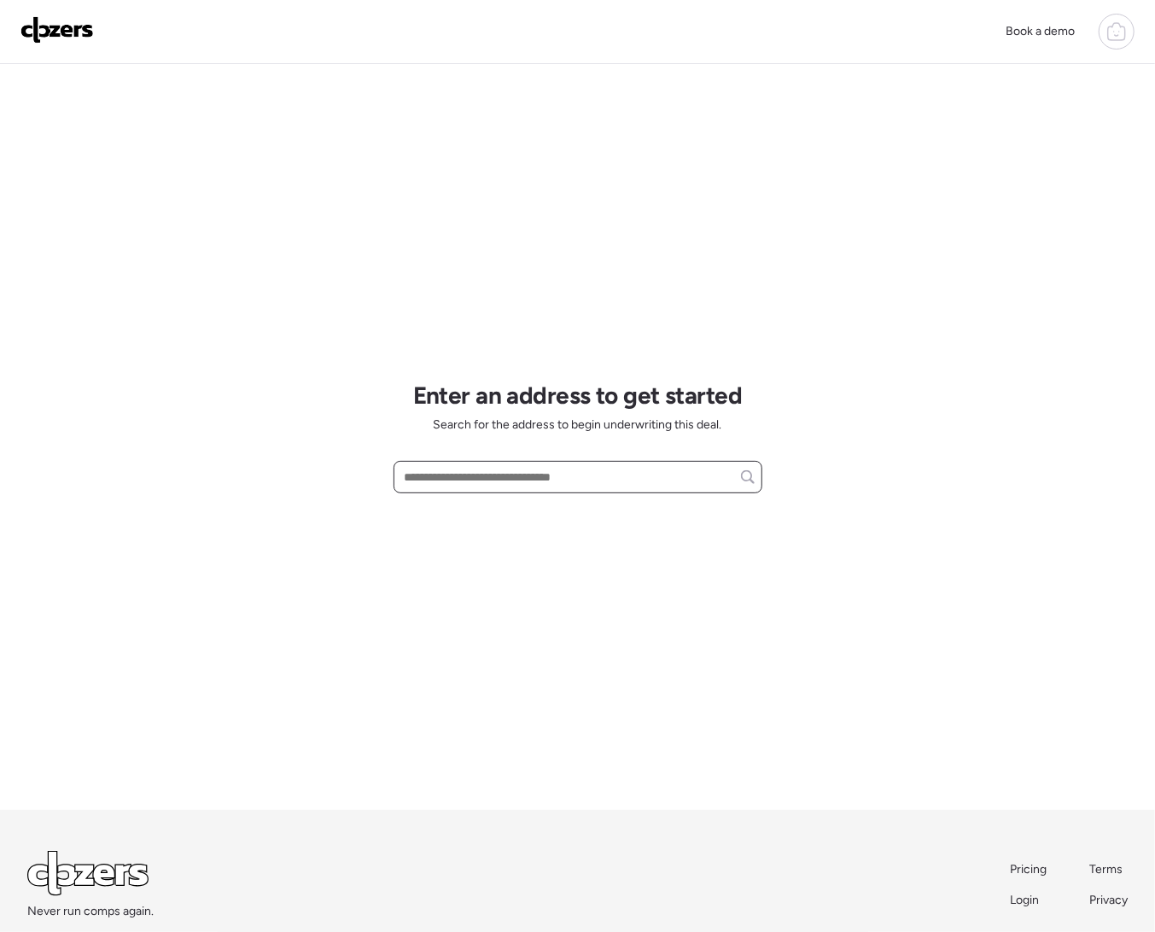
click at [419, 477] on input "text" at bounding box center [577, 477] width 353 height 24
paste input "**********"
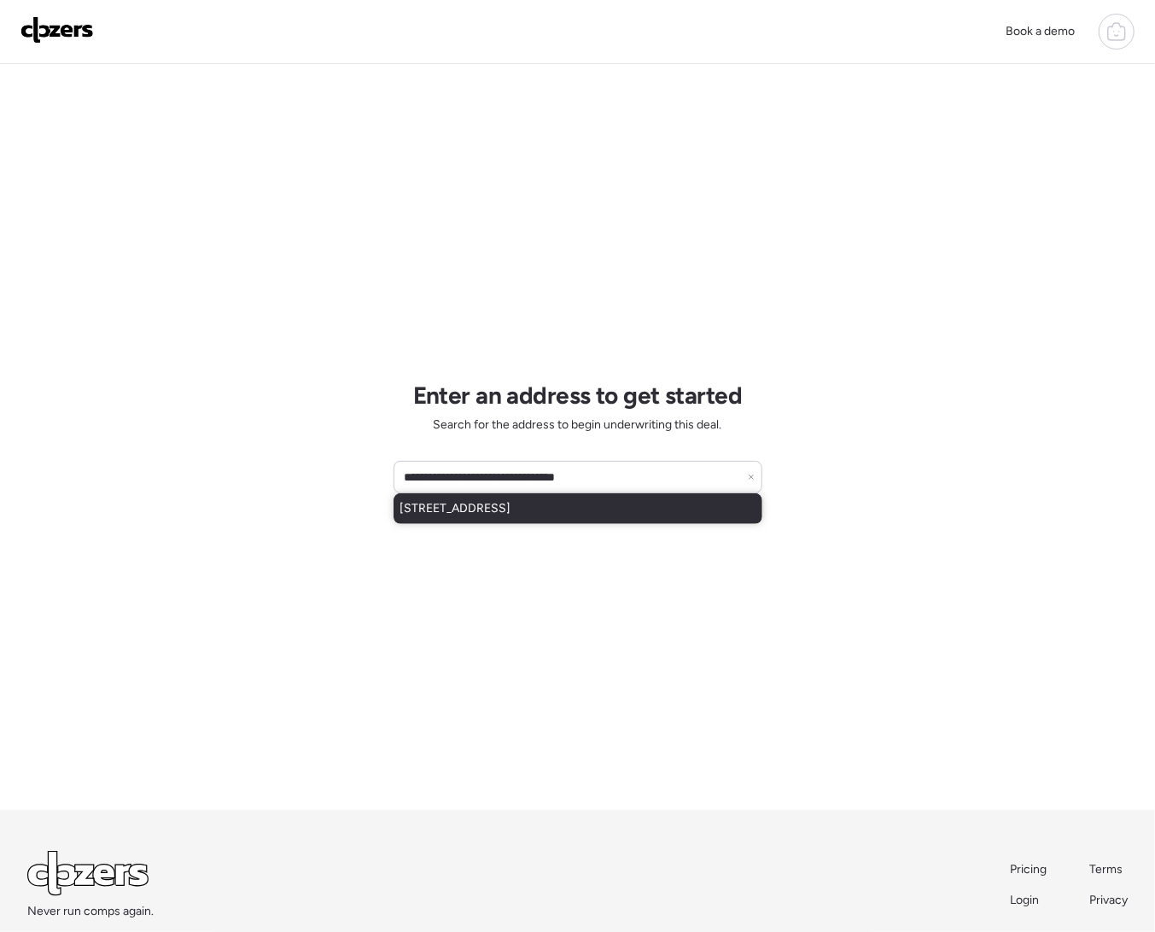
click at [505, 518] on div "1814 E Milky Way, Gilbert, AZ, 85295" at bounding box center [578, 509] width 369 height 31
type input "**********"
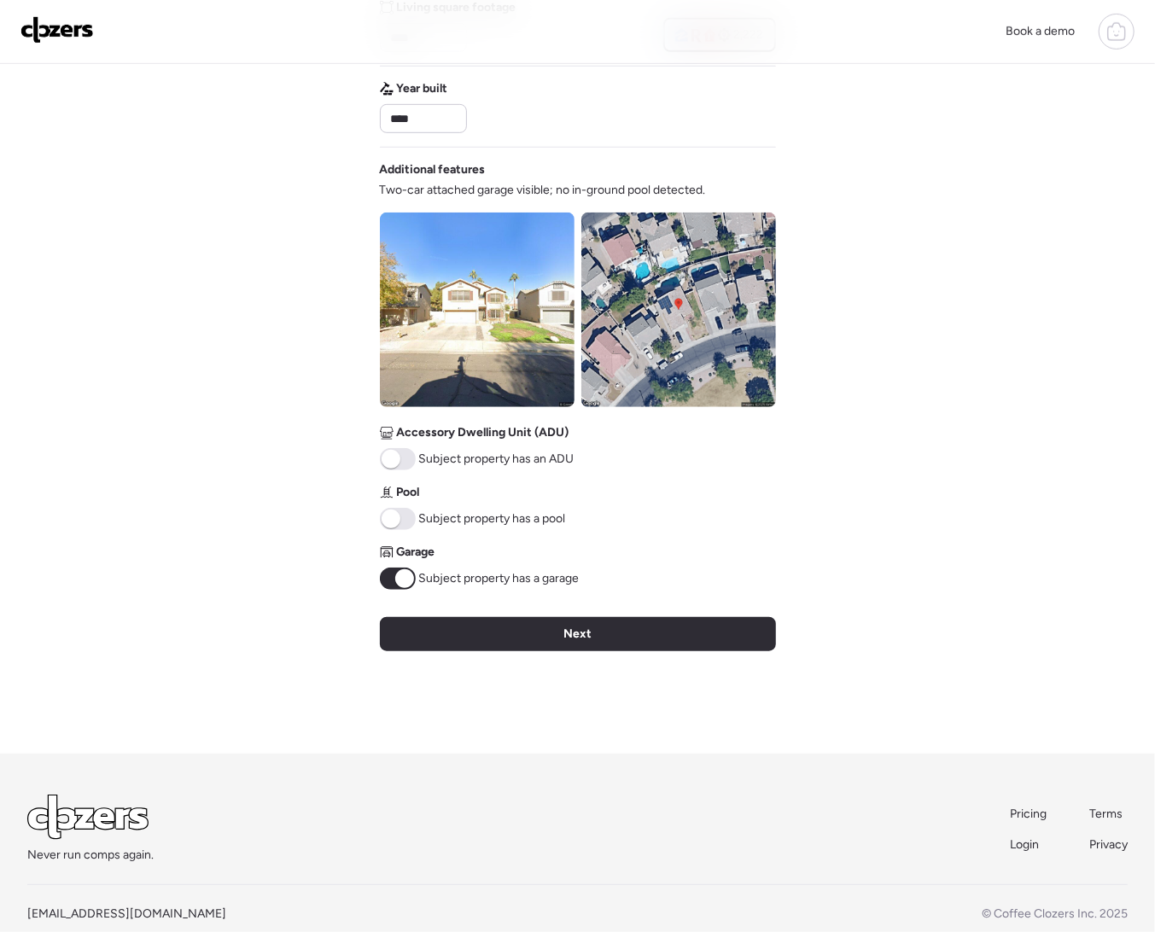
scroll to position [514, 0]
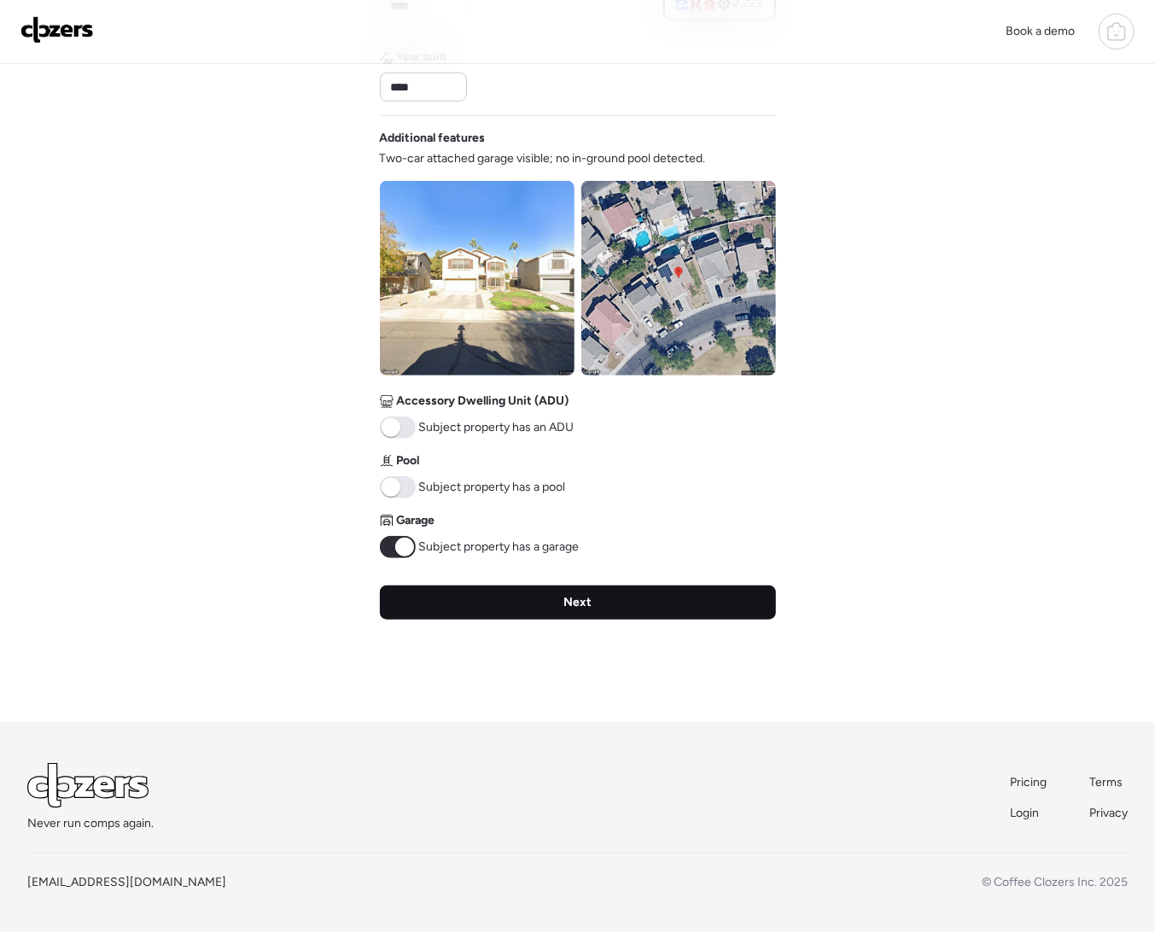
click at [587, 607] on span "Next" at bounding box center [578, 602] width 28 height 17
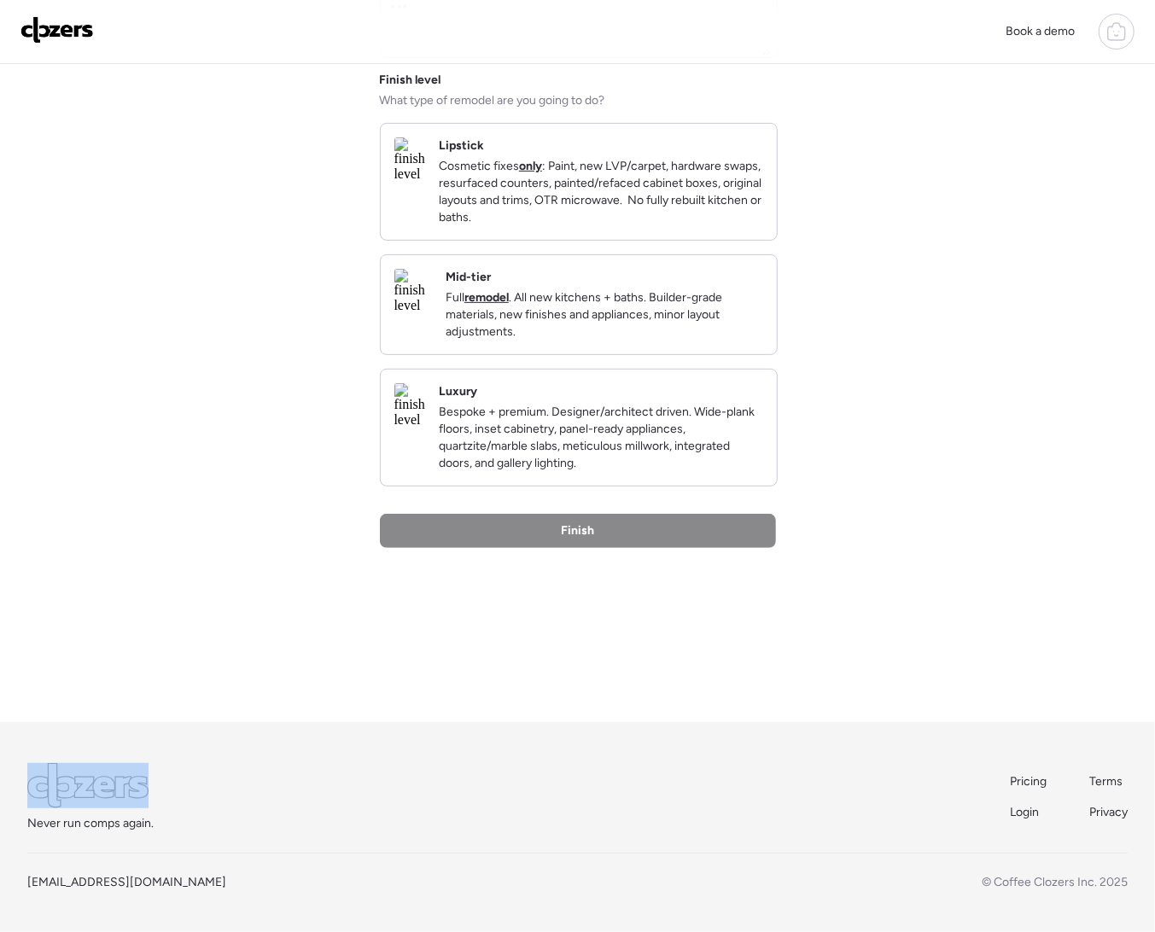
click at [587, 607] on div "Back Insights Tell us a bit more to help our analysis. Unique insights? Finish …" at bounding box center [578, 291] width 396 height 862
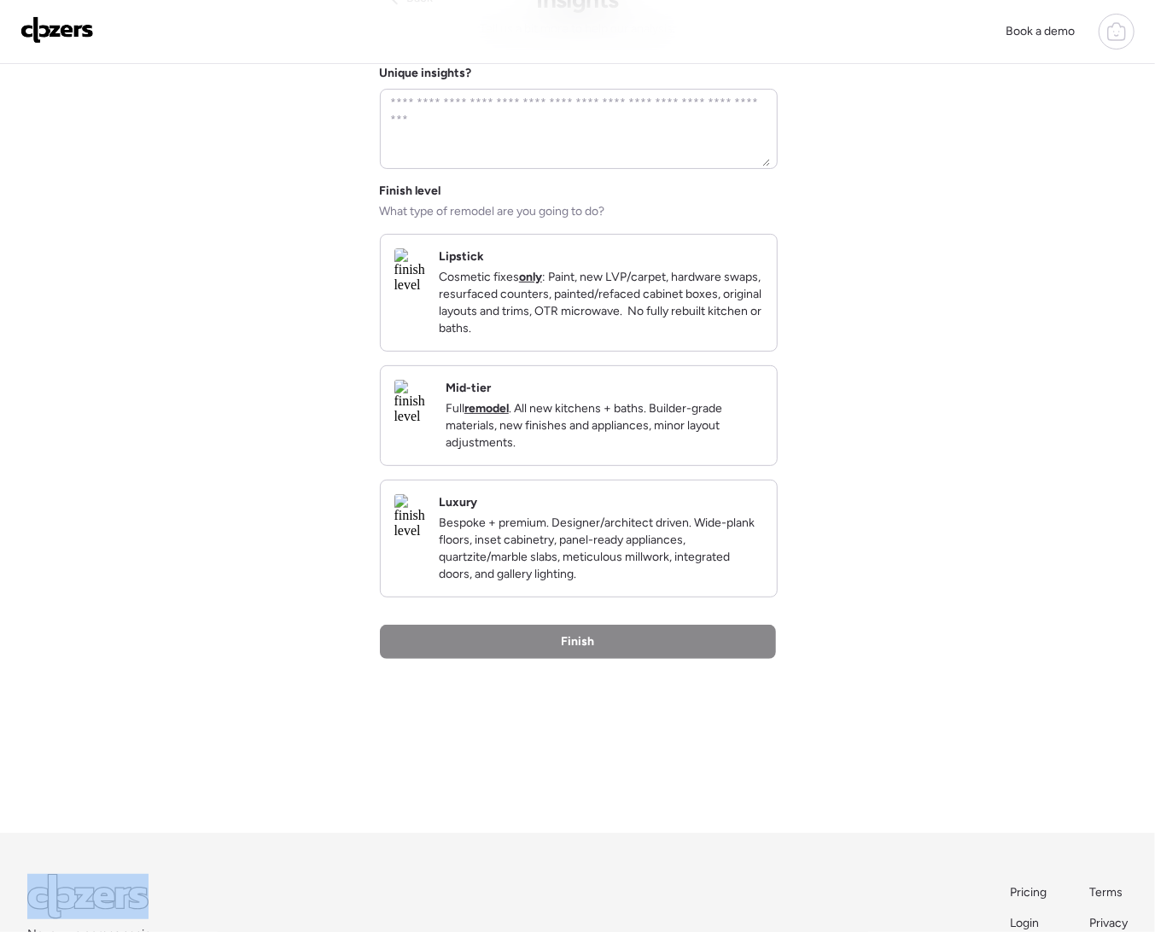
scroll to position [0, 0]
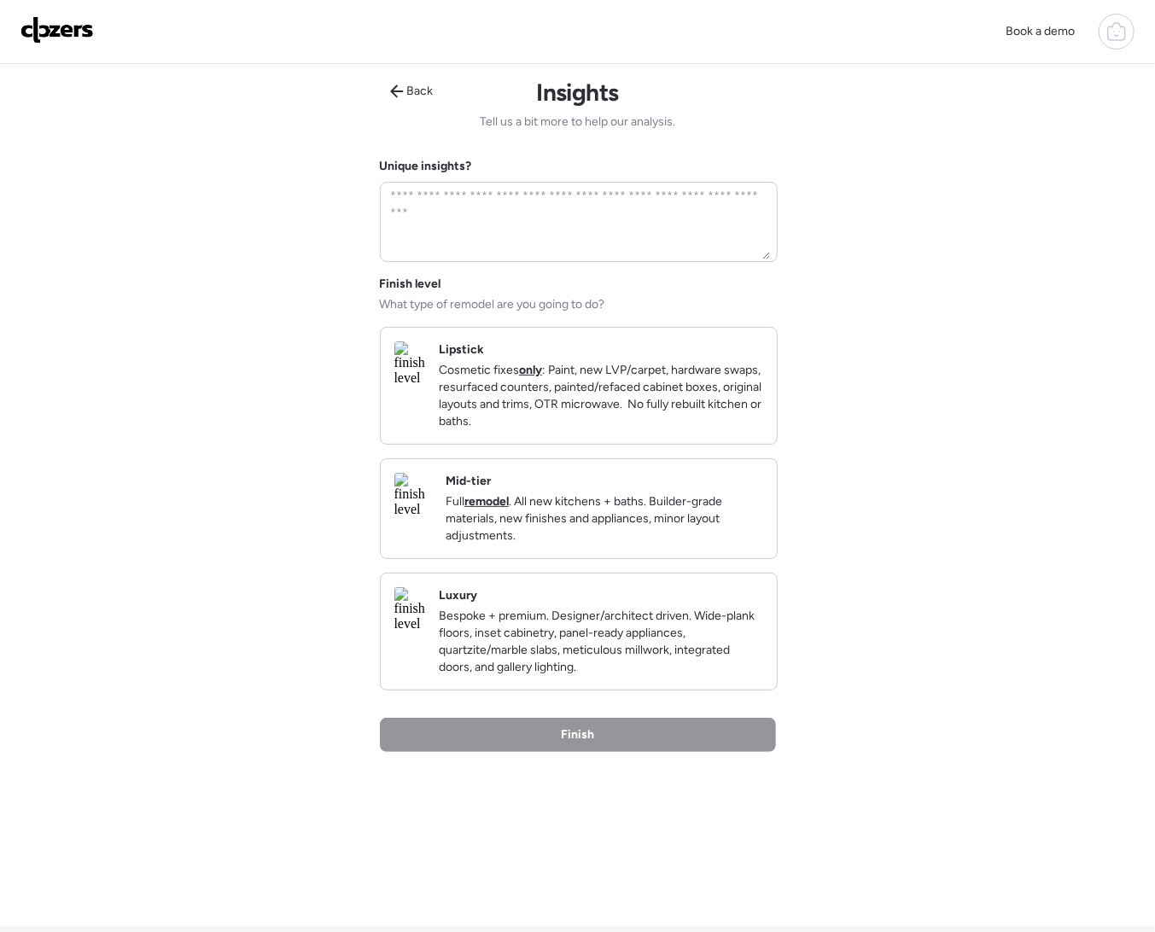
click at [588, 418] on p "Cosmetic fixes only : Paint, new LVP/carpet, hardware swaps, resurfaced counter…" at bounding box center [601, 396] width 324 height 68
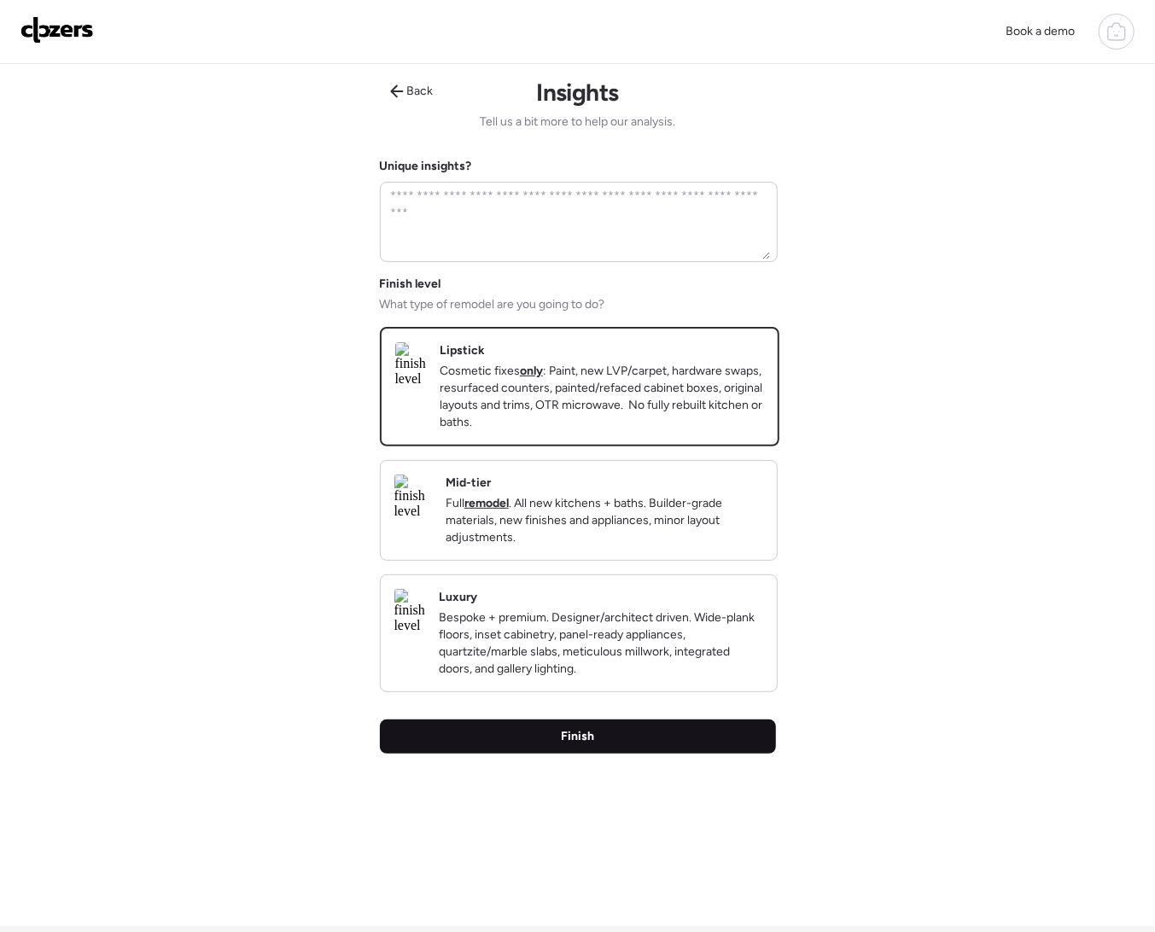
click at [644, 754] on div "Finish" at bounding box center [578, 737] width 396 height 34
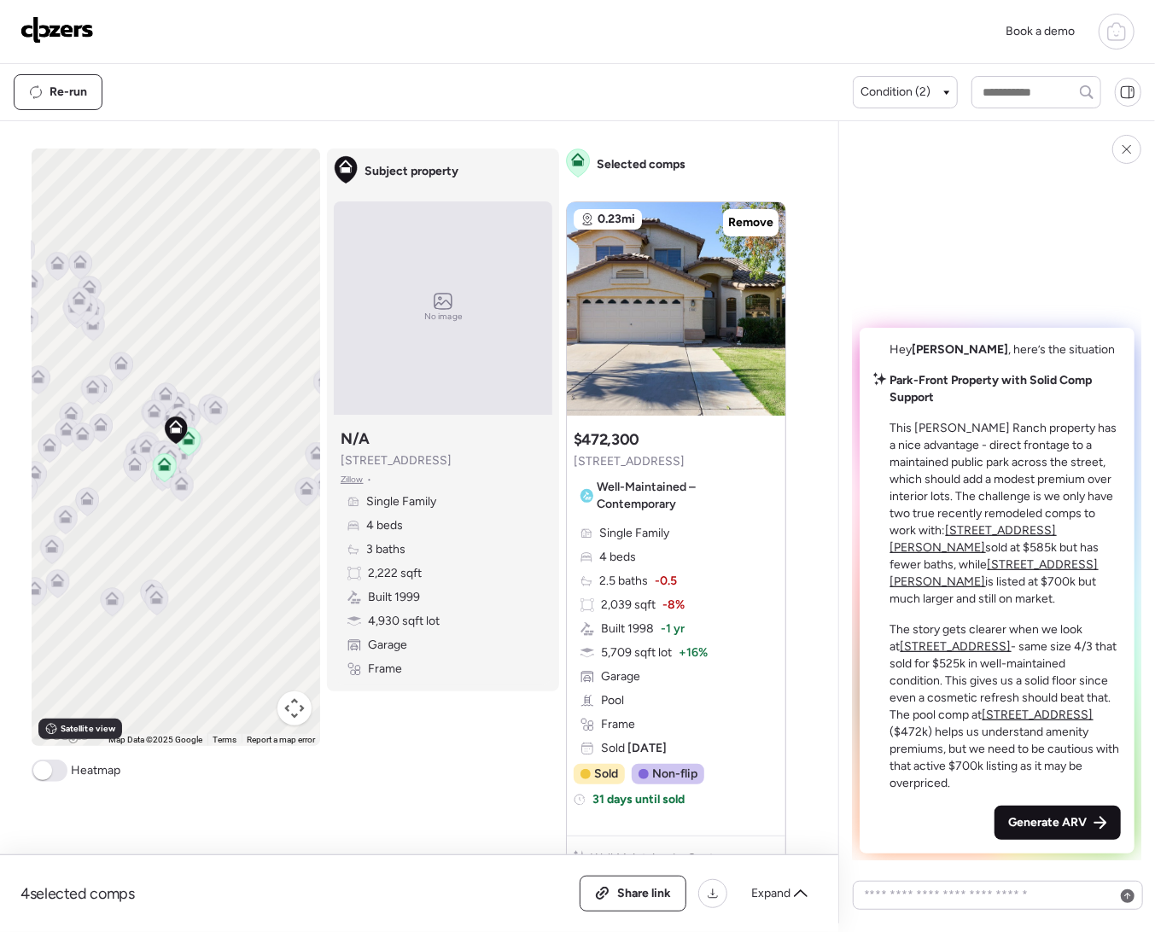
click at [1086, 830] on span "Generate ARV" at bounding box center [1047, 823] width 79 height 17
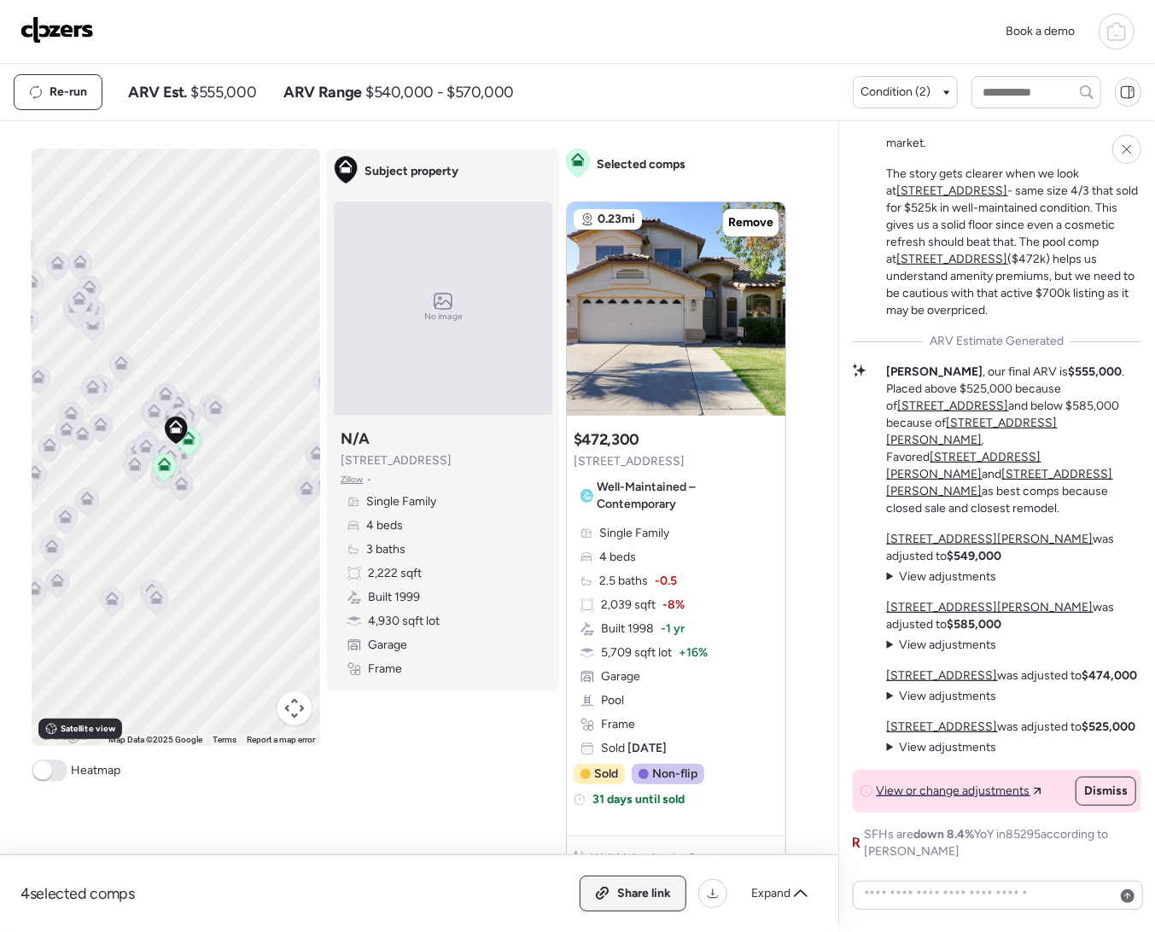
click at [624, 885] on span "Share link" at bounding box center [644, 893] width 54 height 17
click at [38, 34] on img at bounding box center [56, 29] width 73 height 27
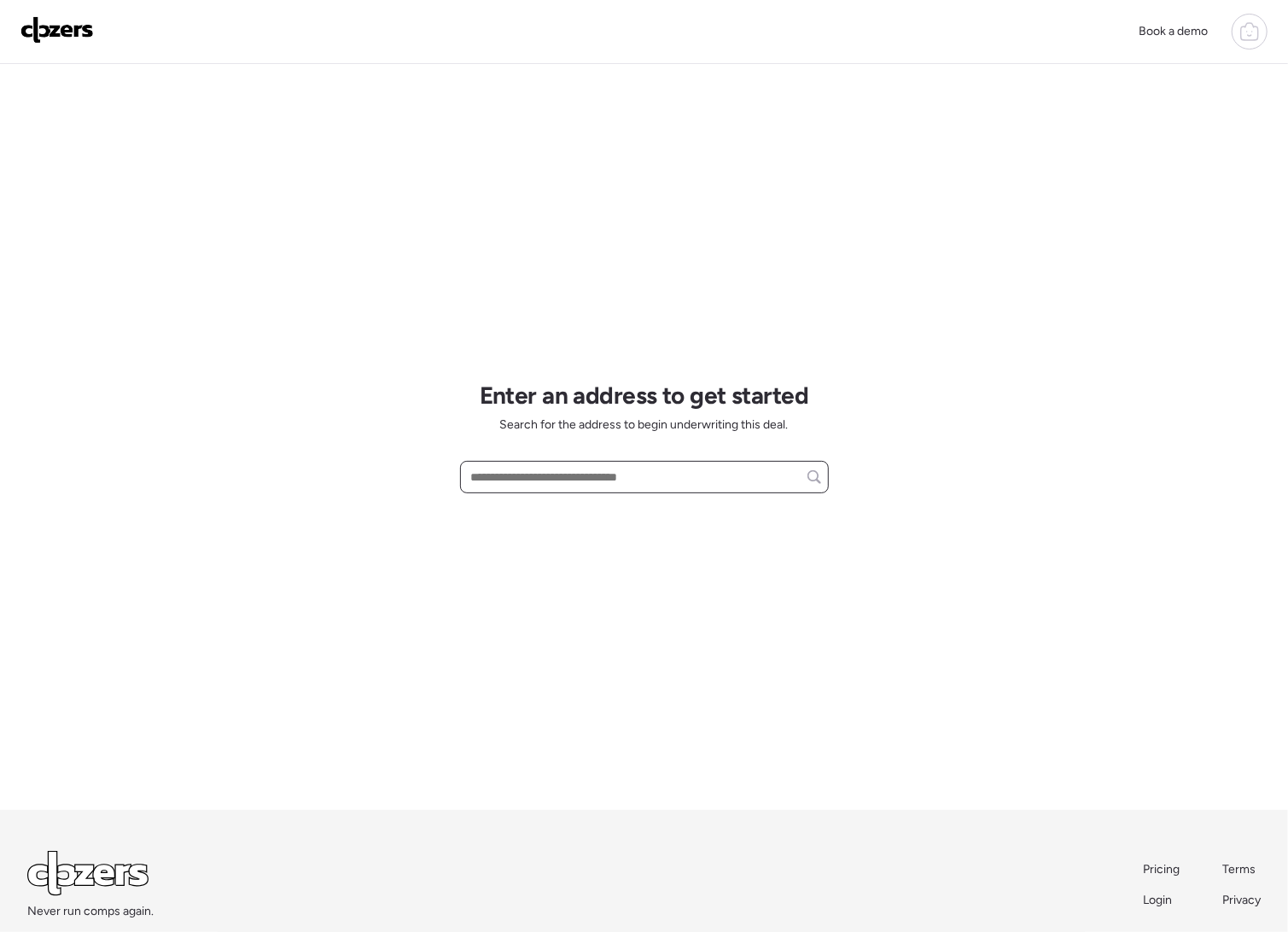
click at [574, 475] on input "text" at bounding box center [644, 477] width 353 height 24
paste input "**********"
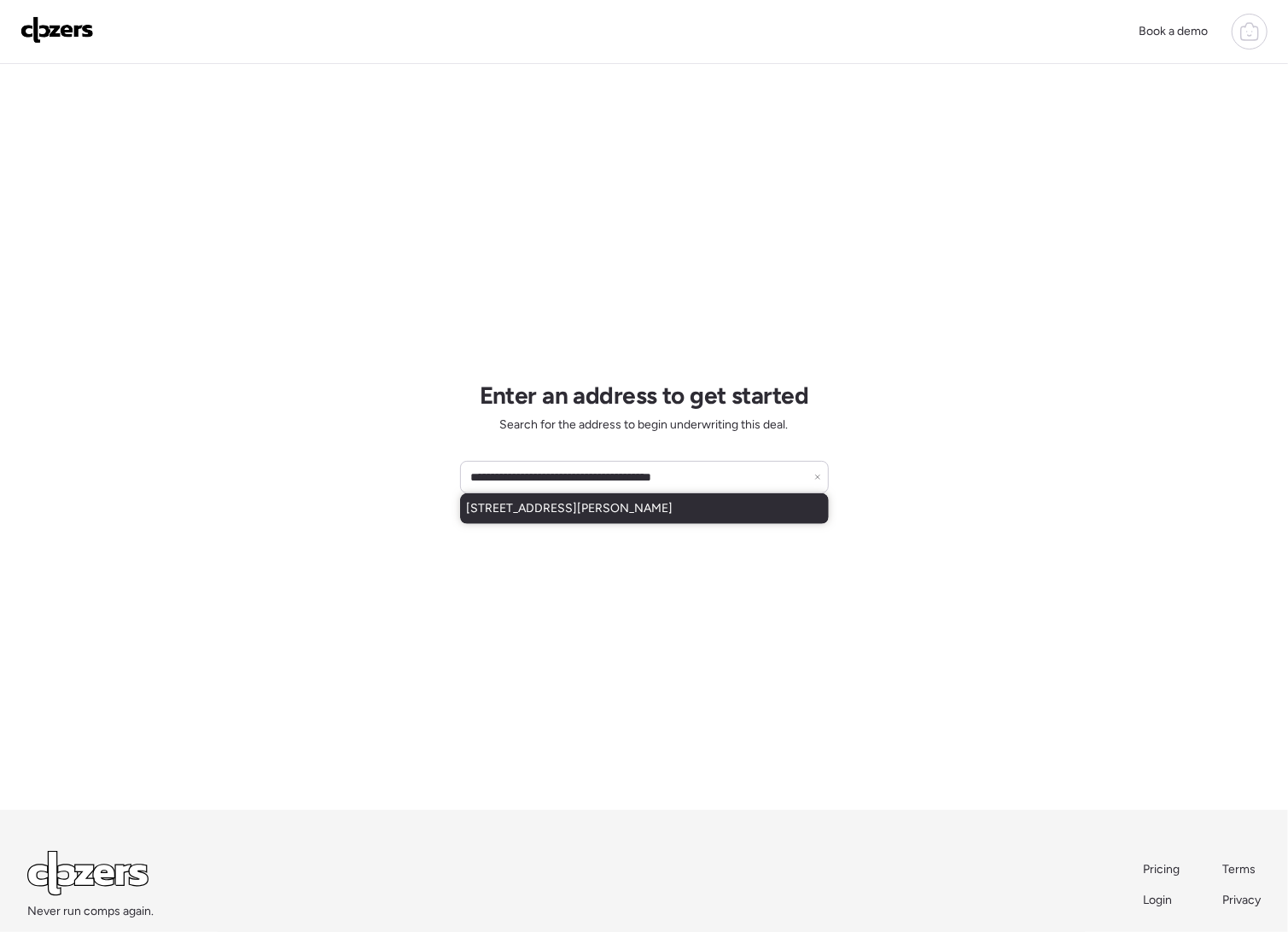
click at [587, 517] on div "11145 W Campbell Ave, Phoenix, AZ, 85037" at bounding box center [644, 509] width 369 height 31
type input "**********"
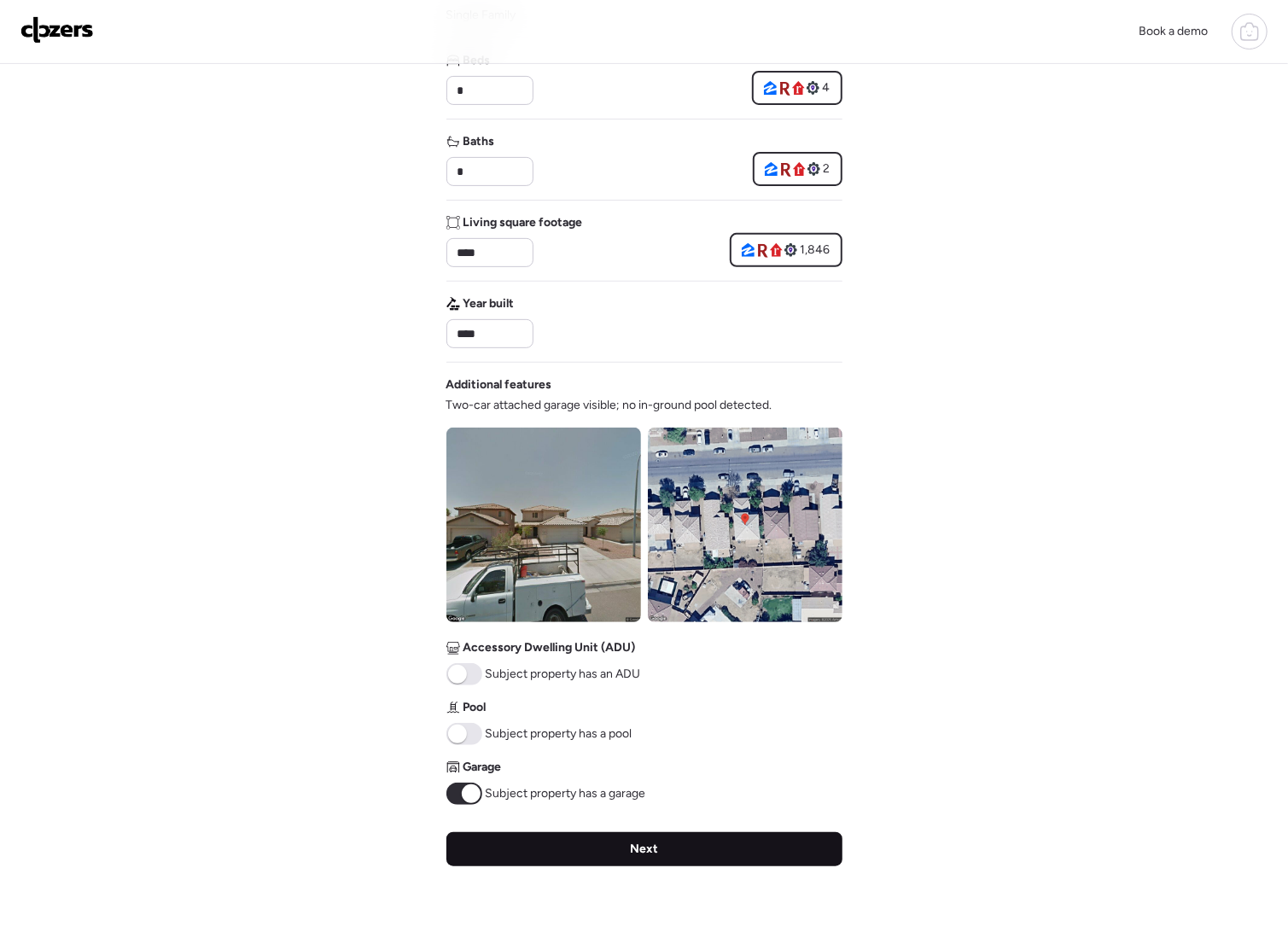
click at [658, 832] on div "Next" at bounding box center [645, 849] width 396 height 34
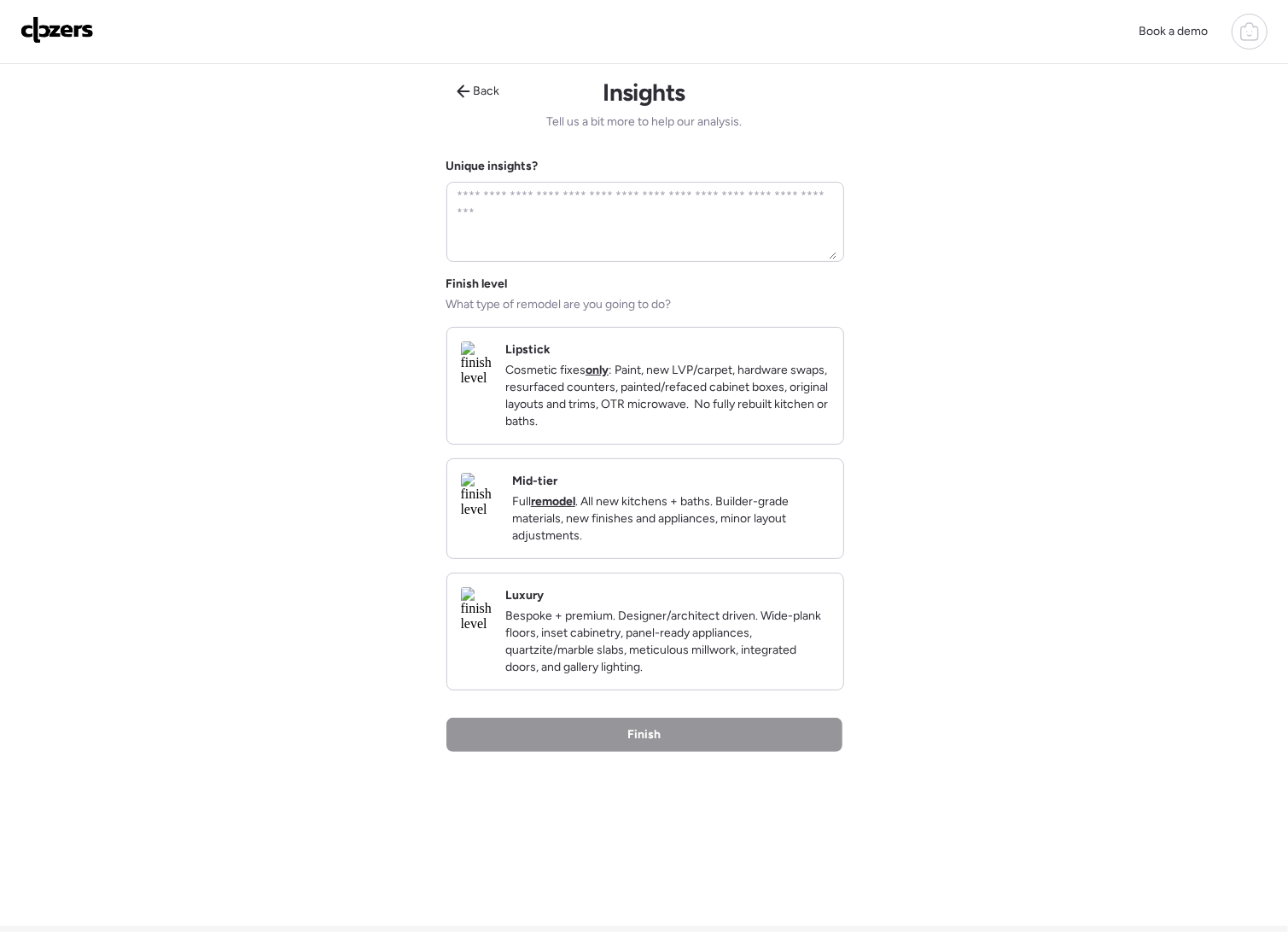
click at [699, 410] on p "Cosmetic fixes only : Paint, new LVP/carpet, hardware swaps, resurfaced counter…" at bounding box center [667, 396] width 324 height 68
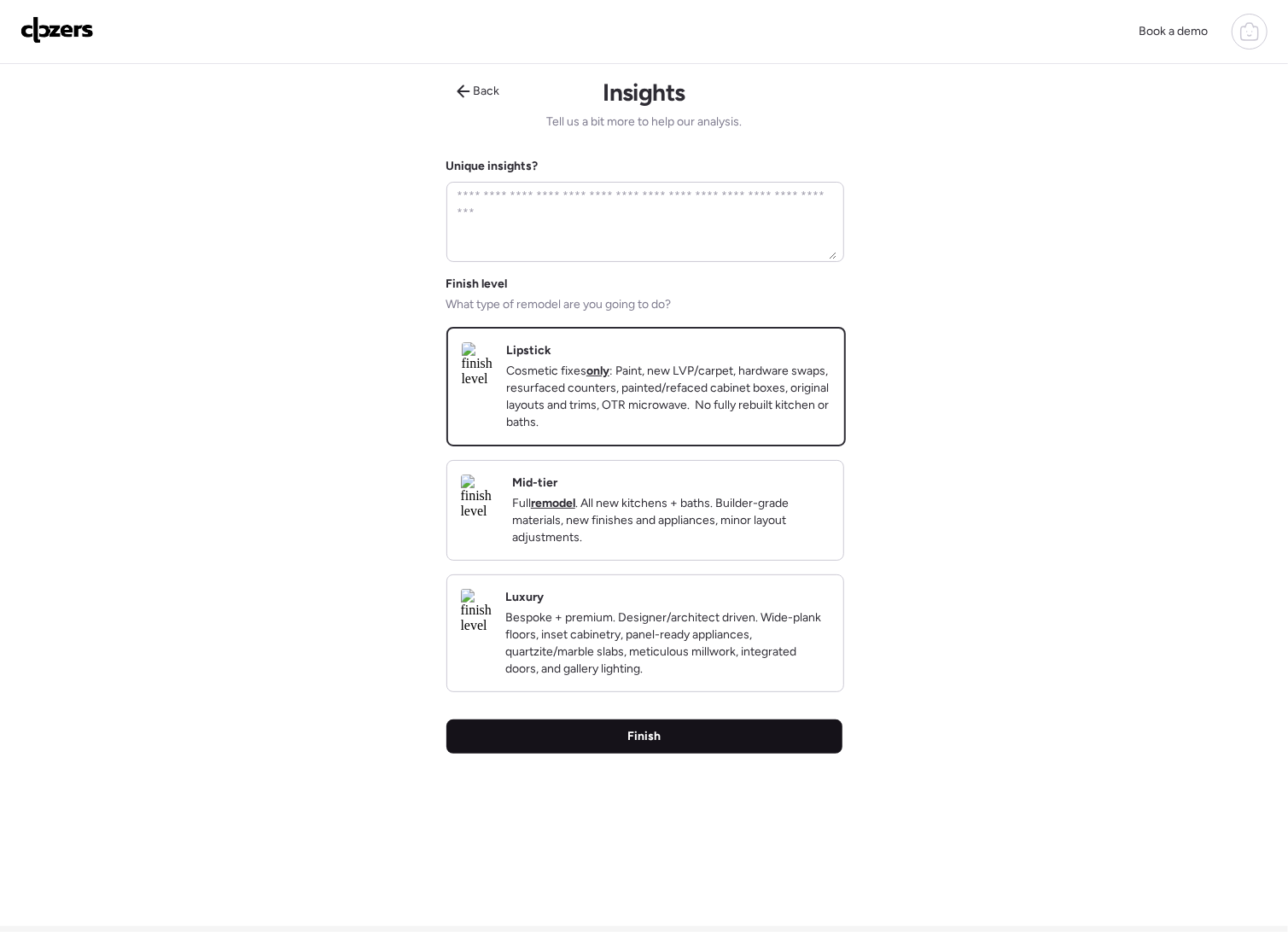
click at [692, 754] on div "Finish" at bounding box center [645, 737] width 396 height 34
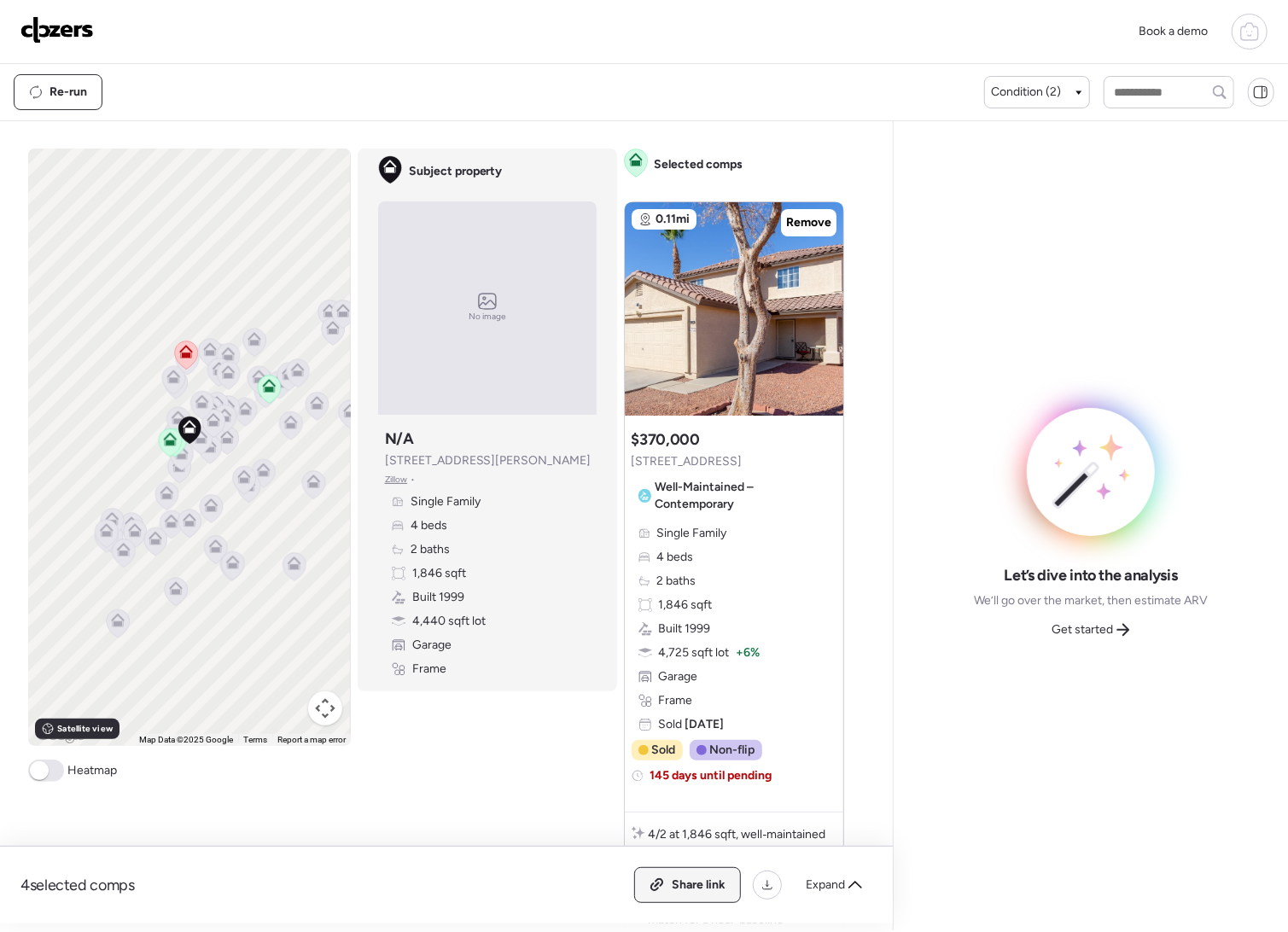
click at [704, 891] on span "Share link" at bounding box center [699, 885] width 54 height 17
click at [1107, 643] on div "Let’s dive into the analysis We’ll go over the market, then estimate ARV Get st…" at bounding box center [1091, 526] width 367 height 782
click at [1102, 634] on span "Get started" at bounding box center [1082, 630] width 61 height 17
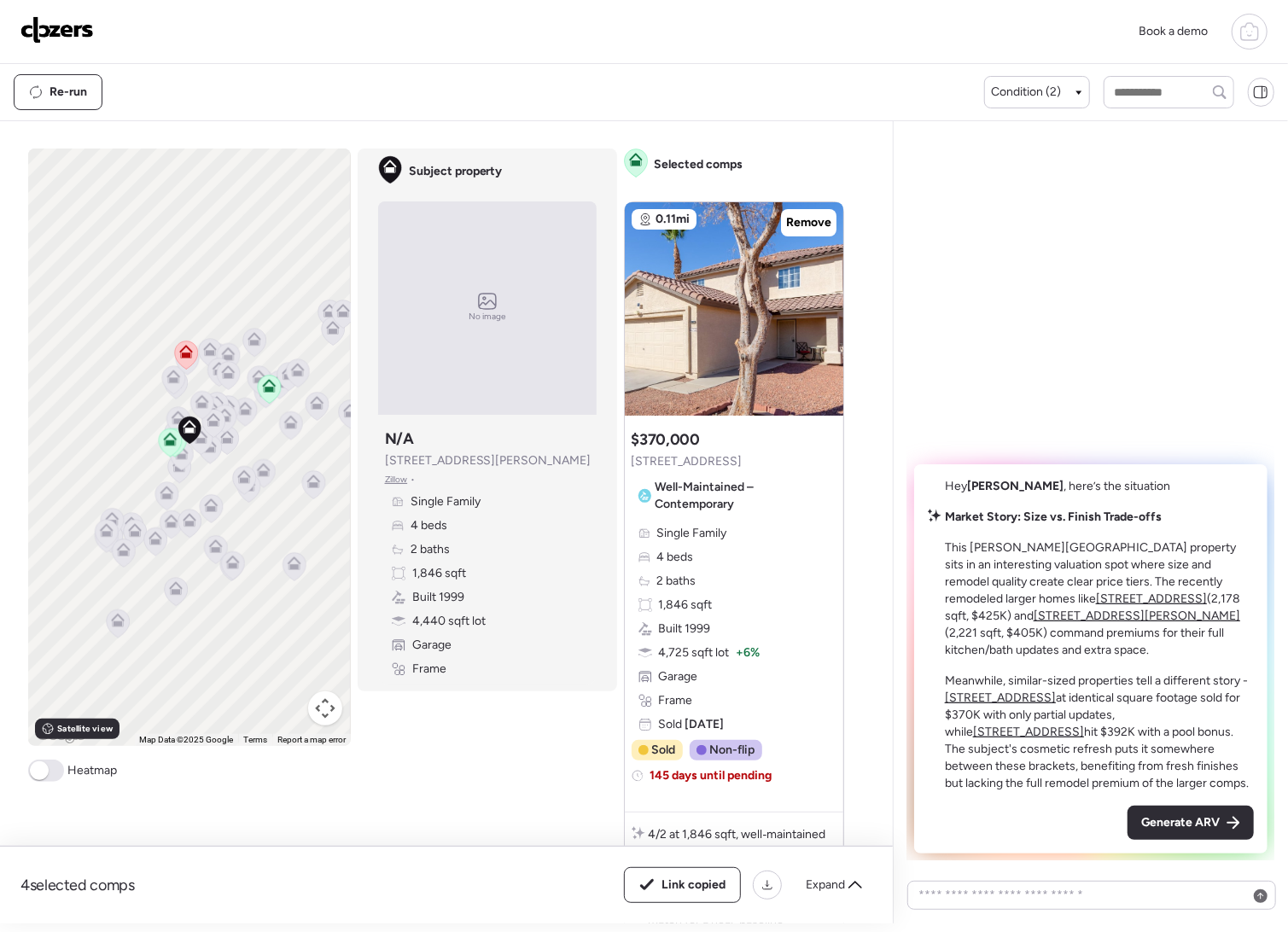
click at [1142, 821] on span "Generate ARV" at bounding box center [1181, 823] width 79 height 17
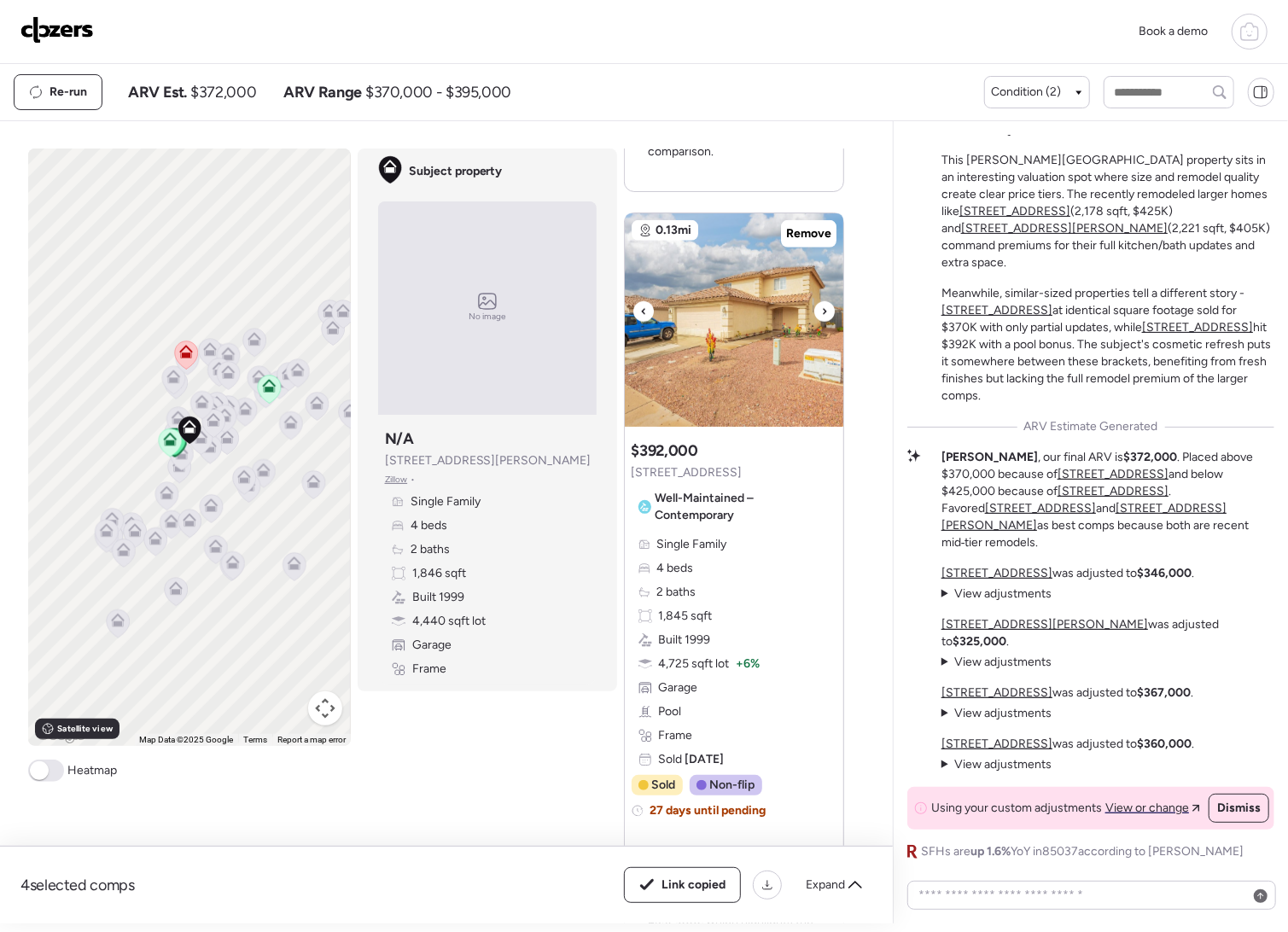
scroll to position [793, 0]
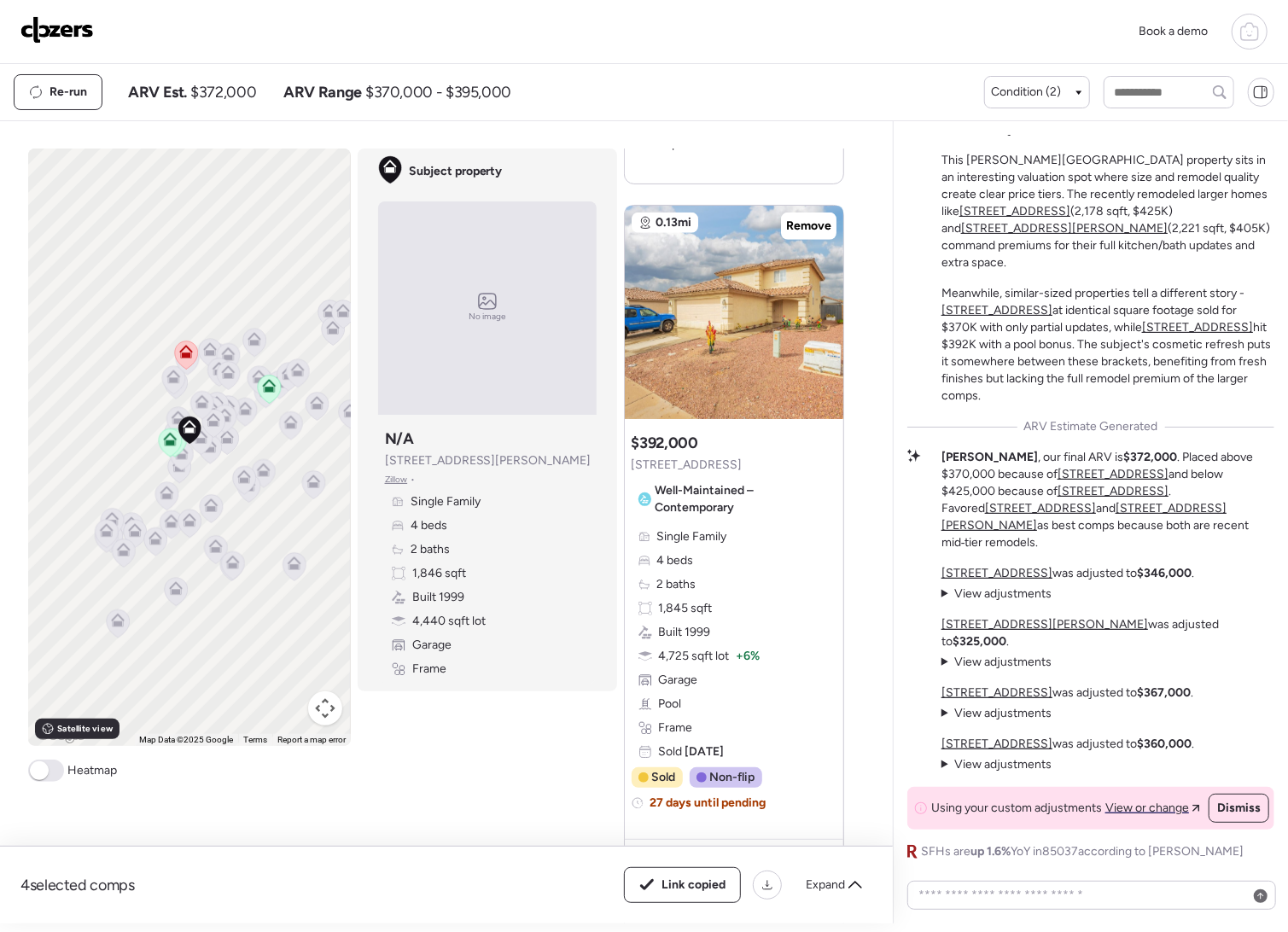
click at [57, 30] on img at bounding box center [56, 29] width 73 height 27
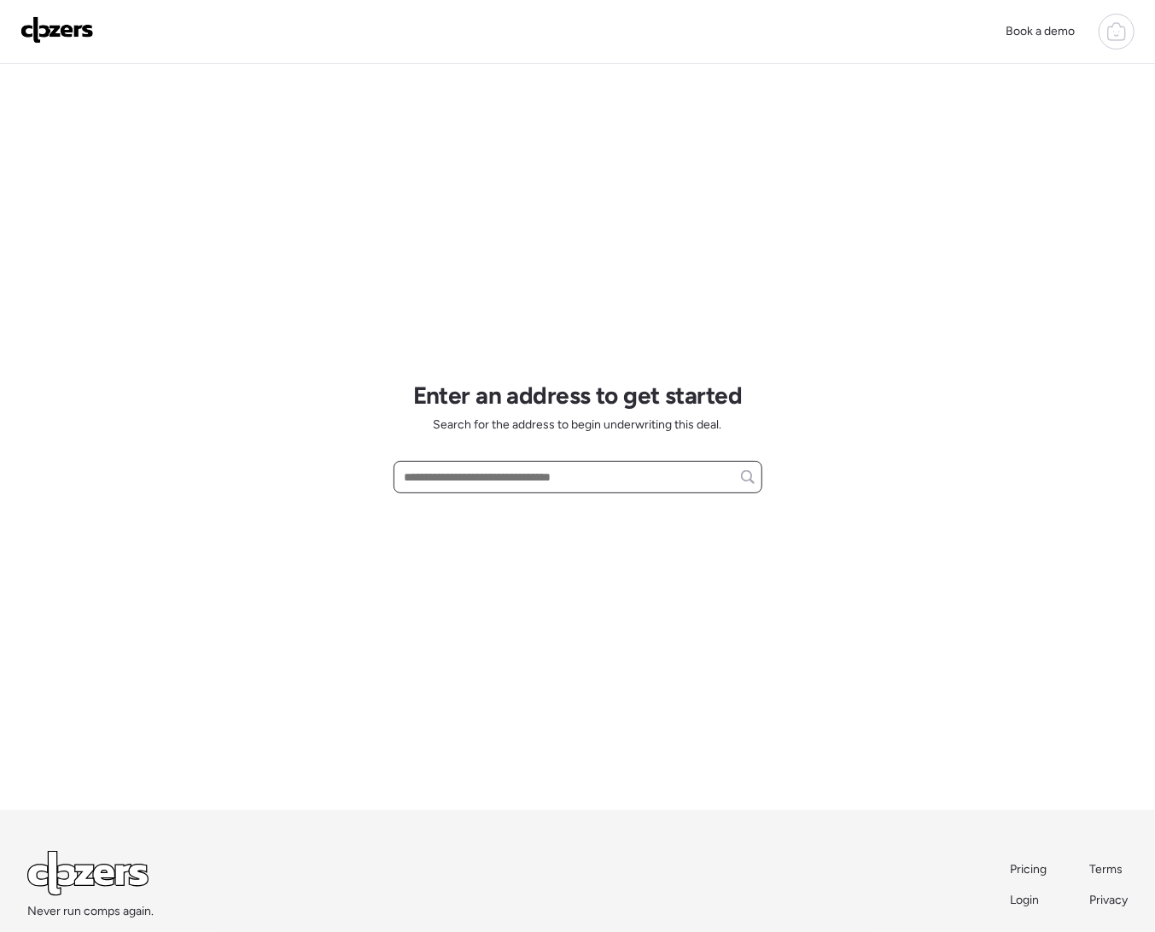
click at [482, 472] on input "text" at bounding box center [577, 477] width 353 height 24
paste input "**********"
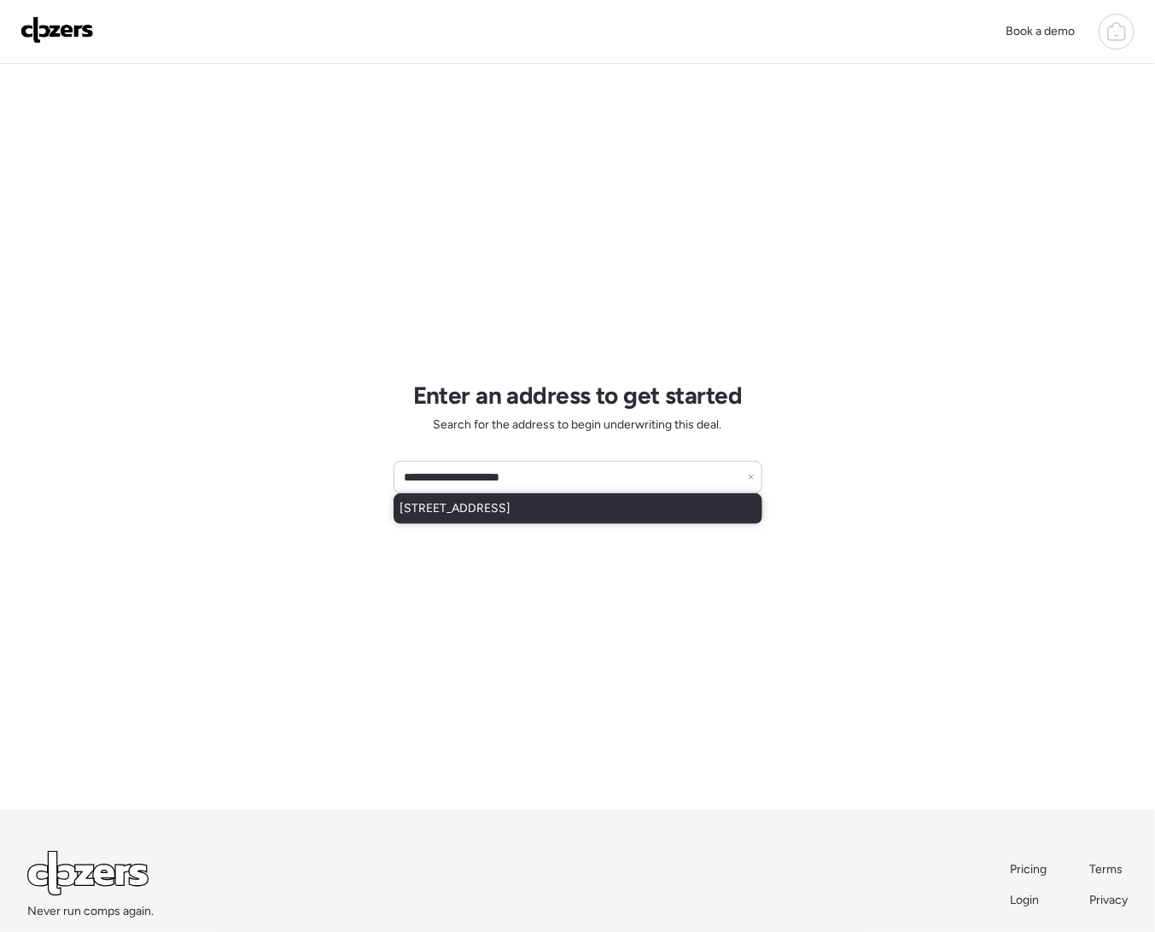
click at [511, 511] on span "4146 E Meadow Land Dr, San Tan Valley, AZ, 85140" at bounding box center [455, 508] width 111 height 17
type input "**********"
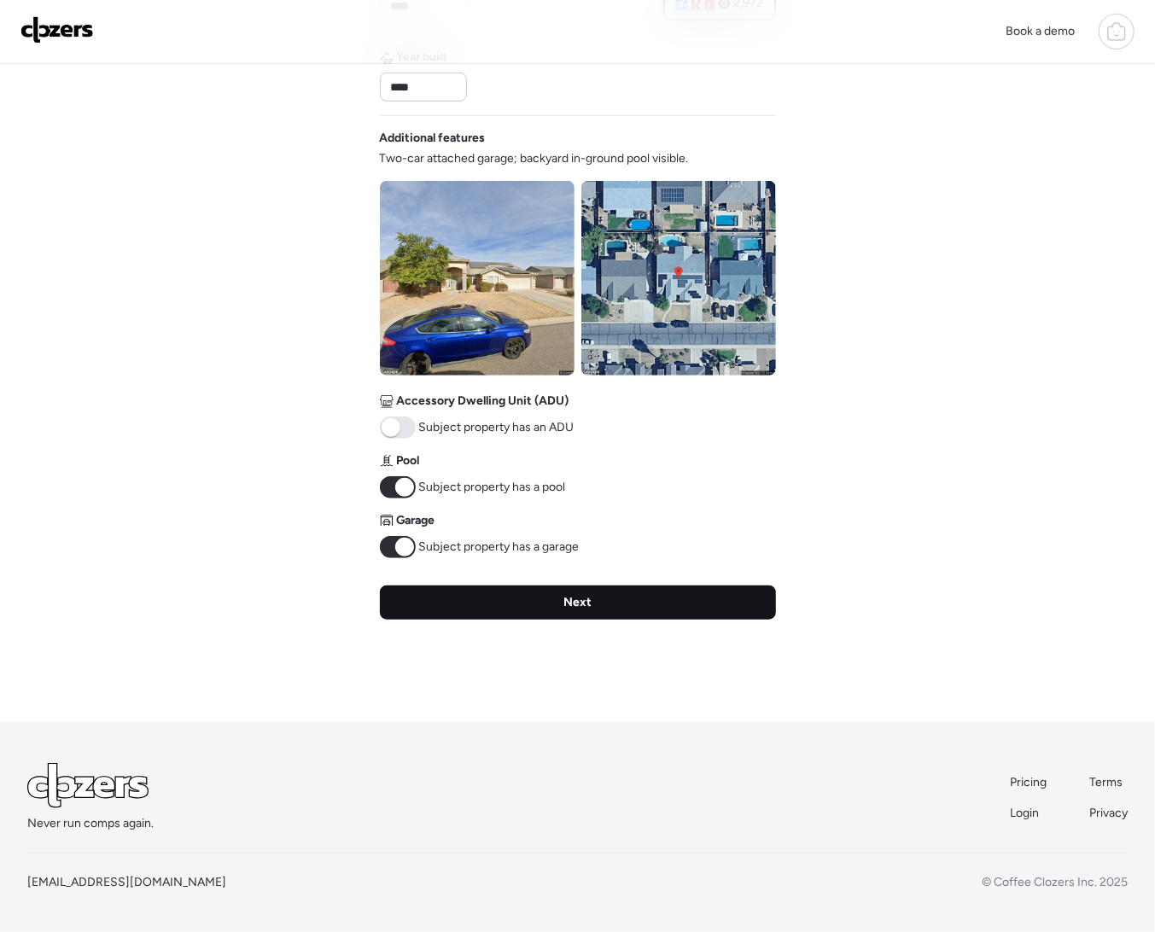
click at [477, 609] on div "Next" at bounding box center [578, 603] width 396 height 34
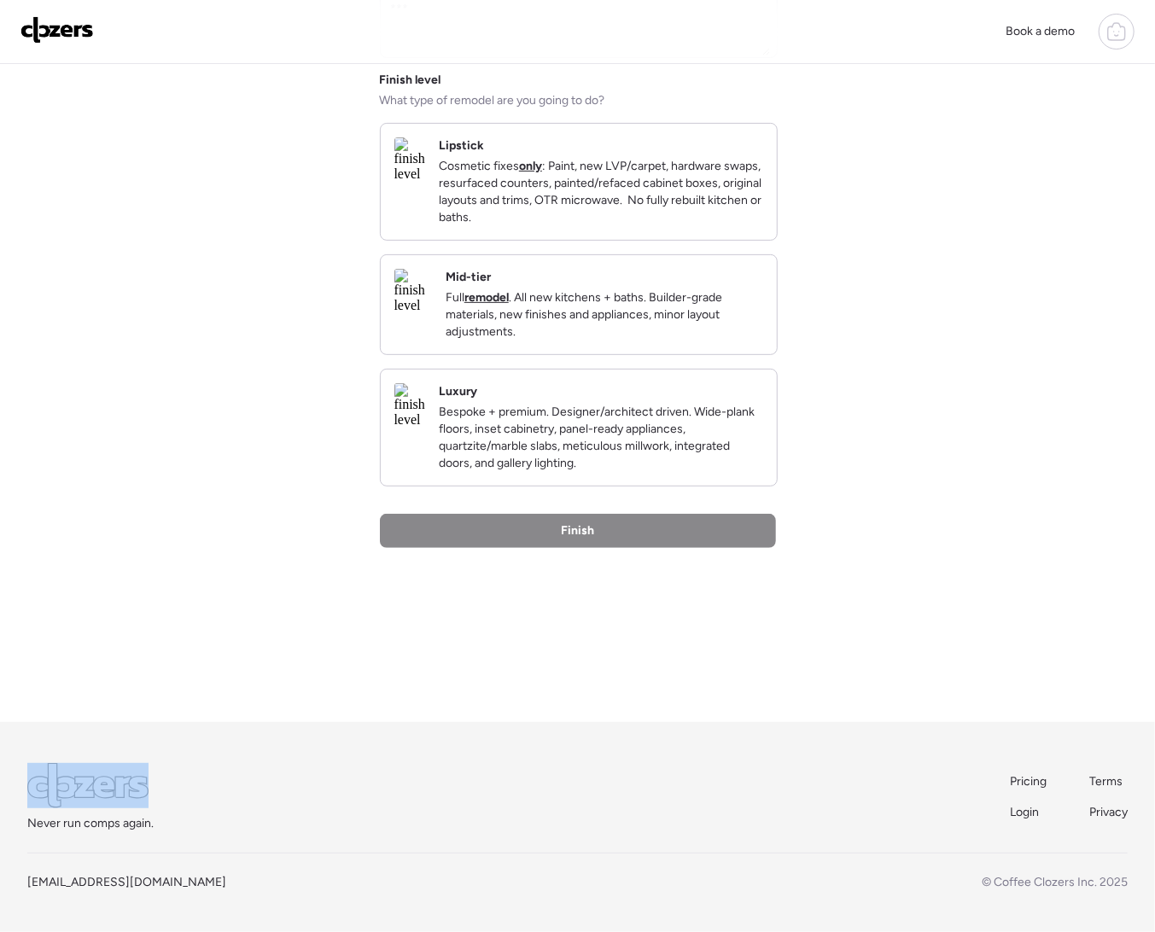
click at [477, 609] on div "Back Insights Tell us a bit more to help our analysis. Unique insights? Finish …" at bounding box center [578, 291] width 396 height 862
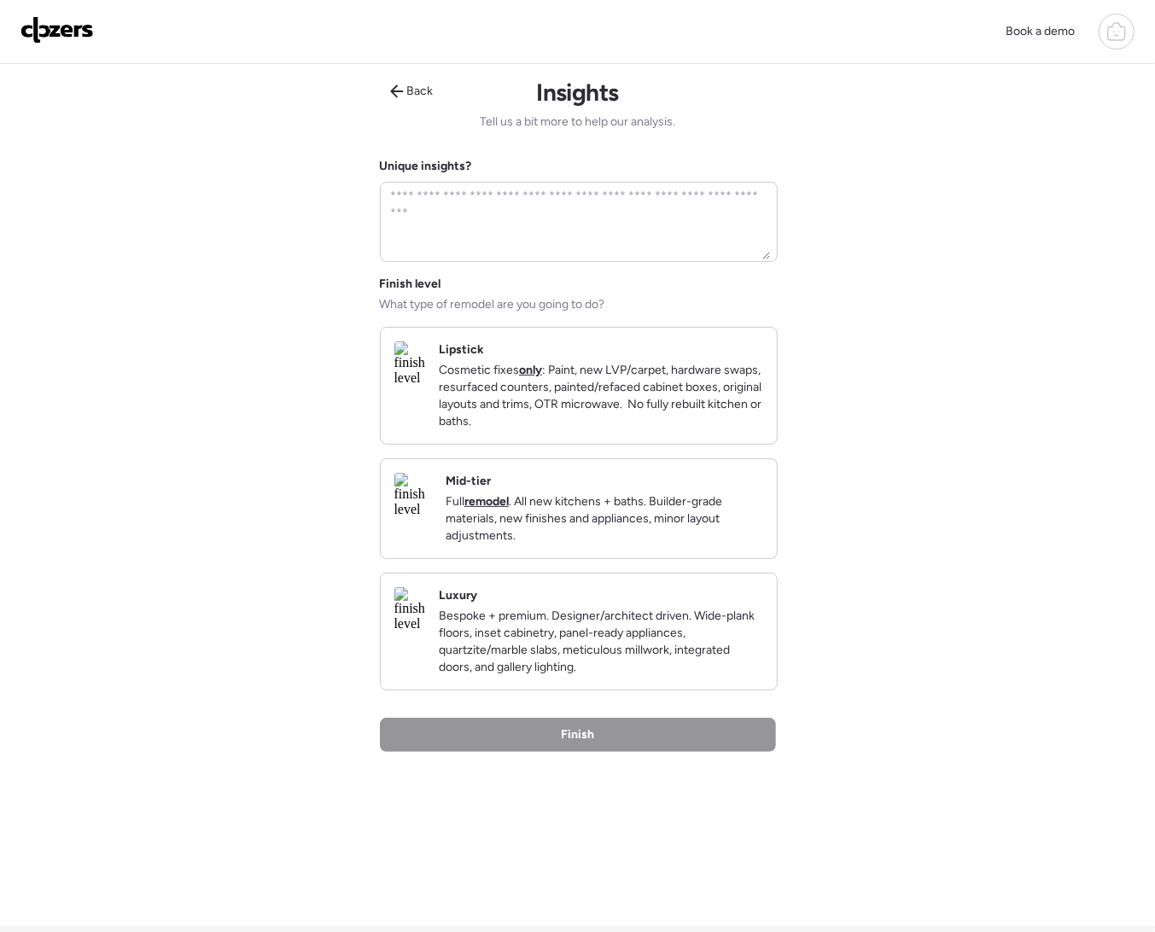
click at [602, 430] on p "Cosmetic fixes only : Paint, new LVP/carpet, hardware swaps, resurfaced counter…" at bounding box center [601, 396] width 324 height 68
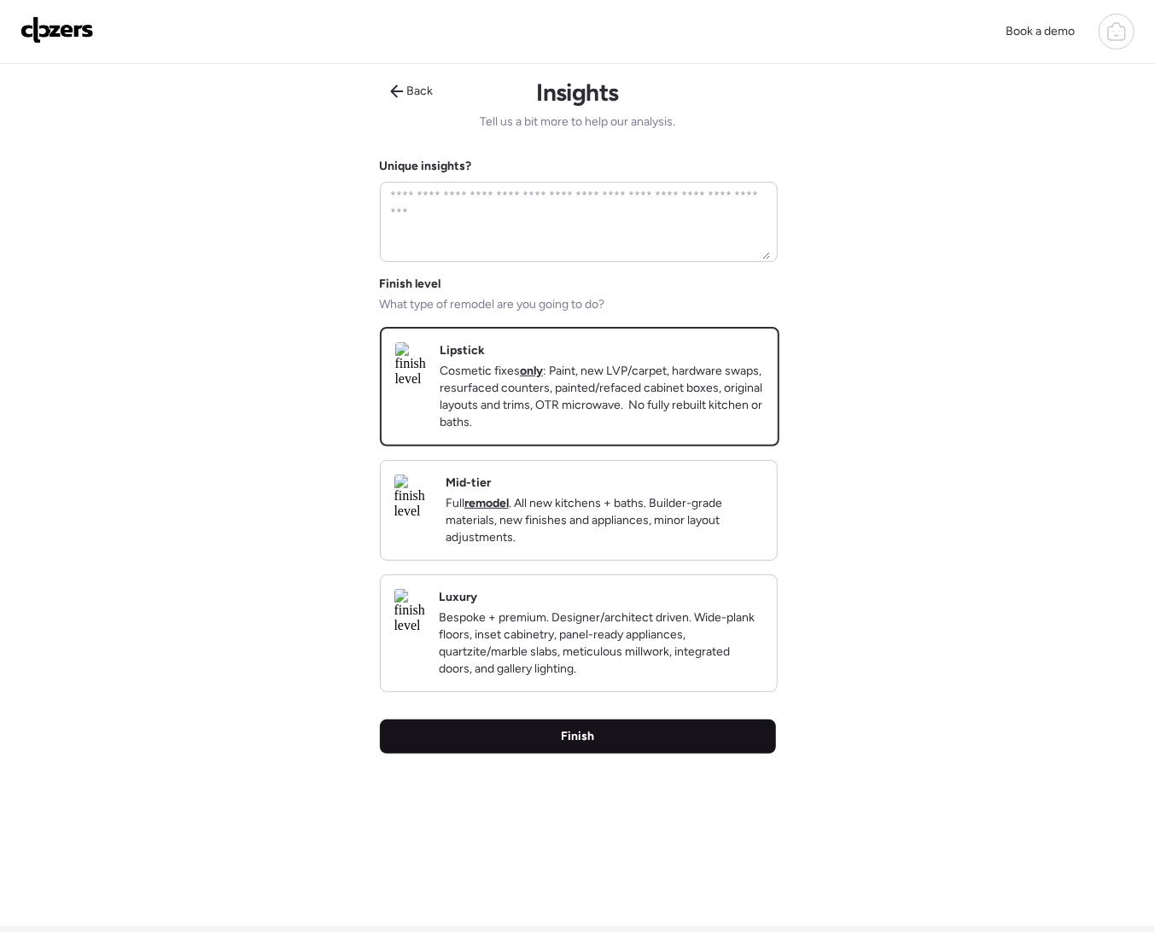
click at [603, 754] on div "Finish" at bounding box center [578, 737] width 396 height 34
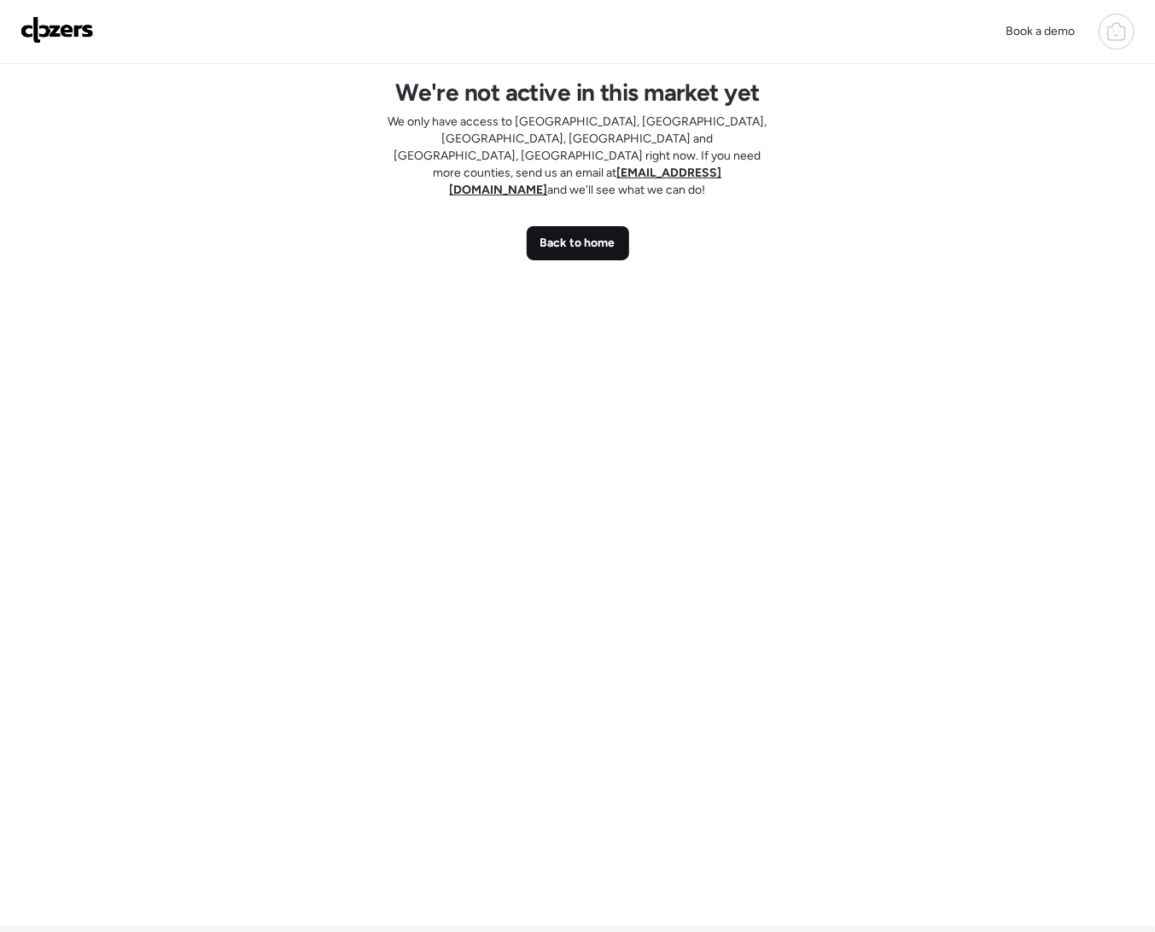
click at [592, 235] on span "Back to home" at bounding box center [577, 243] width 75 height 17
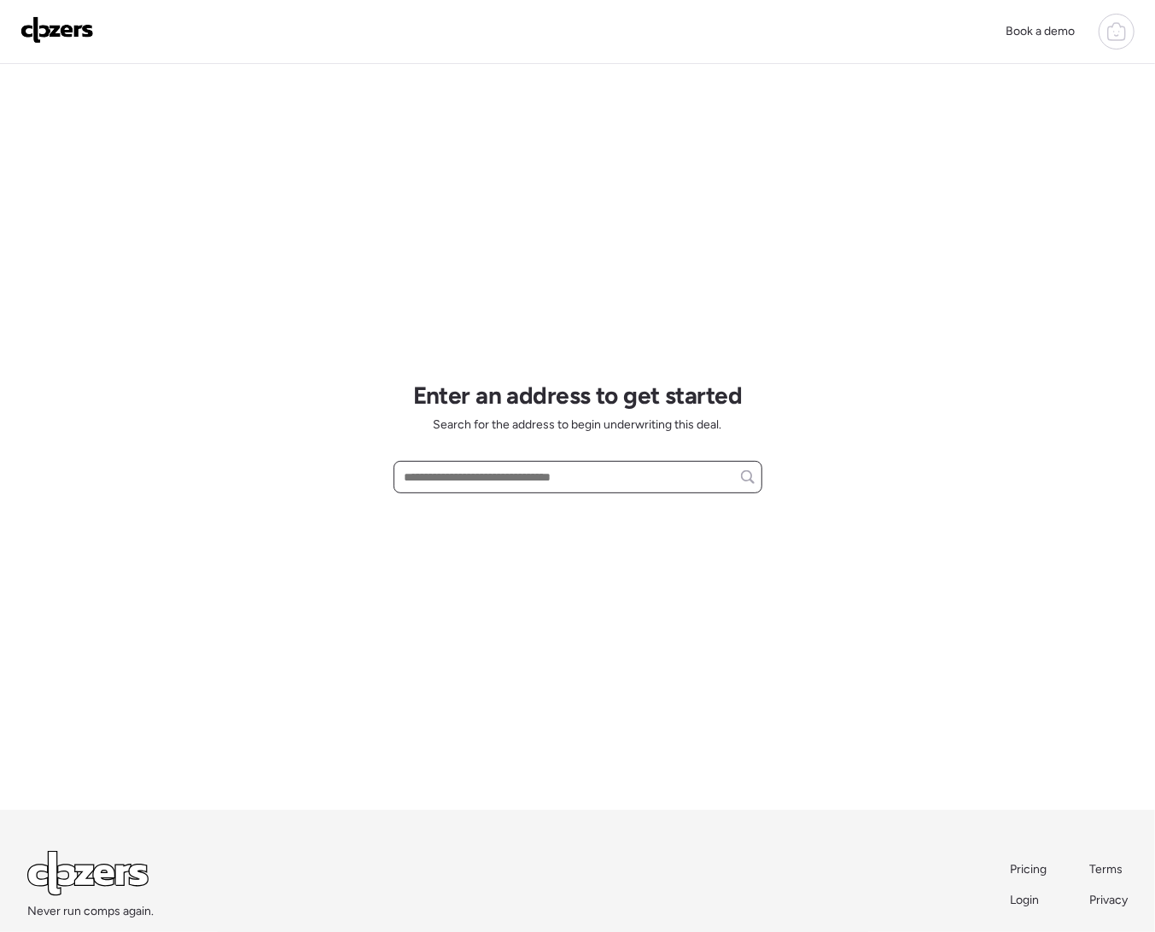
click at [453, 474] on input "text" at bounding box center [577, 477] width 353 height 24
paste input "**********"
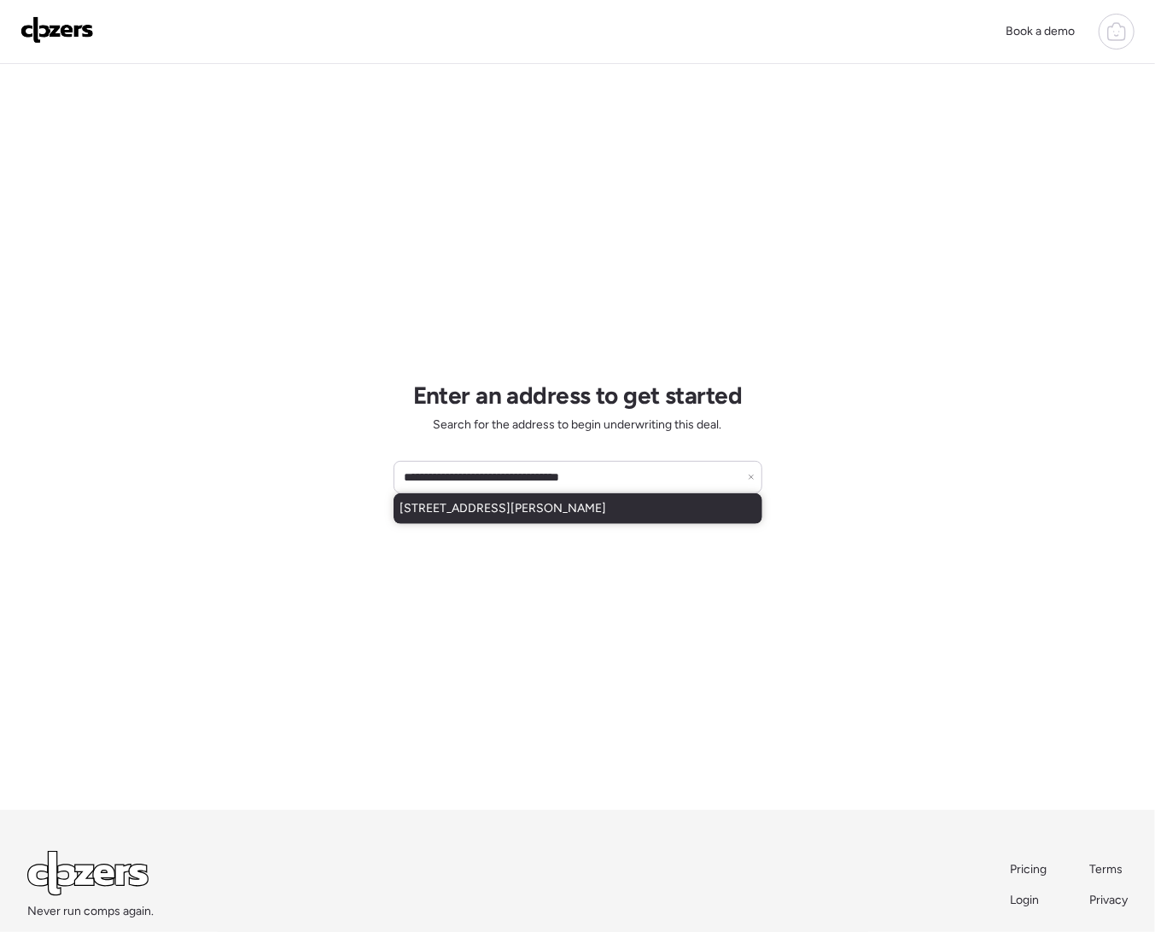
click at [482, 511] on span "1411 E Hoover Ave, Phoenix, AZ, 85006" at bounding box center [503, 508] width 207 height 17
type input "**********"
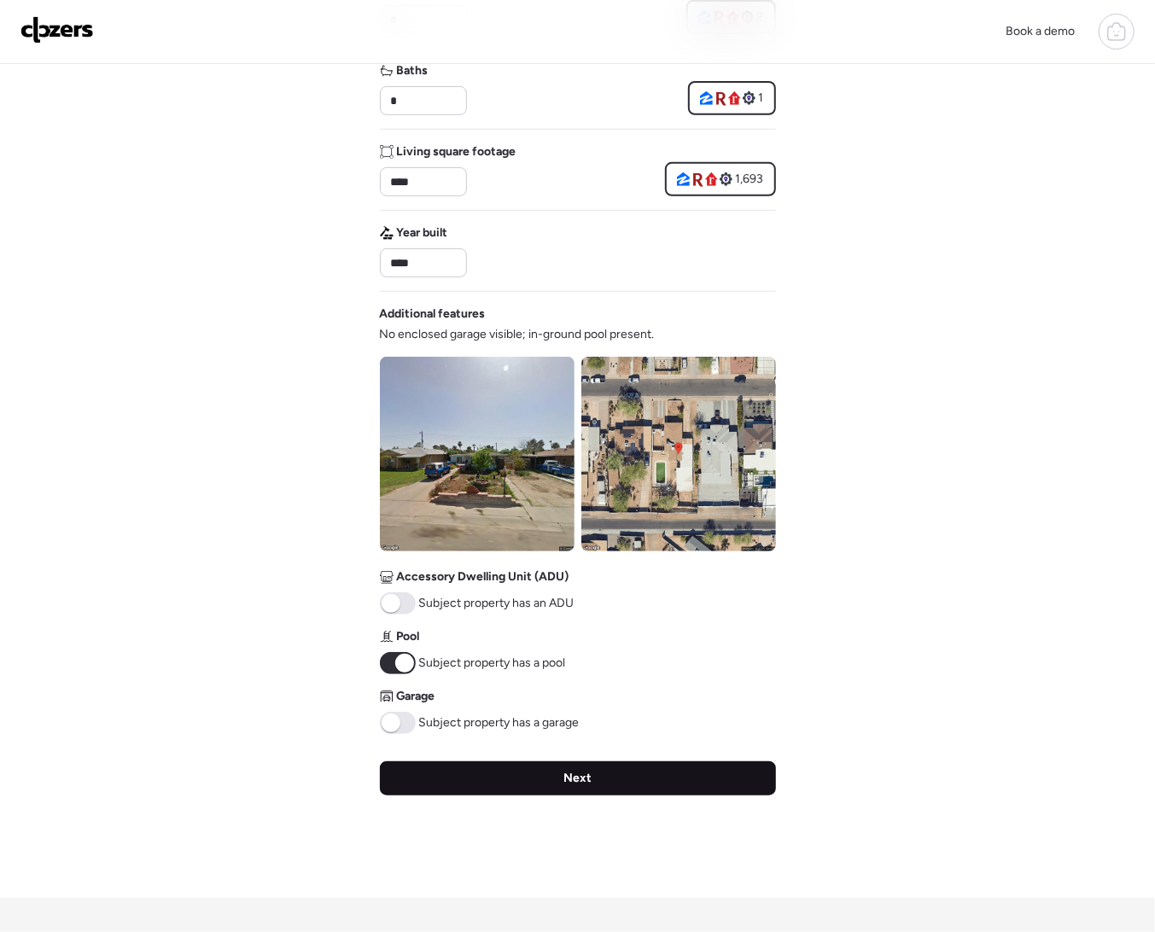
click at [529, 784] on div "Next" at bounding box center [578, 779] width 396 height 34
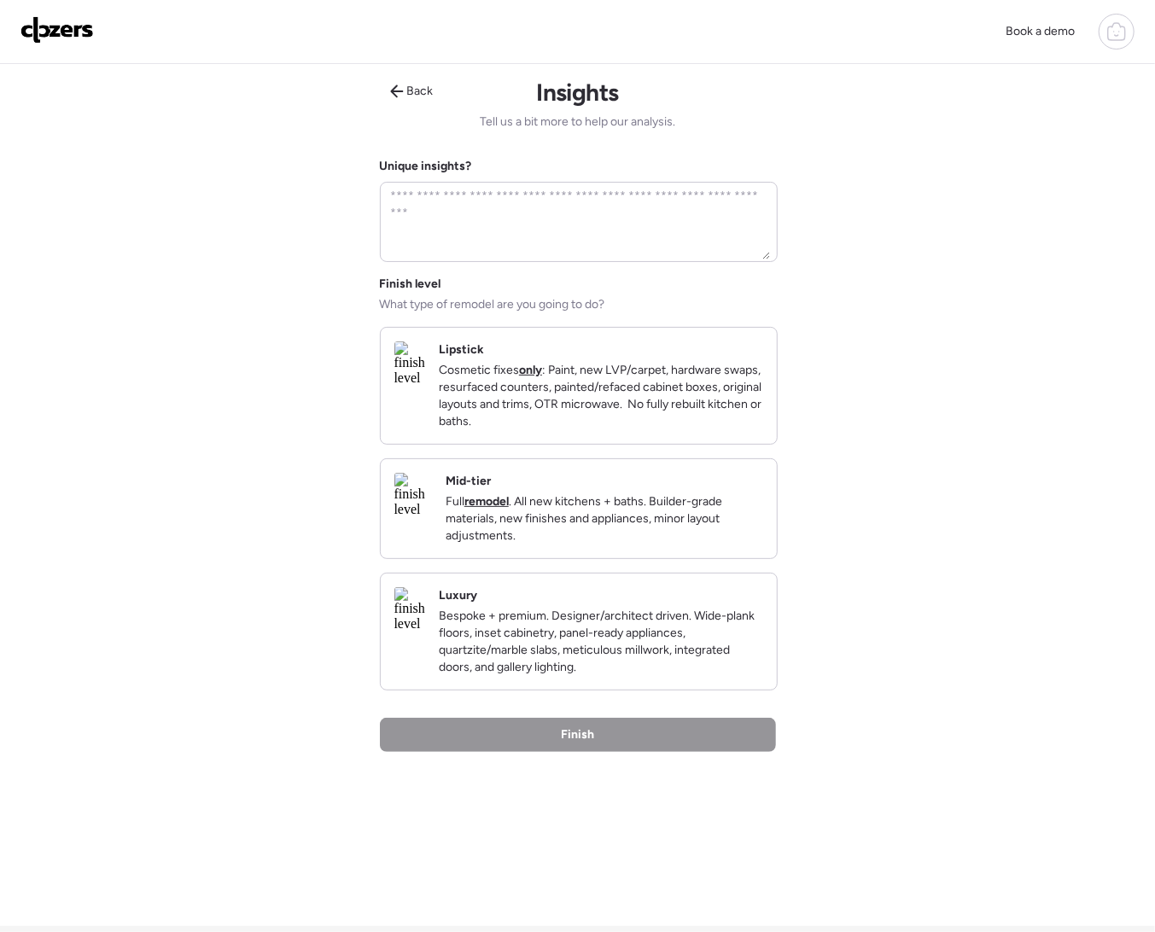
click at [610, 402] on p "Cosmetic fixes only : Paint, new LVP/carpet, hardware swaps, resurfaced counter…" at bounding box center [601, 396] width 324 height 68
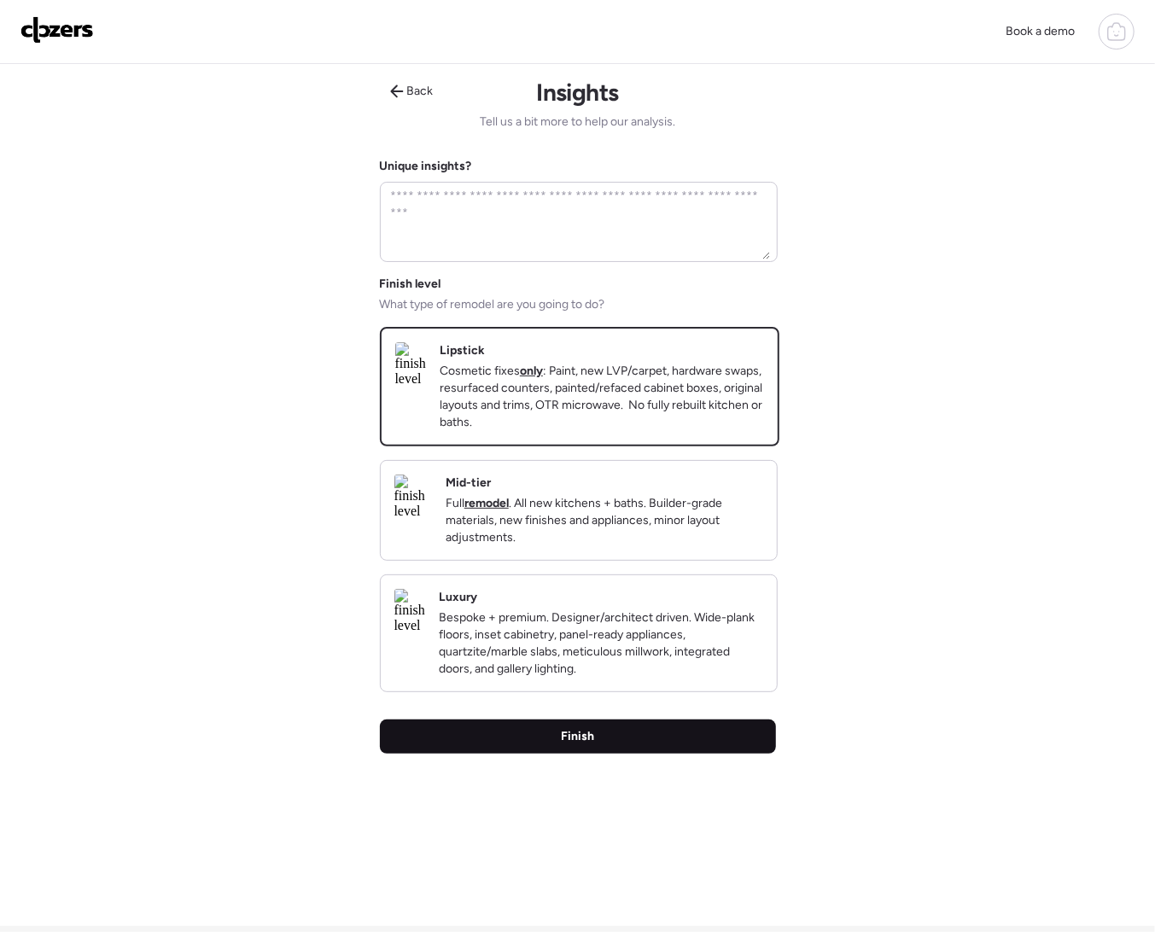
click at [628, 754] on div "Finish" at bounding box center [578, 737] width 396 height 34
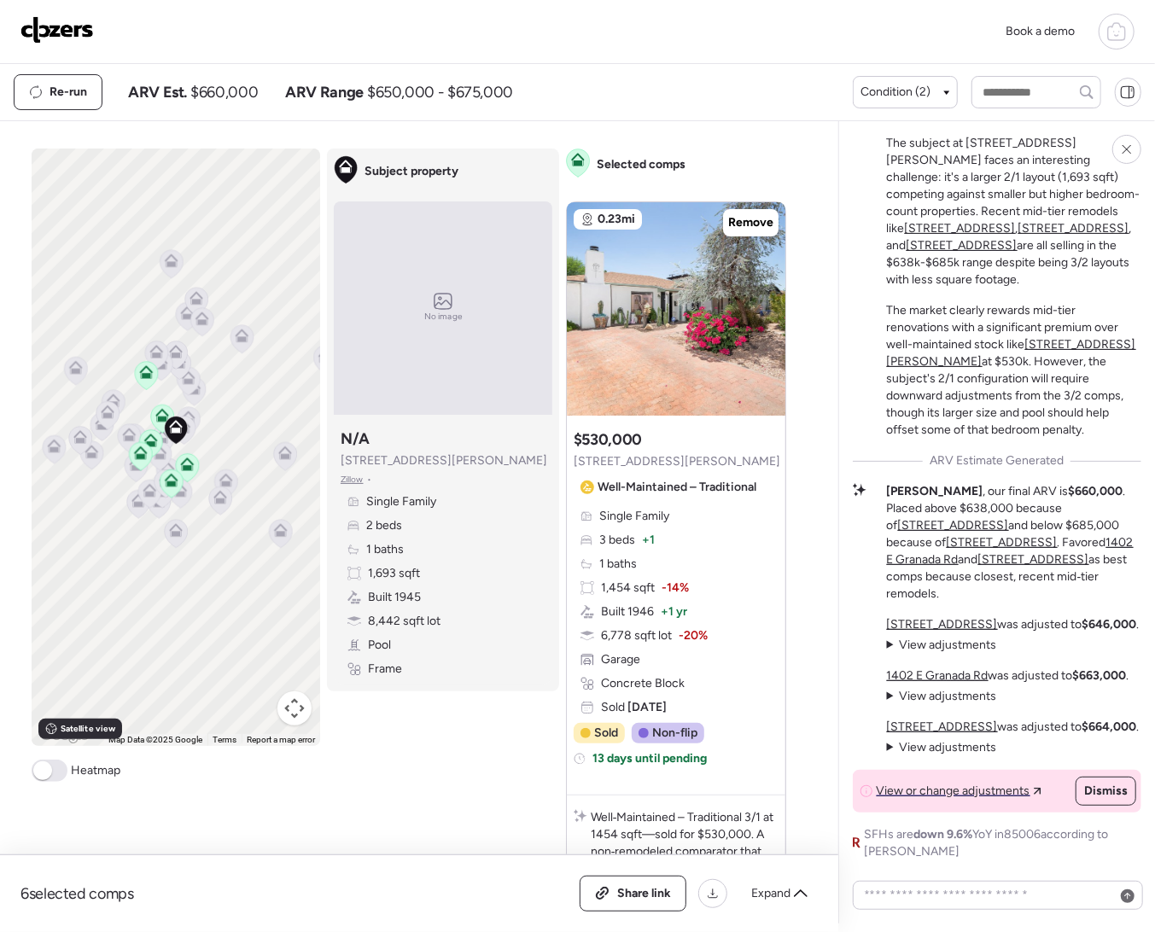
click at [62, 32] on img at bounding box center [56, 29] width 73 height 27
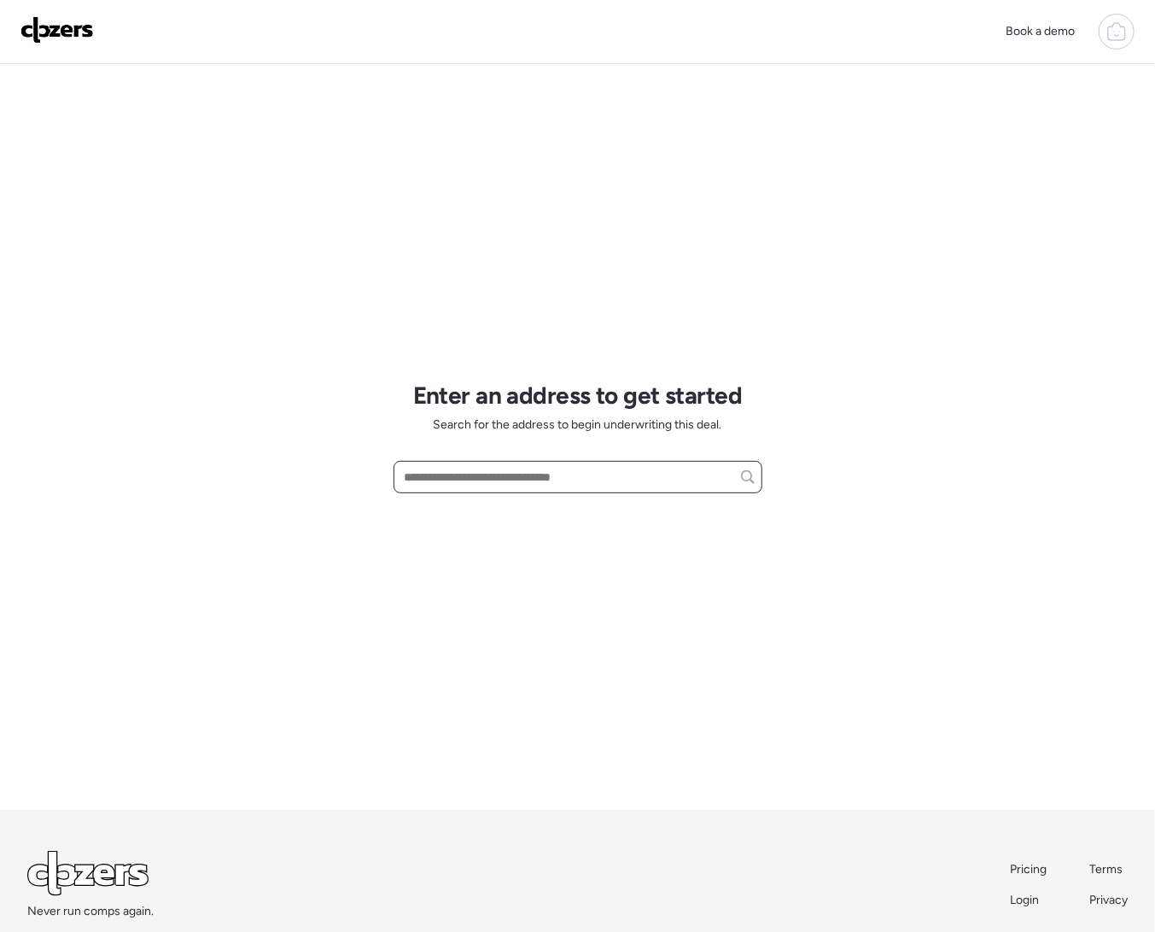
click at [424, 467] on input "text" at bounding box center [577, 477] width 353 height 24
click at [424, 469] on input "text" at bounding box center [577, 477] width 353 height 24
paste input "**********"
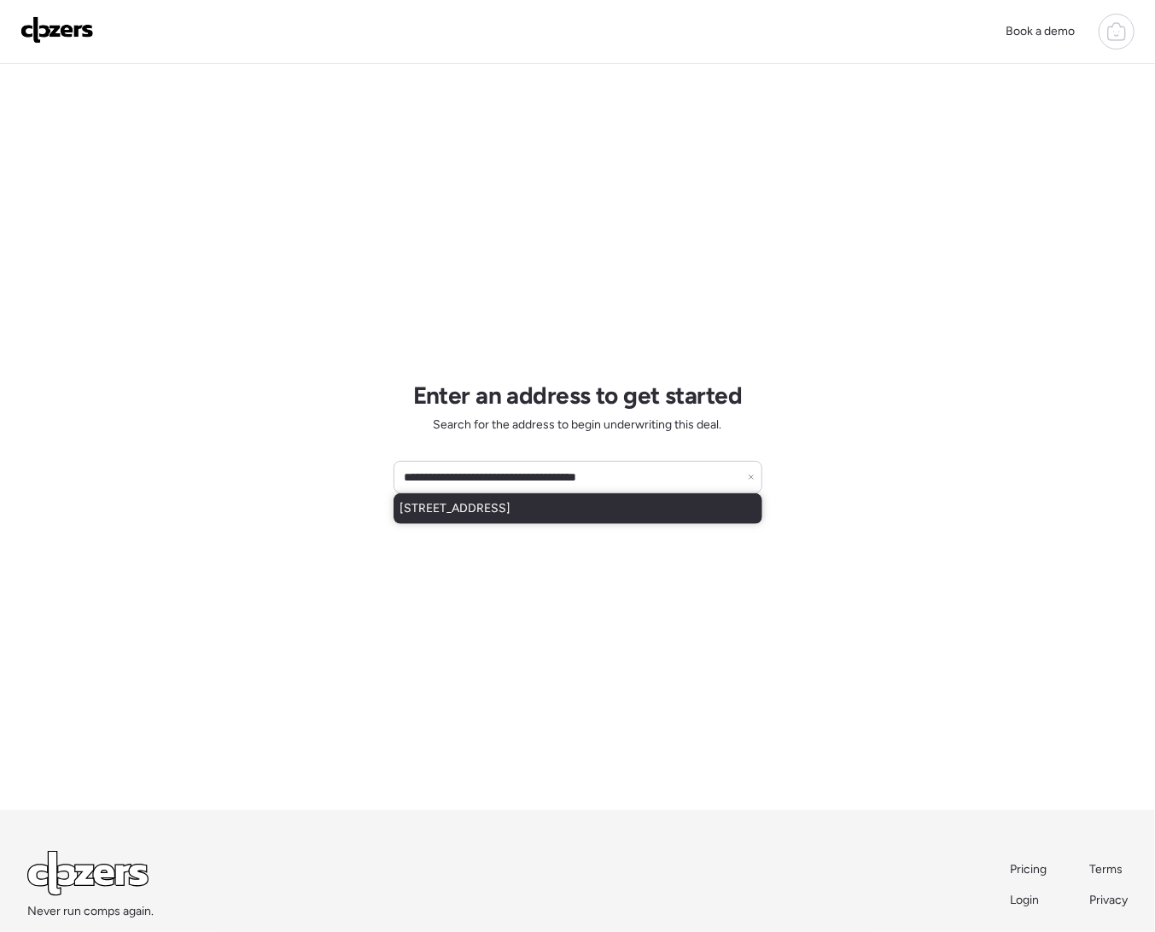
click at [448, 500] on span "[STREET_ADDRESS]" at bounding box center [455, 508] width 111 height 17
type input "**********"
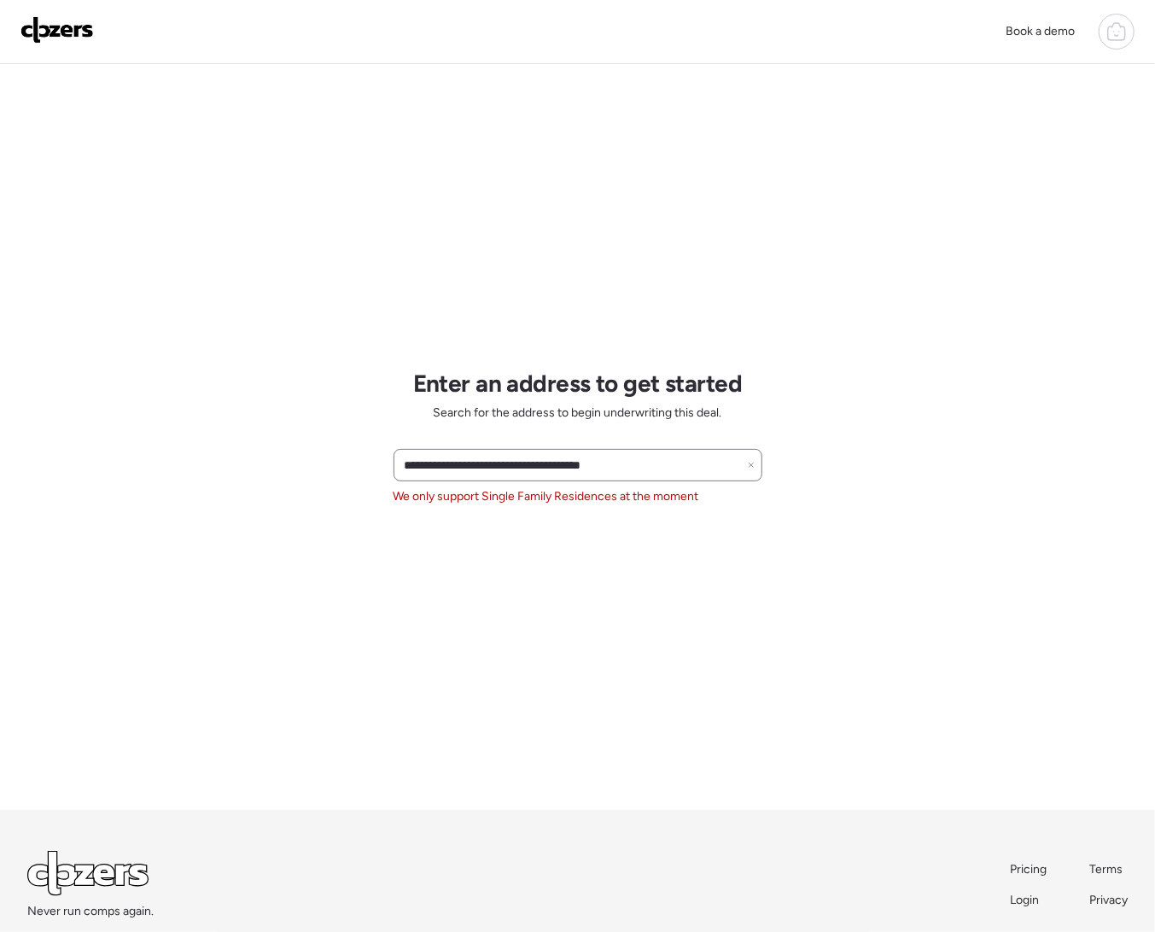
click at [751, 465] on icon at bounding box center [751, 465] width 4 height 4
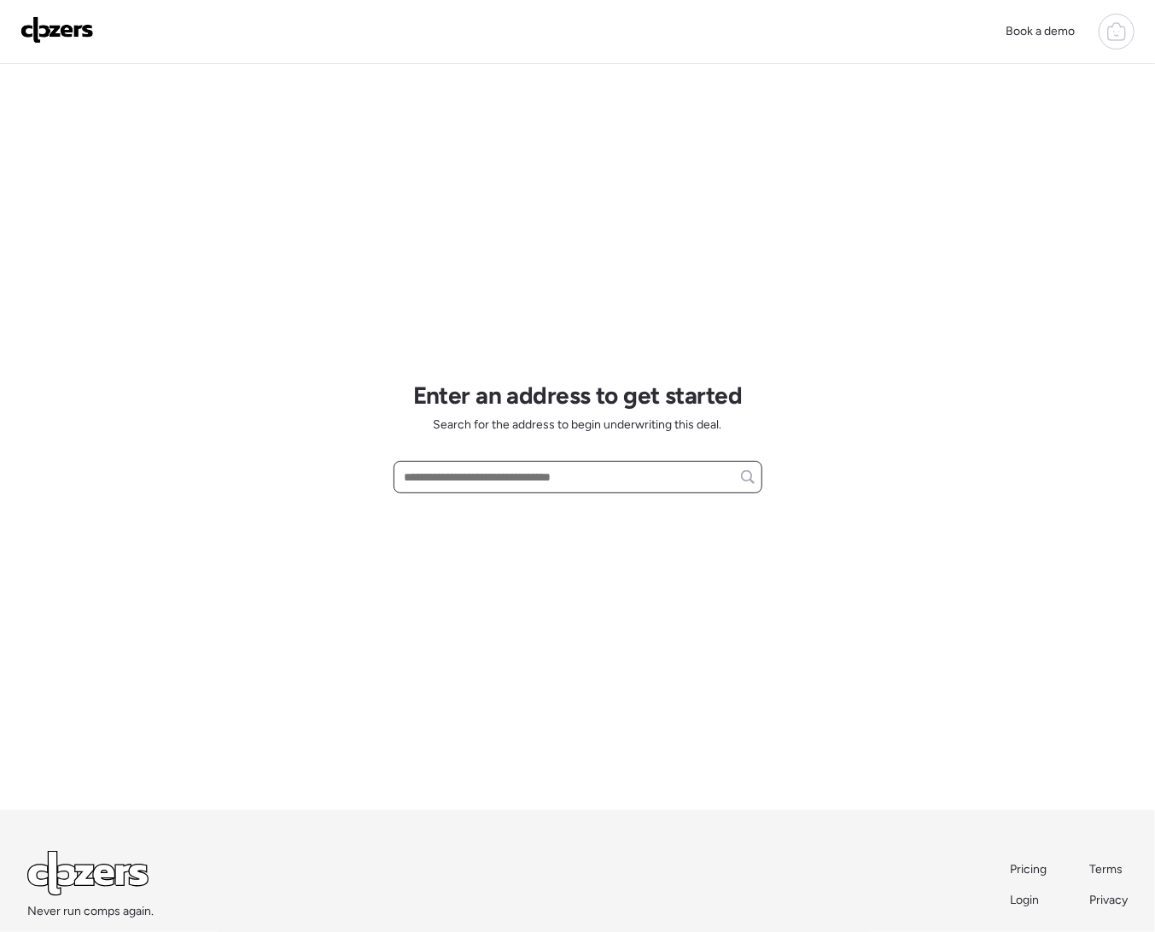
click at [511, 485] on input "text" at bounding box center [577, 477] width 353 height 24
paste input "**********"
click at [500, 501] on span "[STREET_ADDRESS]" at bounding box center [455, 508] width 111 height 17
type input "**********"
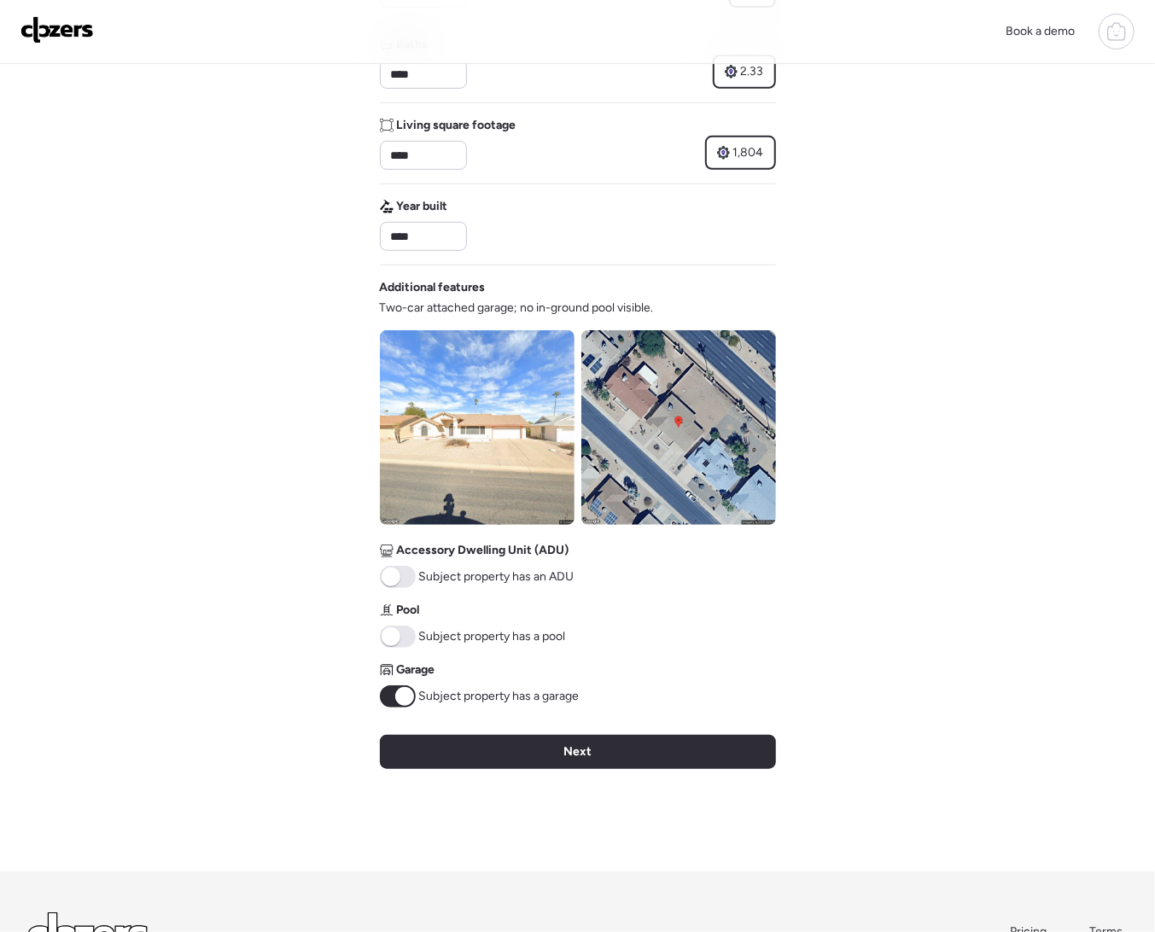
click at [632, 780] on div "Verify basic info Please verify that our data for this property is correct. Add…" at bounding box center [578, 287] width 396 height 1170
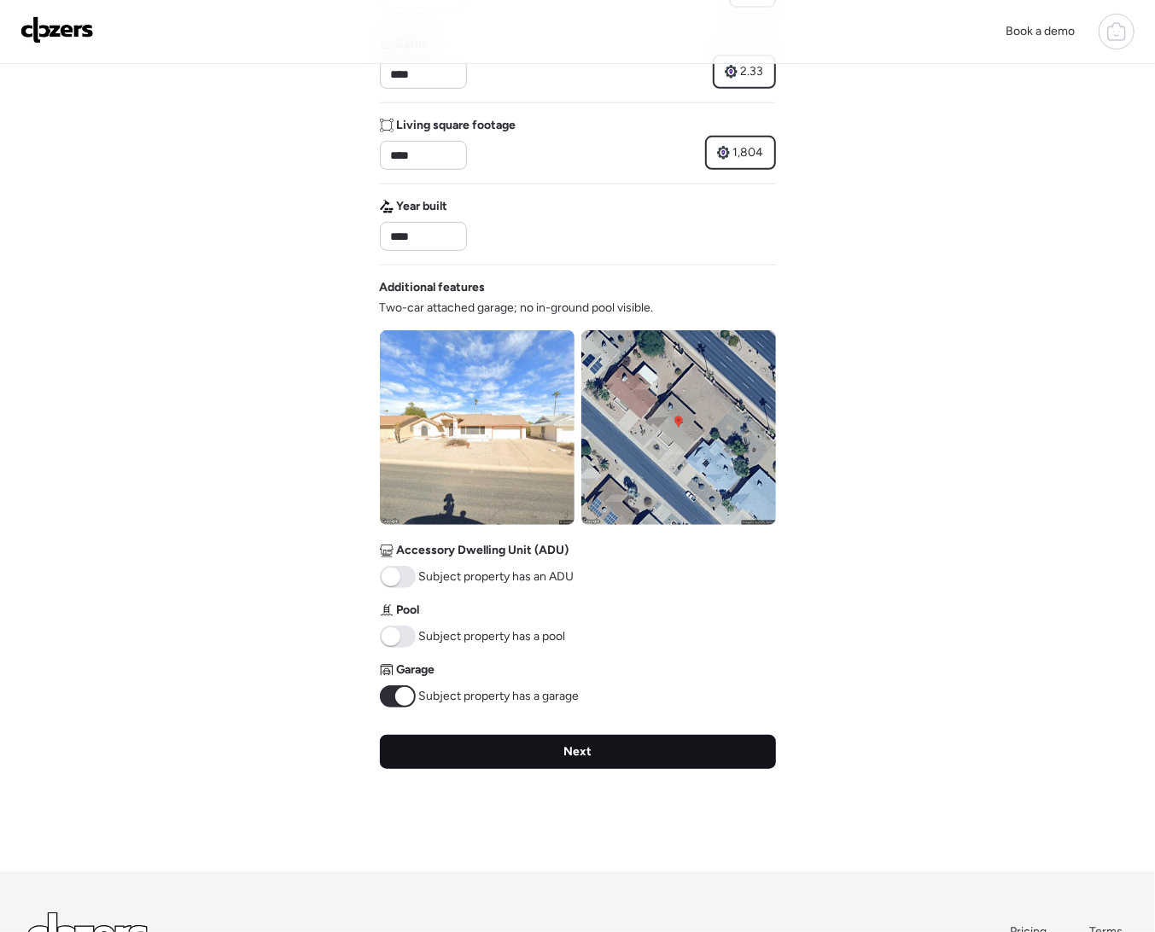
click at [626, 763] on div "Next" at bounding box center [578, 752] width 396 height 34
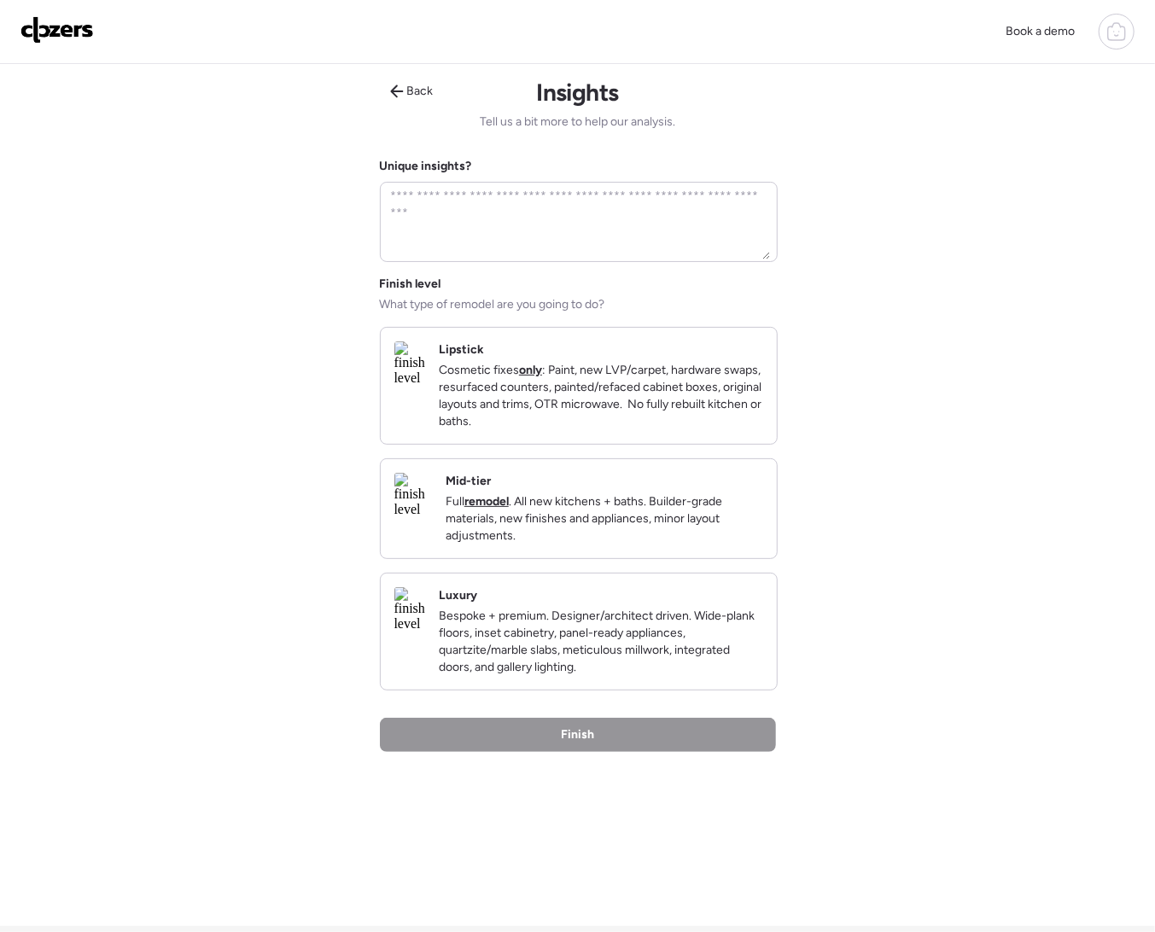
click at [605, 363] on p "Cosmetic fixes only : Paint, new LVP/carpet, hardware swaps, resurfaced counter…" at bounding box center [601, 396] width 324 height 68
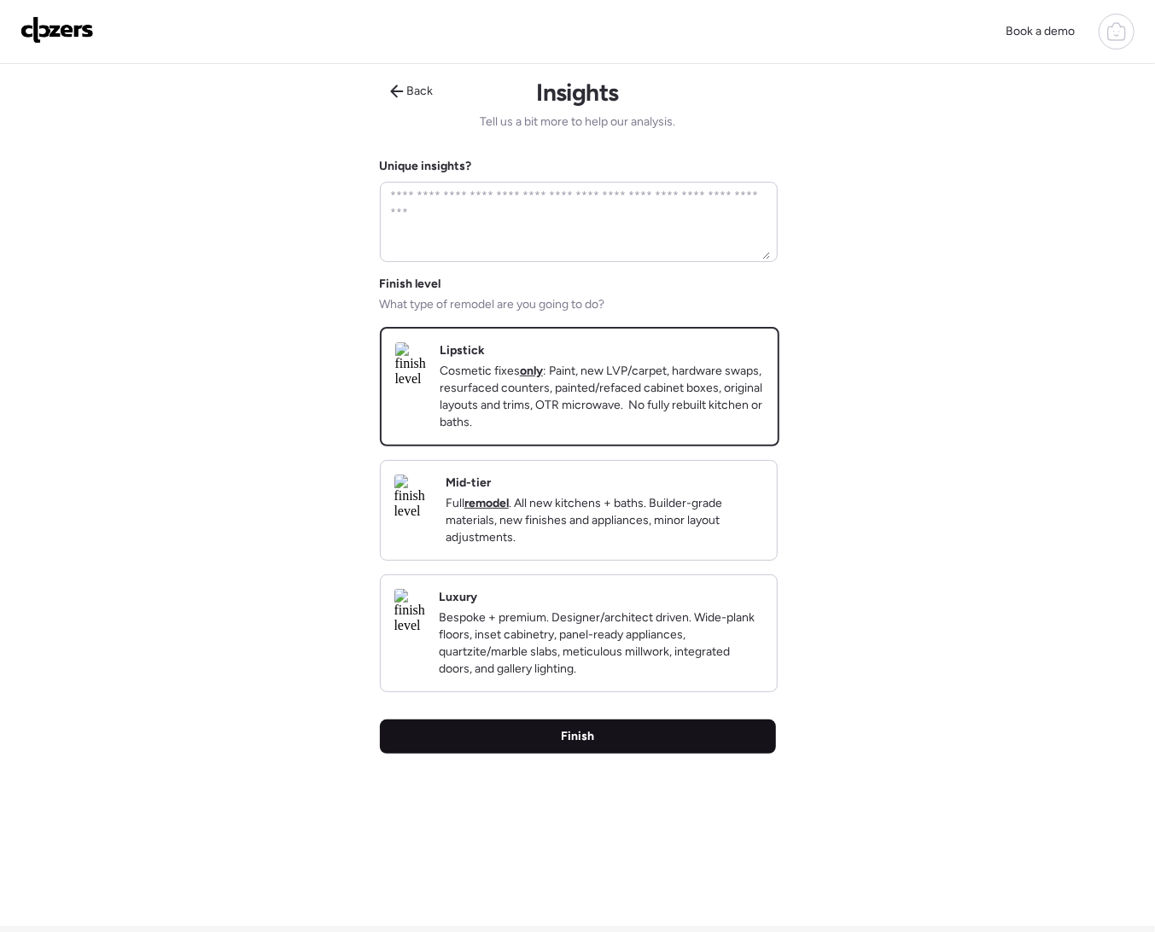
click at [563, 745] on span "Finish" at bounding box center [577, 736] width 33 height 17
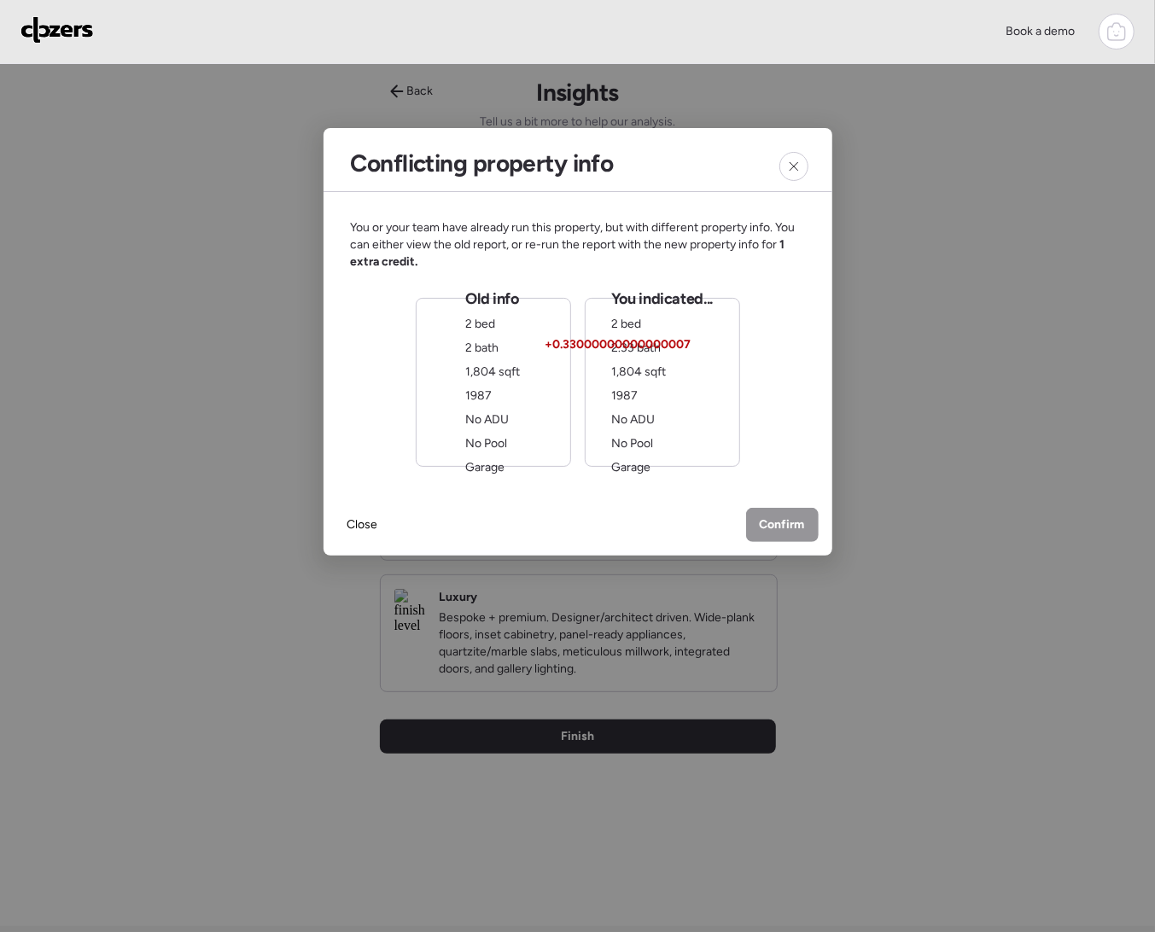
click at [488, 403] on span "1987" at bounding box center [479, 395] width 26 height 15
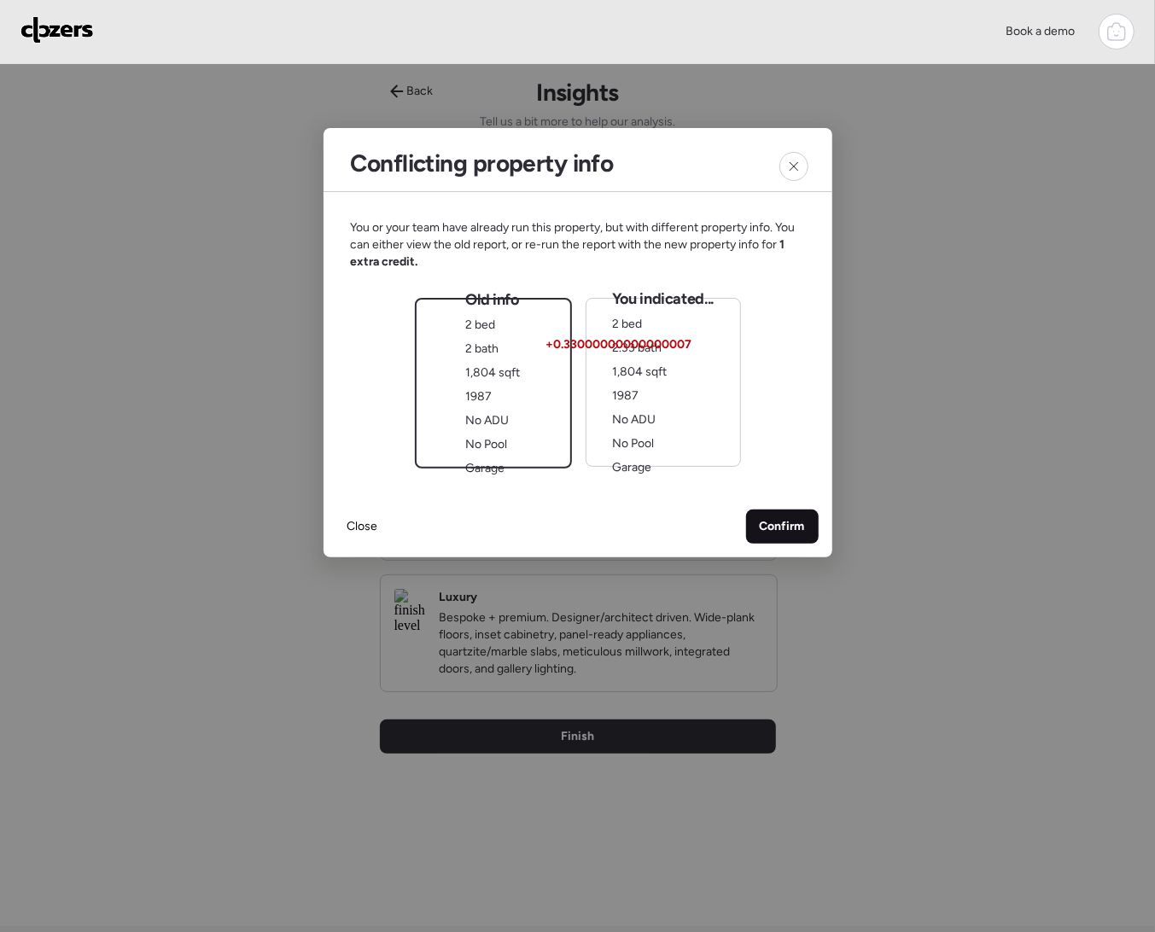
click at [756, 511] on div "Confirm" at bounding box center [782, 527] width 73 height 34
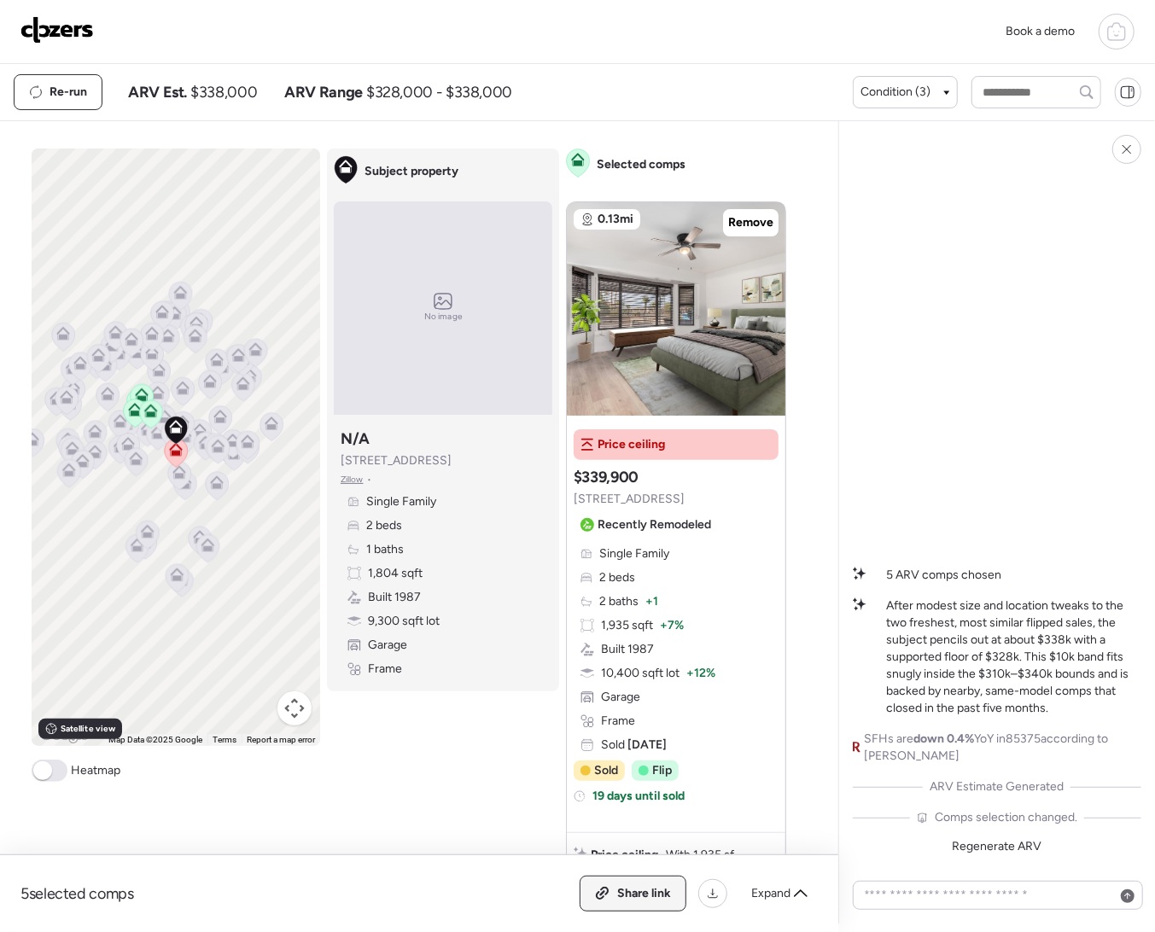
drag, startPoint x: 616, startPoint y: 903, endPoint x: 640, endPoint y: 892, distance: 27.1
click at [616, 902] on div "Share link" at bounding box center [633, 894] width 105 height 34
click at [65, 32] on img at bounding box center [56, 29] width 73 height 27
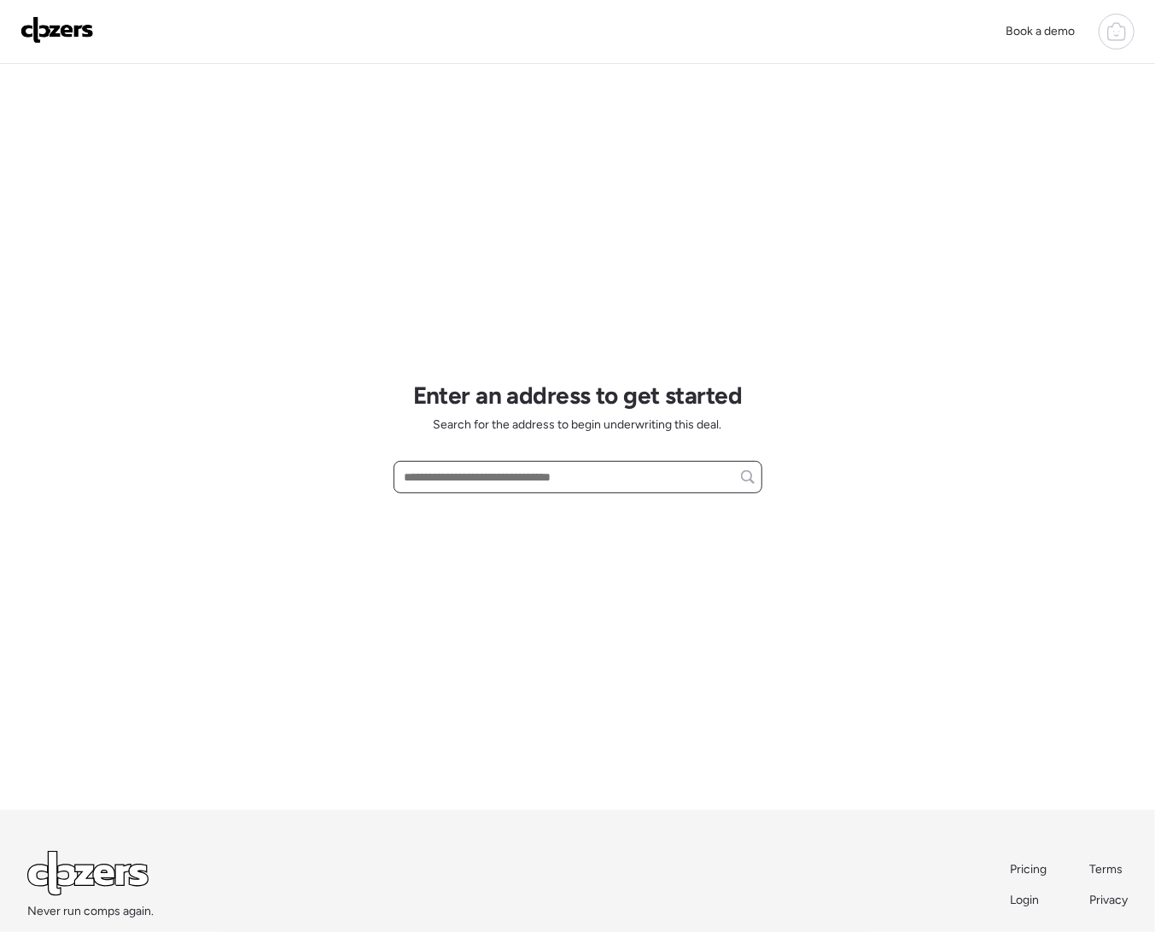
click at [417, 470] on input "text" at bounding box center [577, 477] width 353 height 24
paste input "**********"
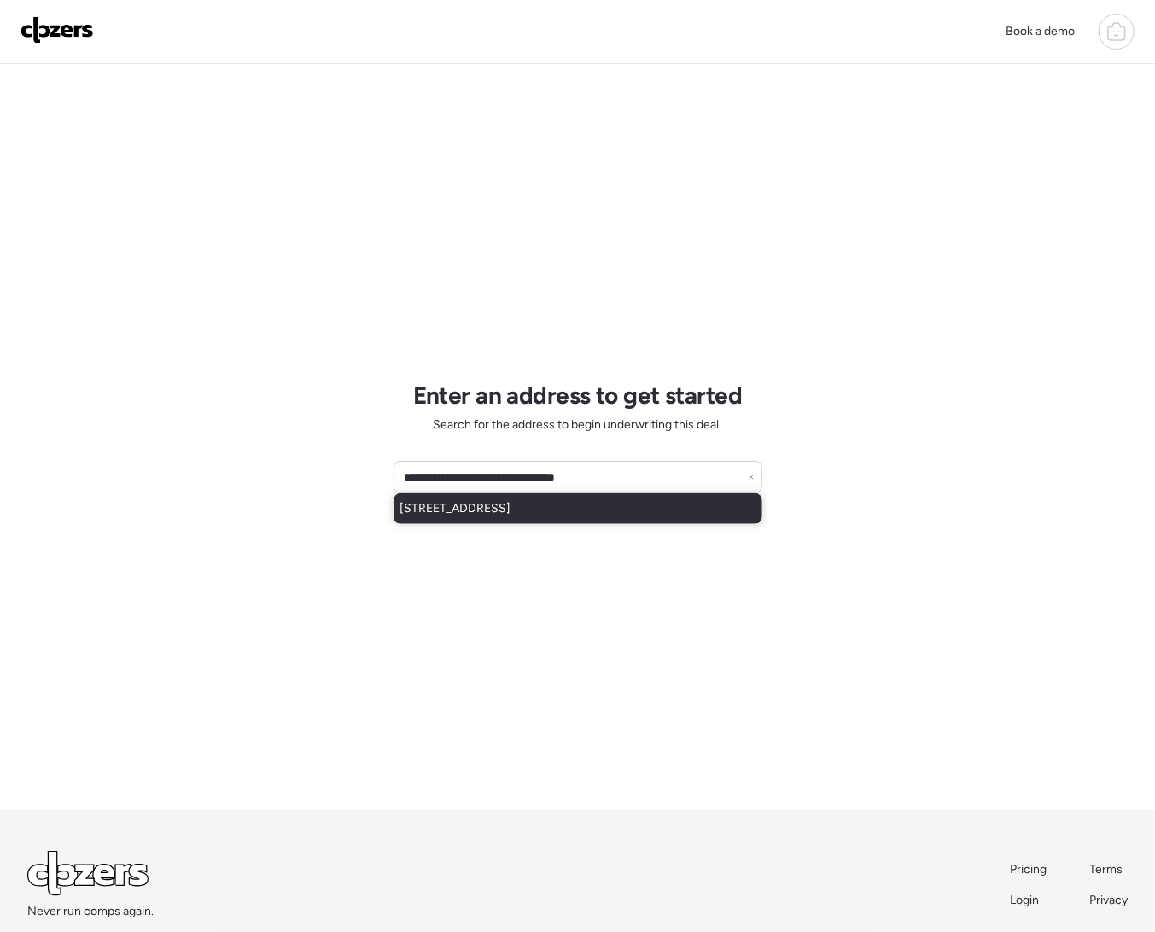
click at [511, 505] on span "[STREET_ADDRESS]" at bounding box center [455, 508] width 111 height 17
type input "**********"
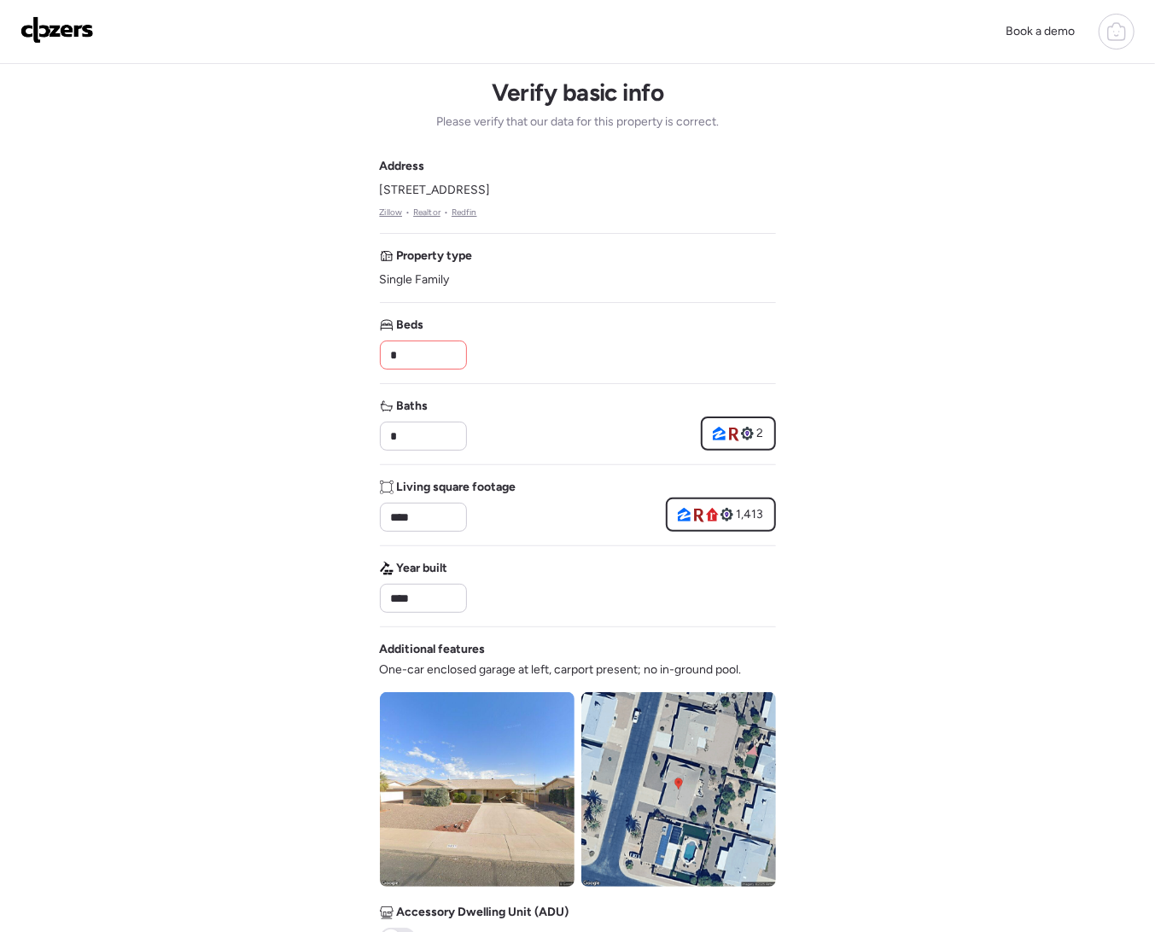
click at [405, 358] on input "*" at bounding box center [424, 355] width 72 height 24
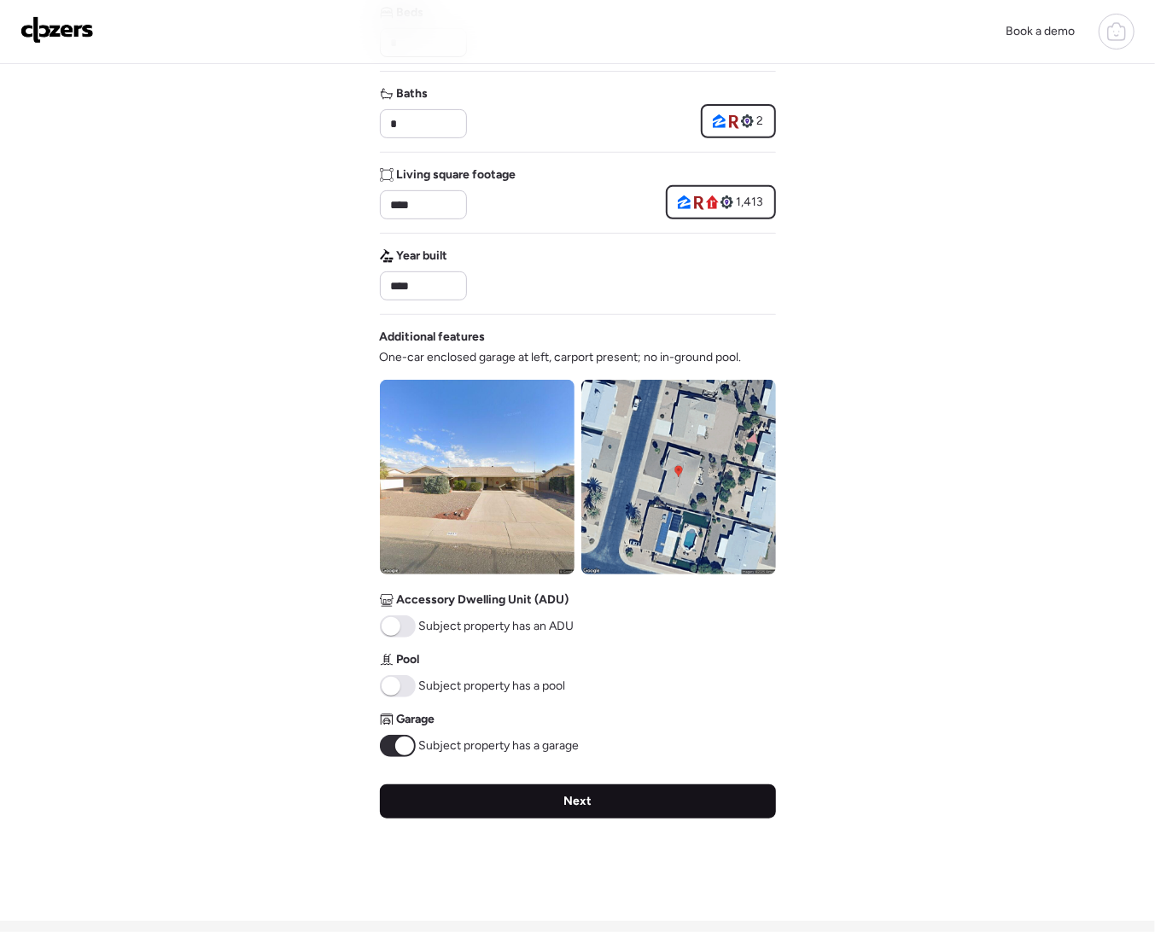
scroll to position [323, 0]
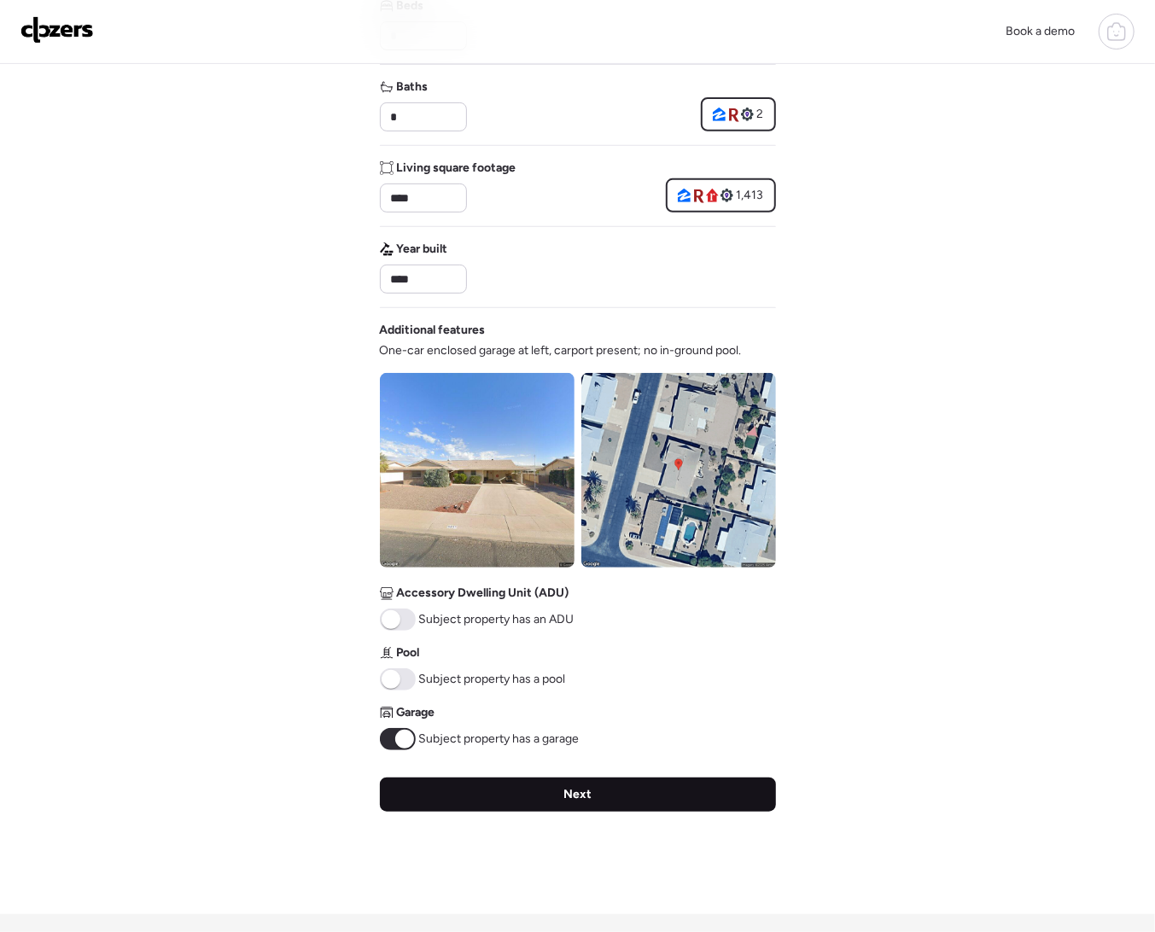
type input "*"
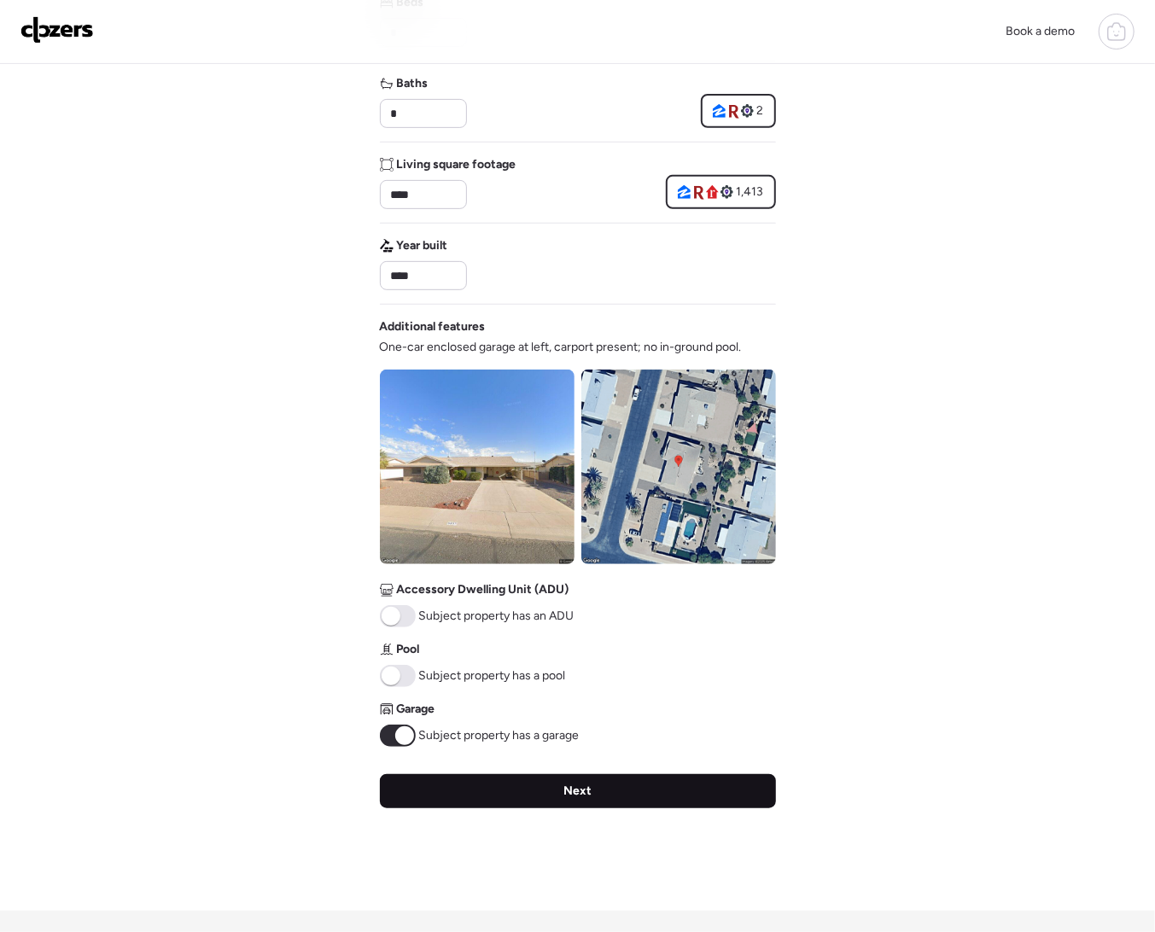
click at [527, 815] on div "Verify basic info Please verify that our data for this property is correct. Add…" at bounding box center [578, 326] width 396 height 1170
click at [539, 794] on div "Next" at bounding box center [578, 791] width 396 height 34
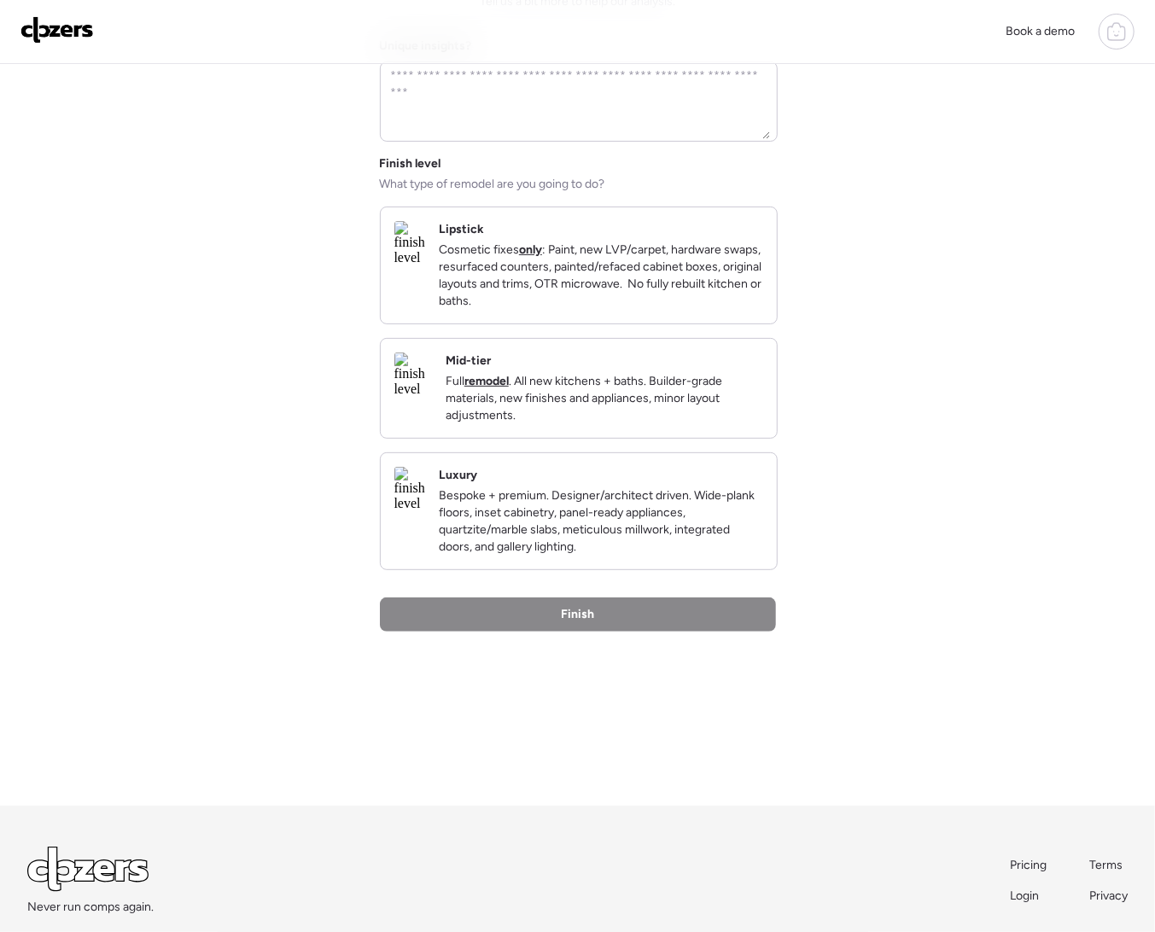
scroll to position [0, 0]
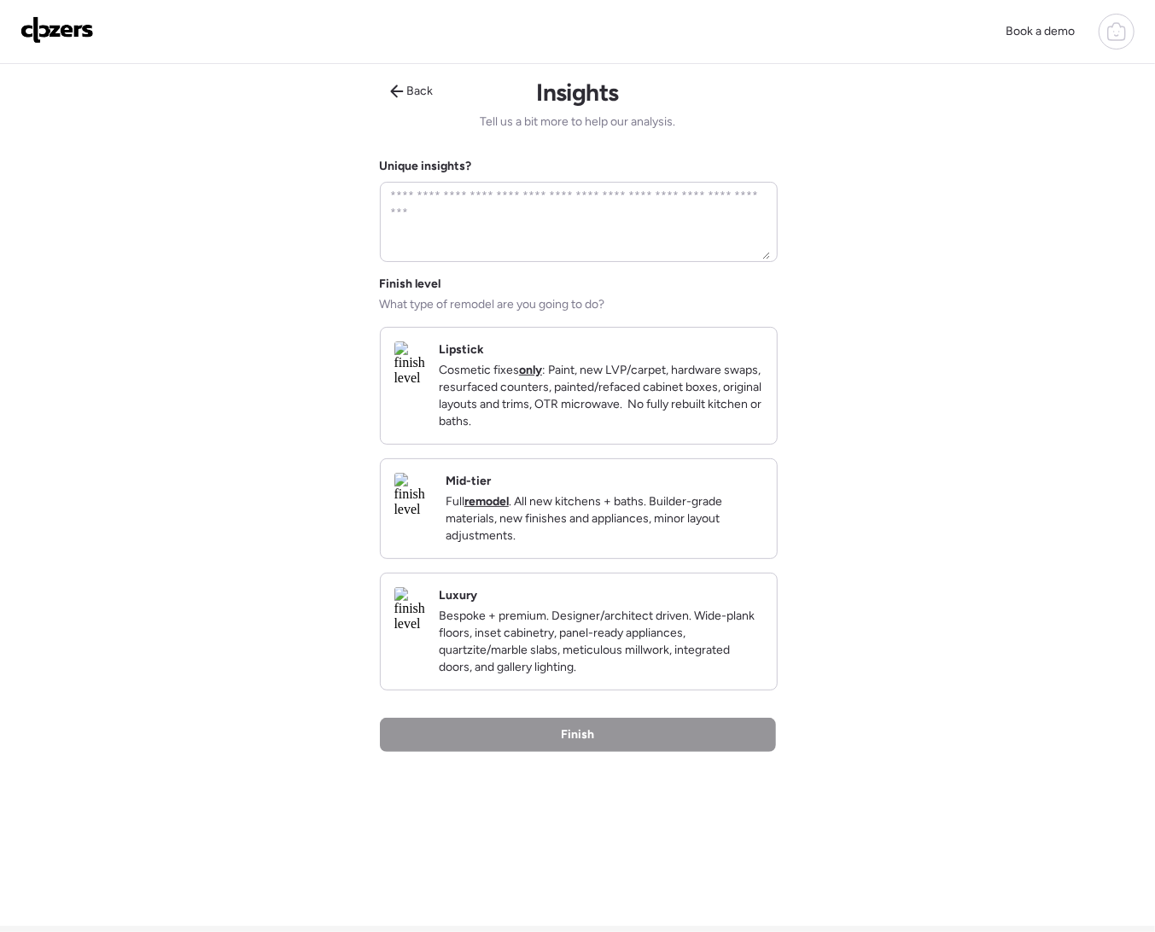
click at [564, 422] on p "Cosmetic fixes only : Paint, new LVP/carpet, hardware swaps, resurfaced counter…" at bounding box center [601, 396] width 324 height 68
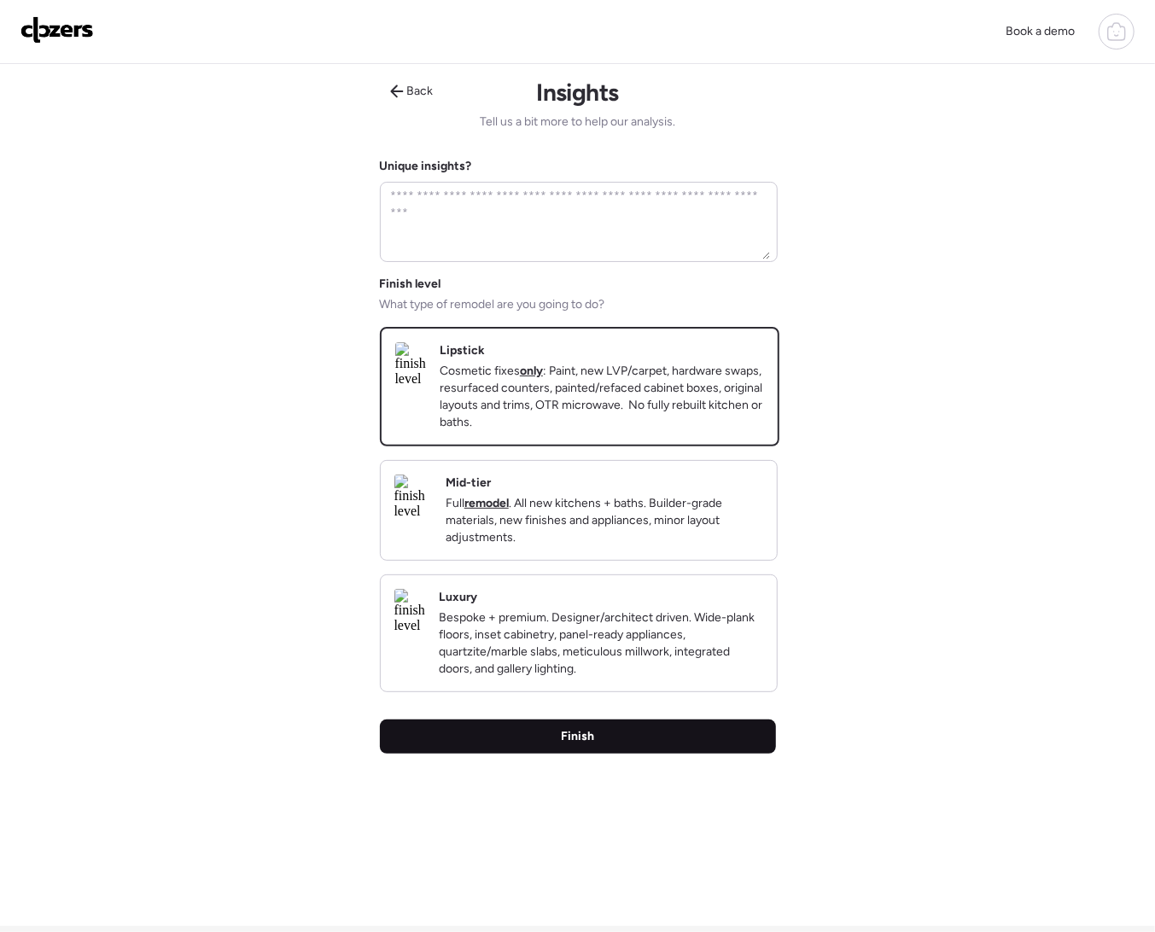
click at [592, 745] on span "Finish" at bounding box center [577, 736] width 33 height 17
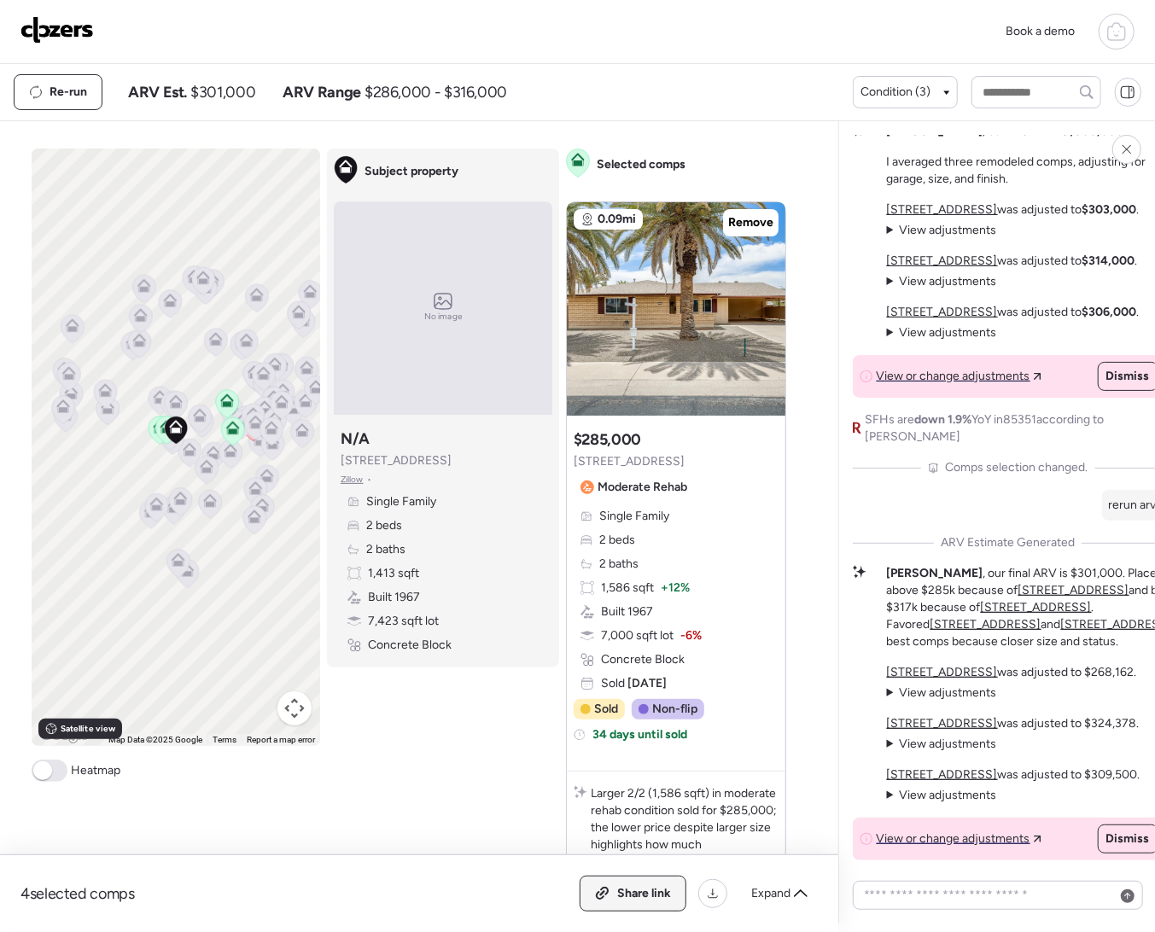
click at [626, 898] on span "Share link" at bounding box center [644, 893] width 54 height 17
click at [42, 33] on img at bounding box center [56, 29] width 73 height 27
